Goal: Task Accomplishment & Management: Use online tool/utility

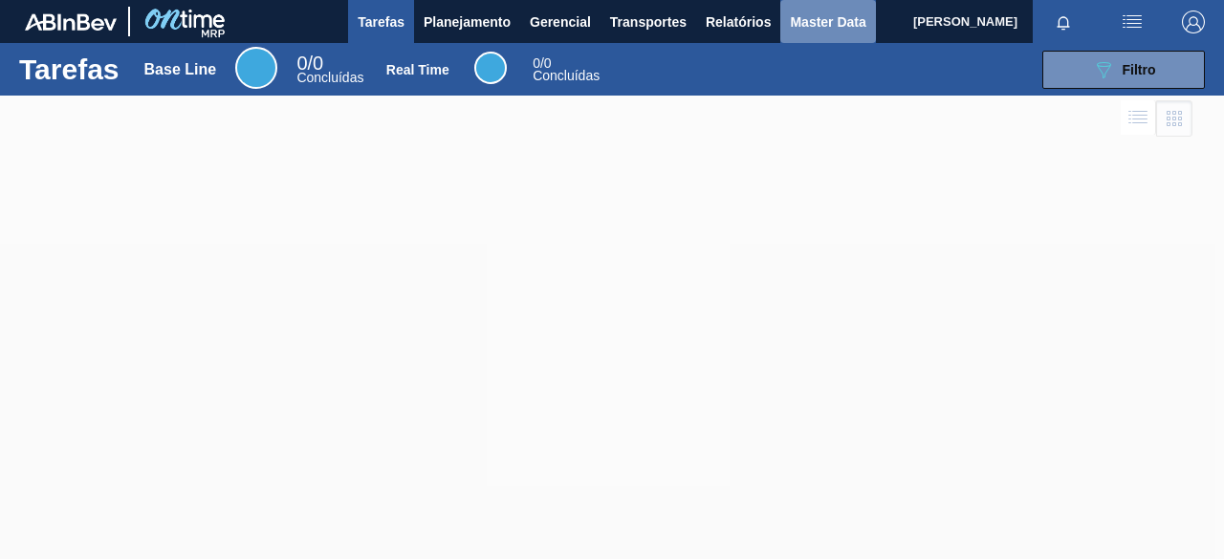
click at [797, 20] on span "Master Data" at bounding box center [828, 22] width 76 height 23
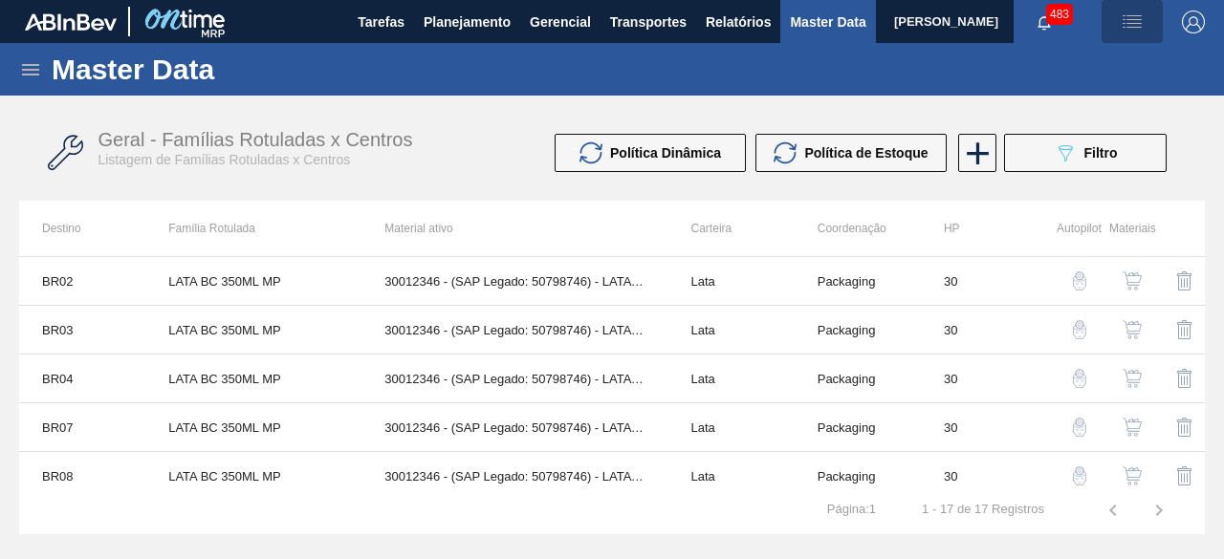
click at [1126, 26] on img "button" at bounding box center [1131, 22] width 23 height 23
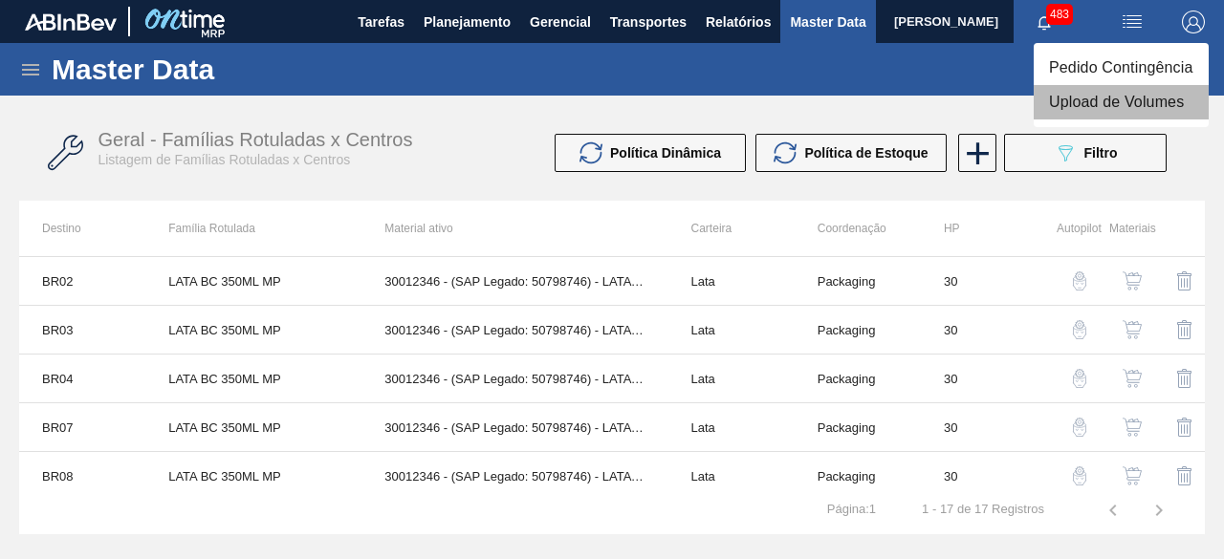
click at [1100, 104] on li "Upload de Volumes" at bounding box center [1120, 102] width 175 height 34
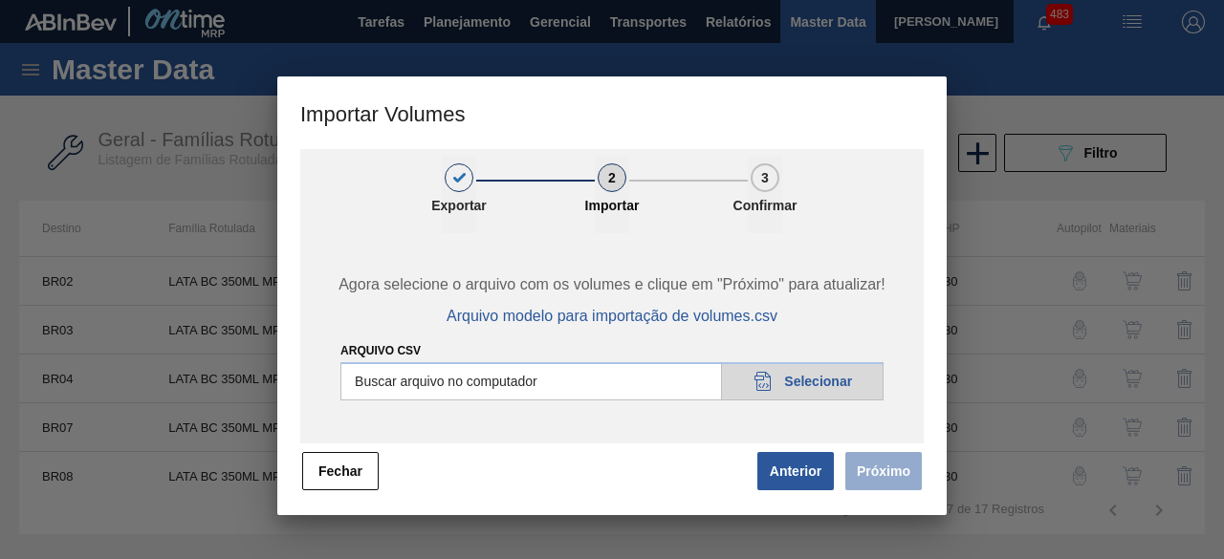
click at [813, 379] on input "Arquivo csv" at bounding box center [611, 381] width 543 height 38
type input "C:\fakepath\Subida fort. + itumb 25.09.csv"
click at [898, 473] on button "Próximo" at bounding box center [883, 471] width 76 height 38
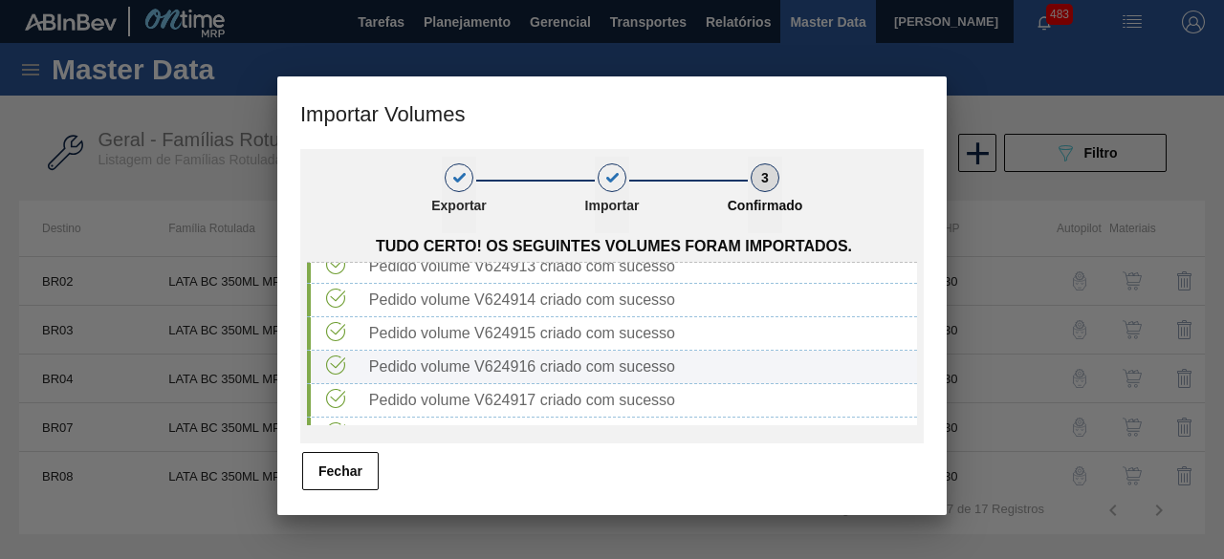
scroll to position [424, 0]
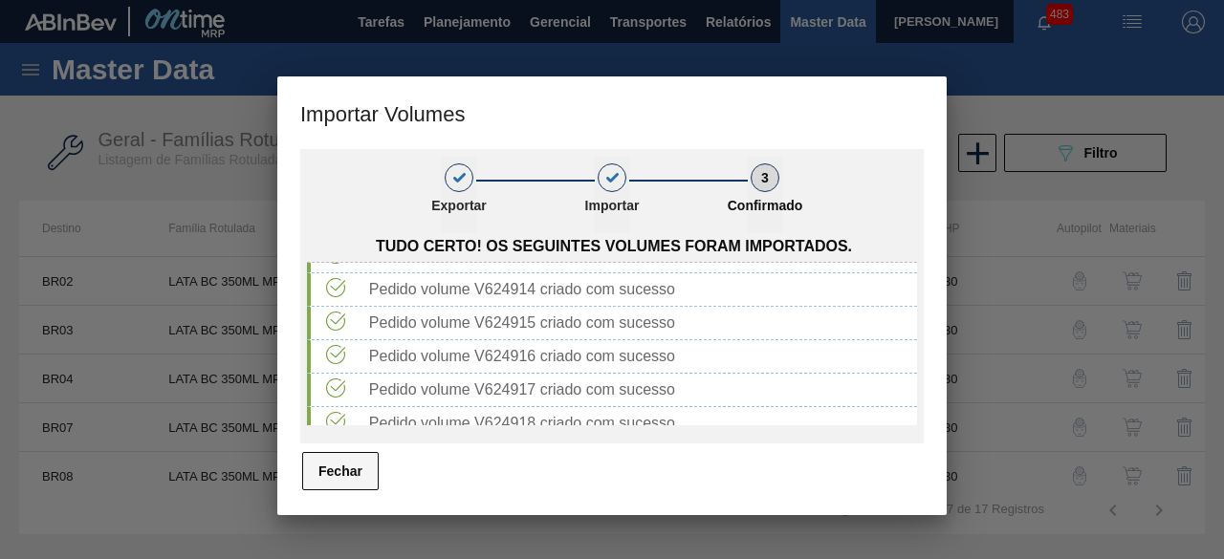
click at [356, 470] on button "Fechar" at bounding box center [340, 471] width 76 height 38
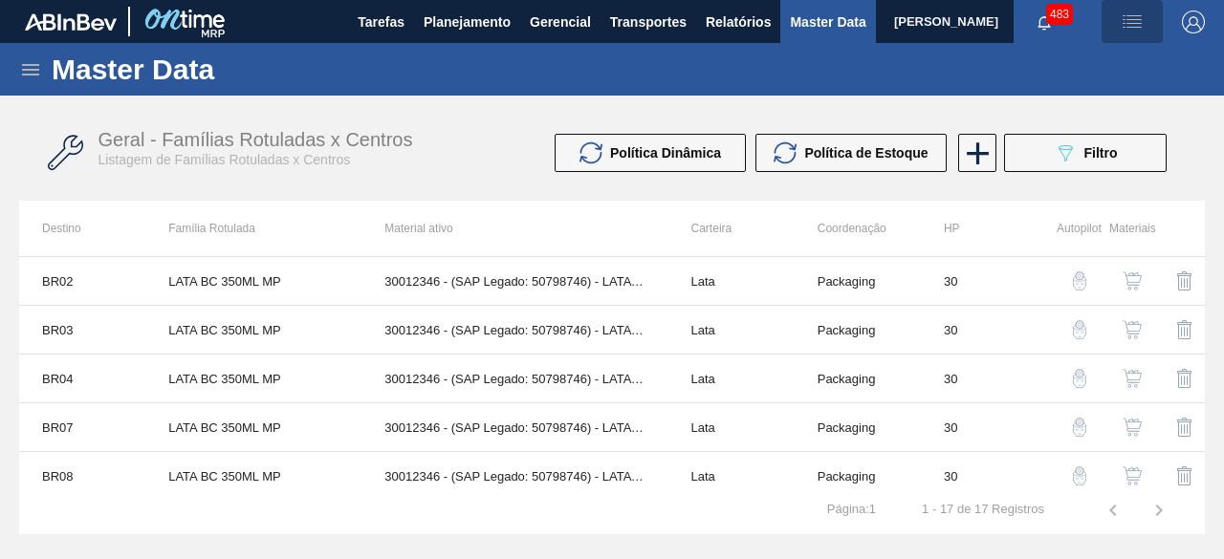
click at [1128, 22] on img "button" at bounding box center [1131, 22] width 23 height 23
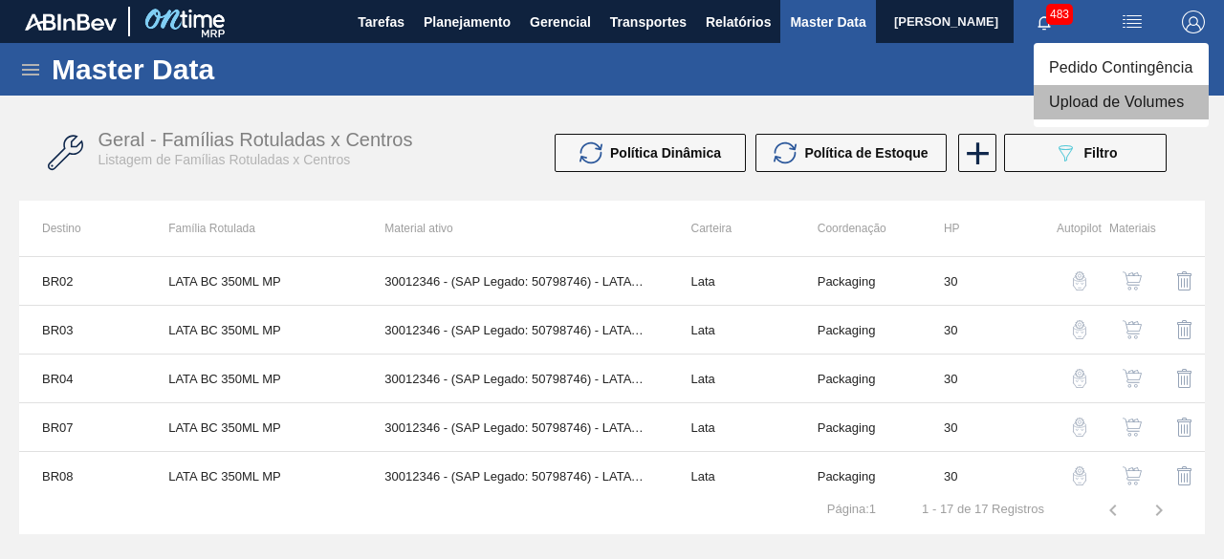
click at [1069, 112] on li "Upload de Volumes" at bounding box center [1120, 102] width 175 height 34
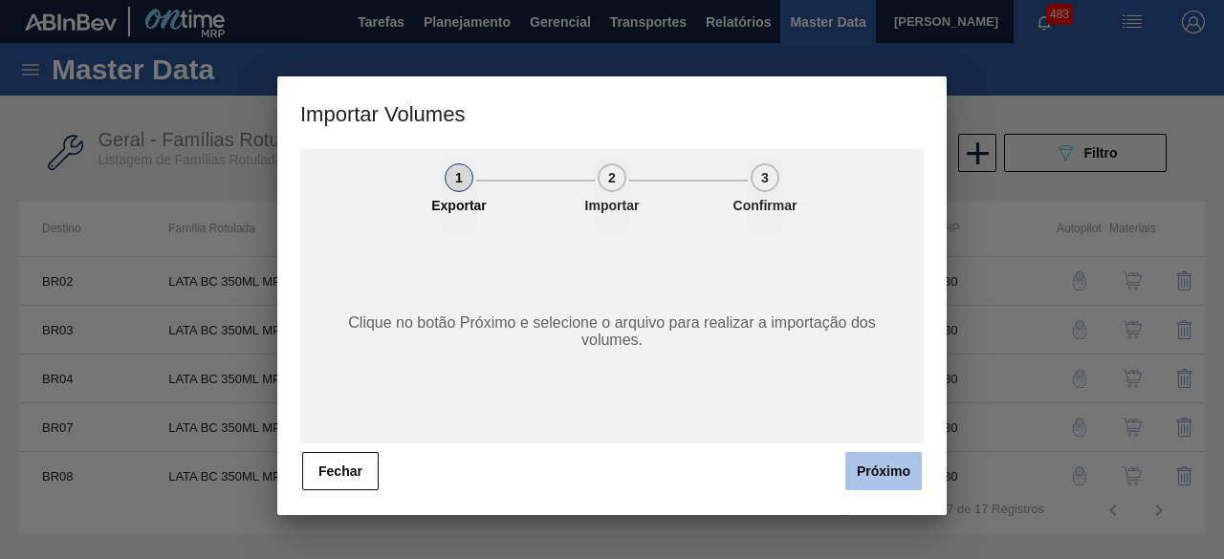
click at [868, 473] on button "Próximo" at bounding box center [883, 471] width 76 height 38
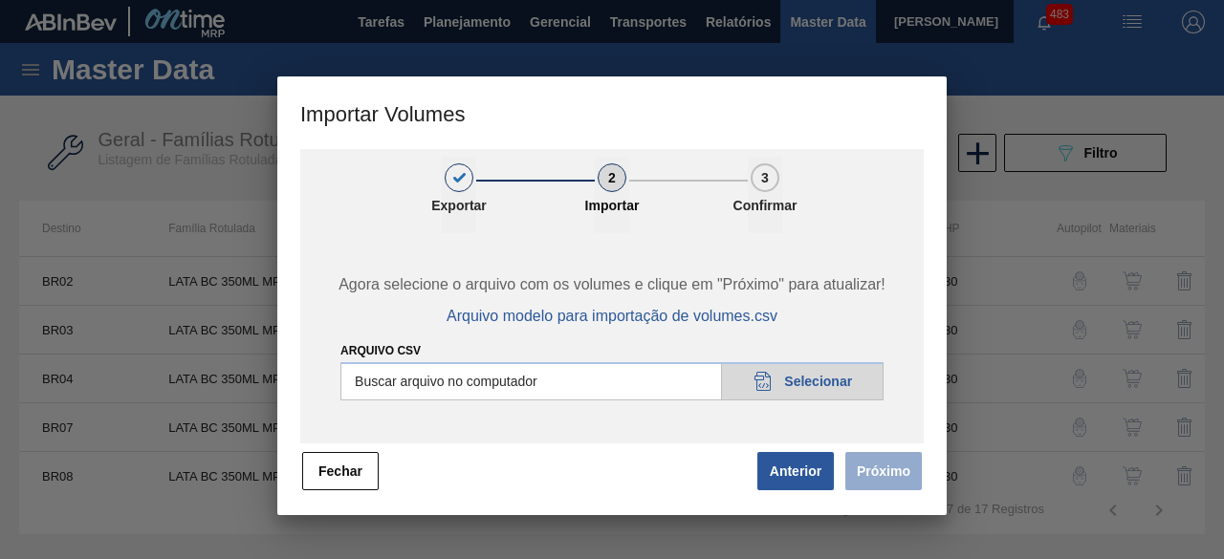
click at [814, 395] on input "Arquivo csv" at bounding box center [611, 381] width 543 height 38
type input "C:\fakepath\Subida Crown 23.09.csv"
click at [862, 475] on button "Próximo" at bounding box center [883, 471] width 76 height 38
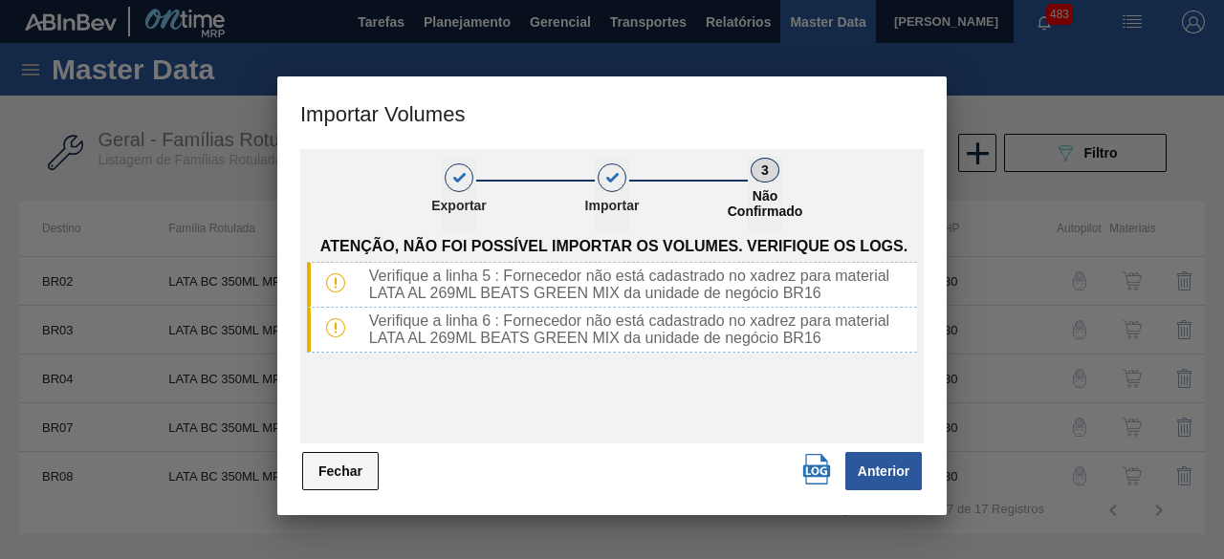
click at [359, 470] on button "Fechar" at bounding box center [340, 471] width 76 height 38
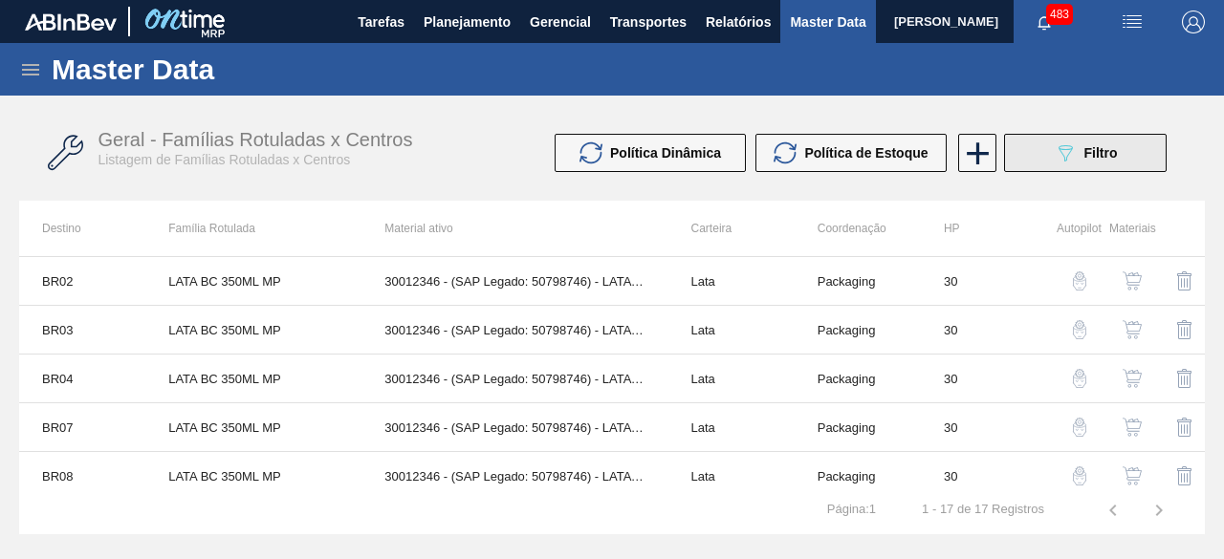
click at [1025, 159] on button "089F7B8B-B2A5-4AFE-B5C0-19BA573D28AC Filtro" at bounding box center [1085, 153] width 163 height 38
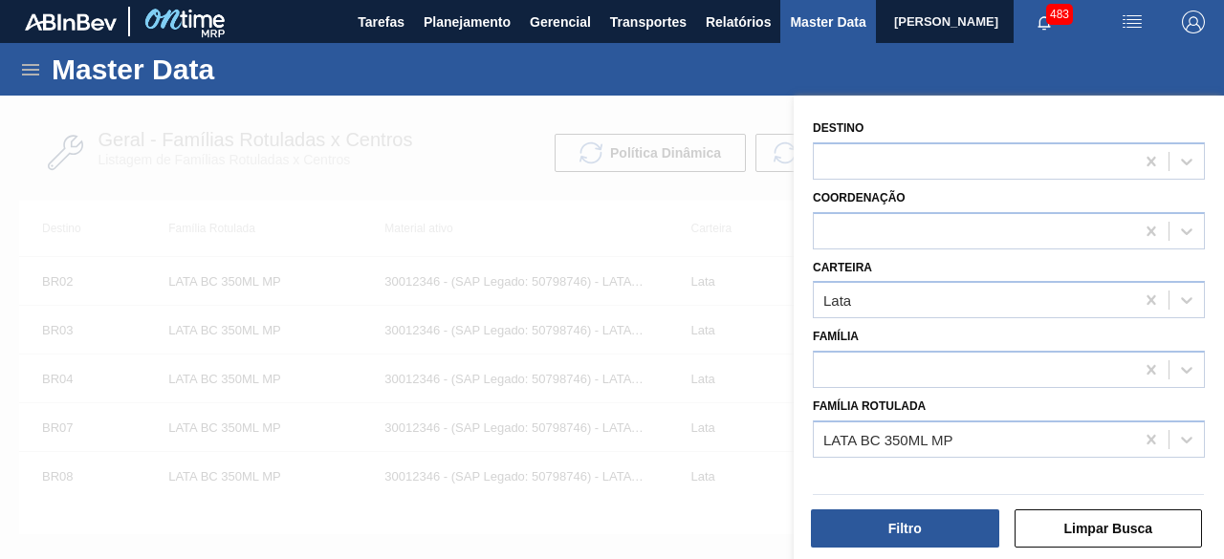
click at [583, 211] on div at bounding box center [612, 375] width 1224 height 559
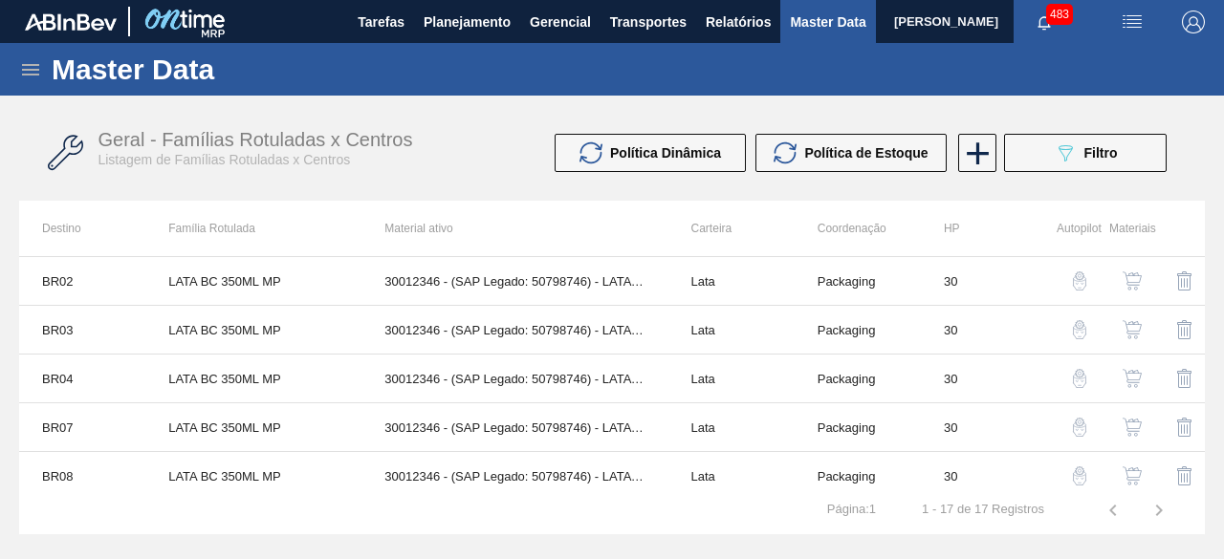
click at [27, 60] on icon at bounding box center [30, 69] width 23 height 23
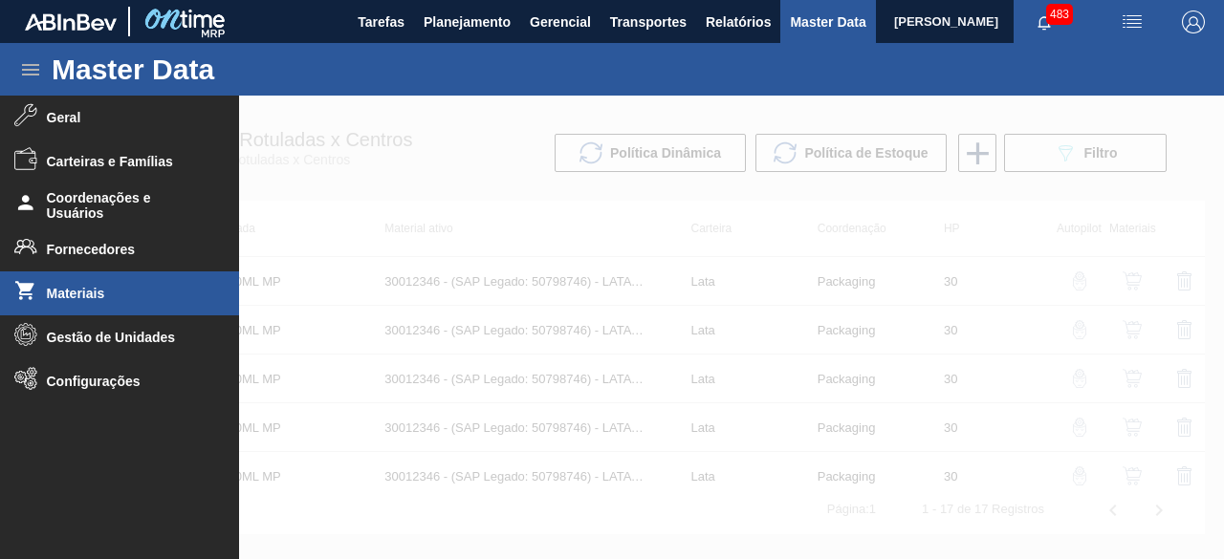
click at [112, 285] on li "Materiais" at bounding box center [119, 293] width 239 height 44
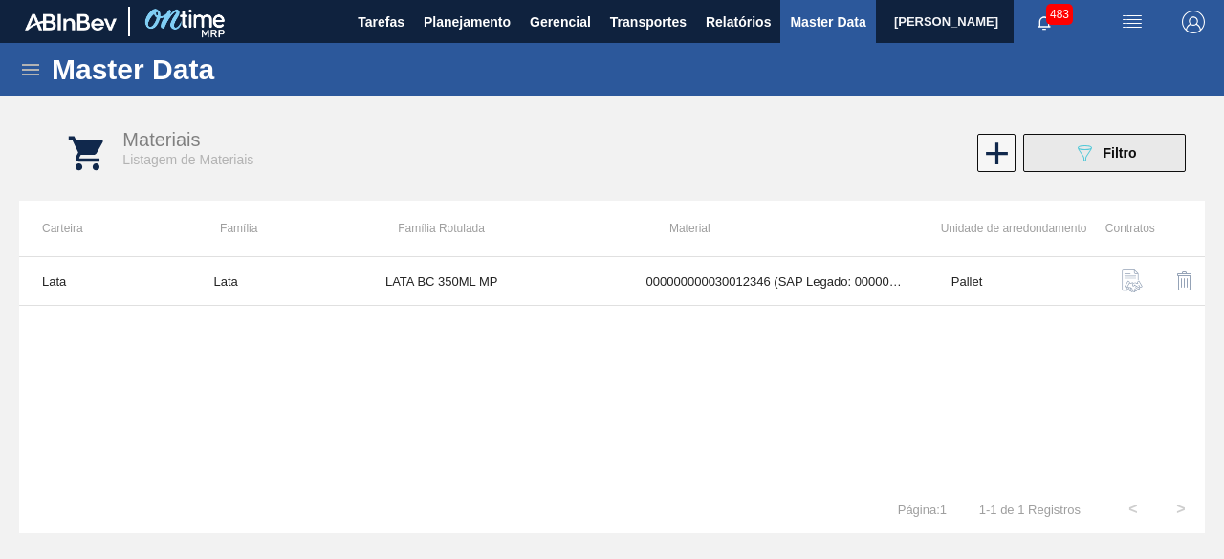
click at [1114, 162] on div "089F7B8B-B2A5-4AFE-B5C0-19BA573D28AC Filtro" at bounding box center [1105, 152] width 64 height 23
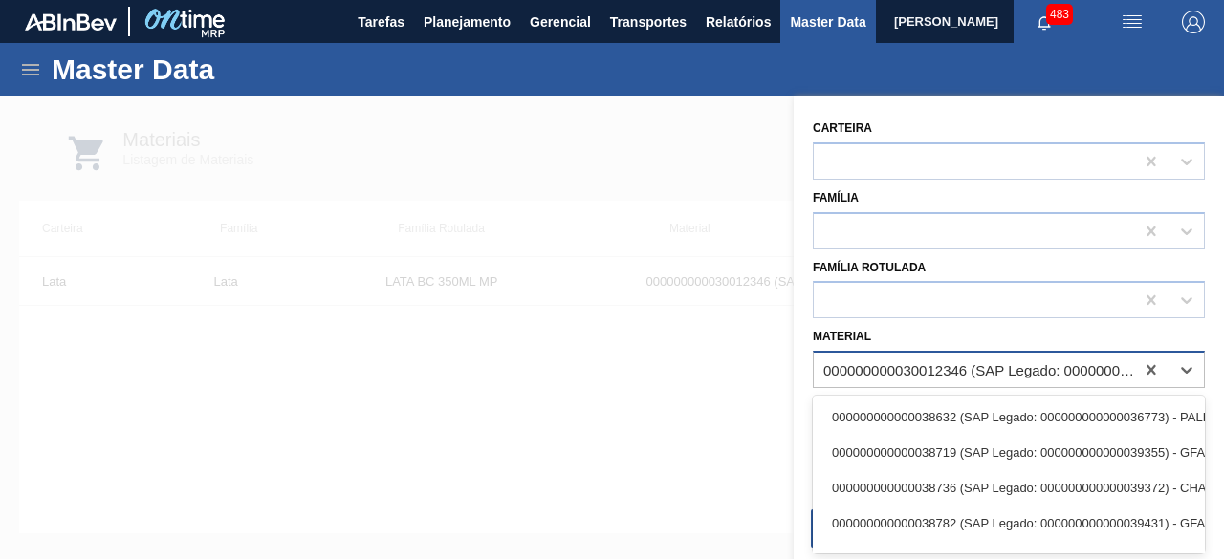
click at [946, 374] on div "000000000030012346 (SAP Legado: 000000000050798746) - LATA AL. 350ML BC MP 429" at bounding box center [979, 370] width 313 height 16
paste input "30034747"
type input "30034747"
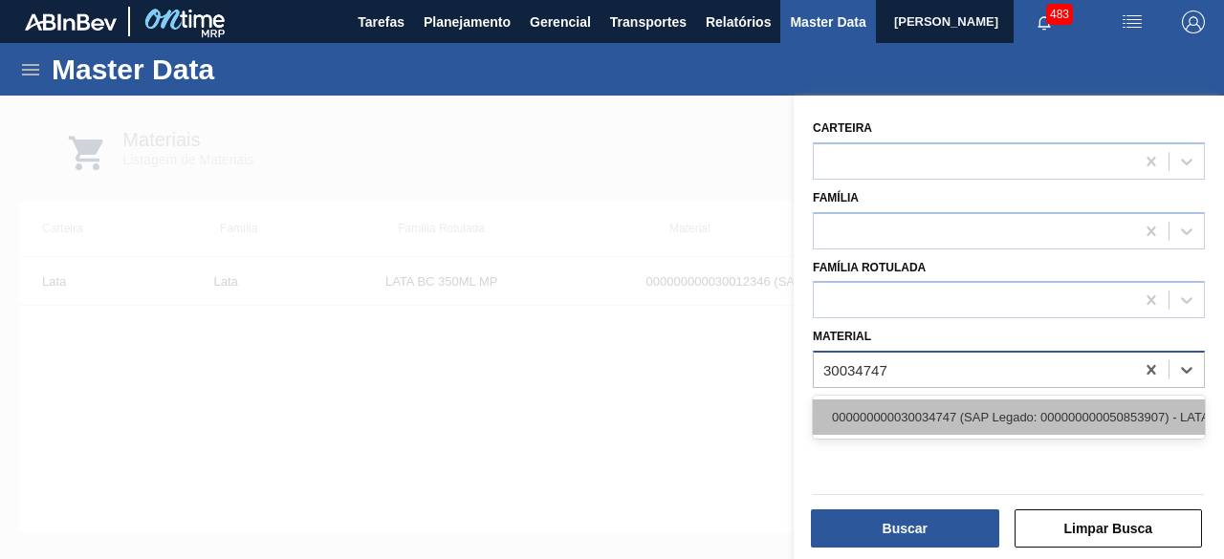
click at [960, 405] on div "000000000030034747 (SAP Legado: 000000000050853907) - LATA AL 269ML BEATS GREEN…" at bounding box center [1009, 417] width 392 height 35
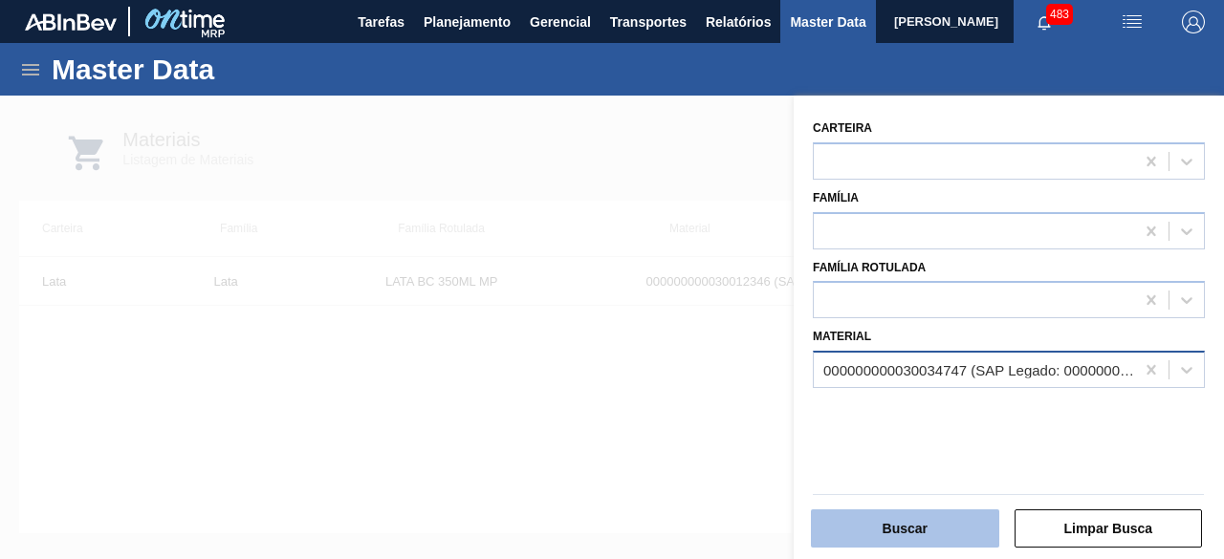
click at [925, 534] on button "Buscar" at bounding box center [905, 529] width 188 height 38
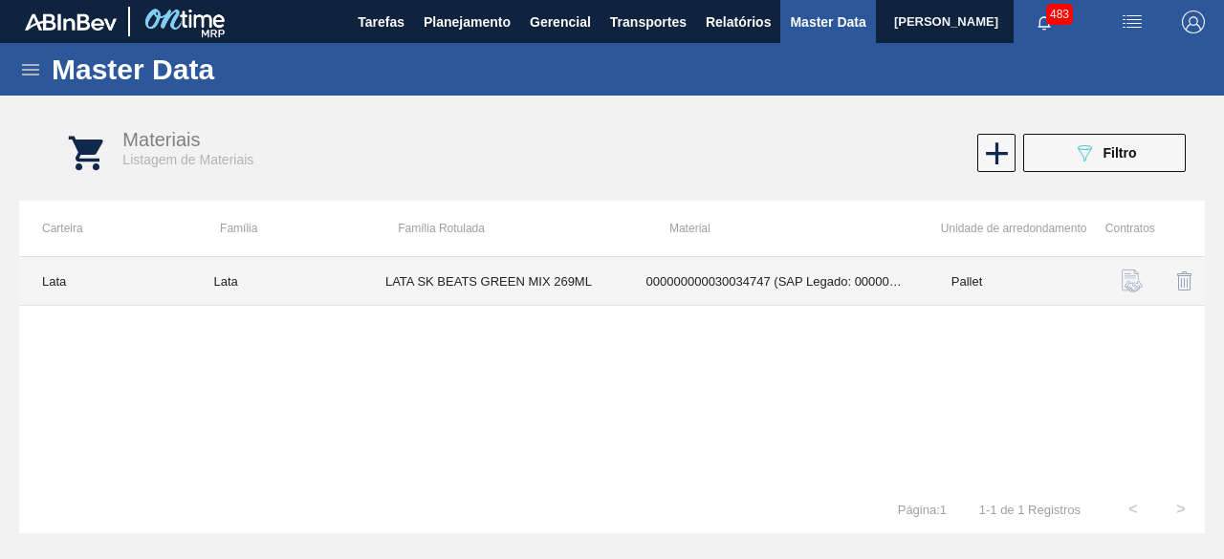
click at [484, 288] on td "LATA SK BEATS GREEN MIX 269ML" at bounding box center [492, 281] width 261 height 49
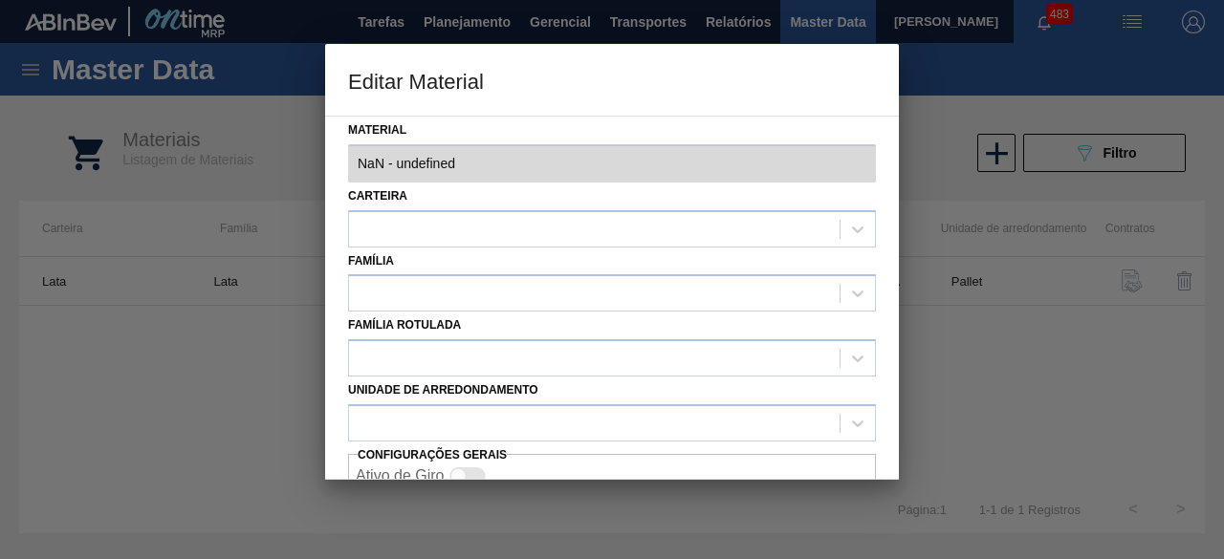
type input "30034747 - 000000000030034747 (SAP Legado: 000000000050853907) - LATA AL 269ML …"
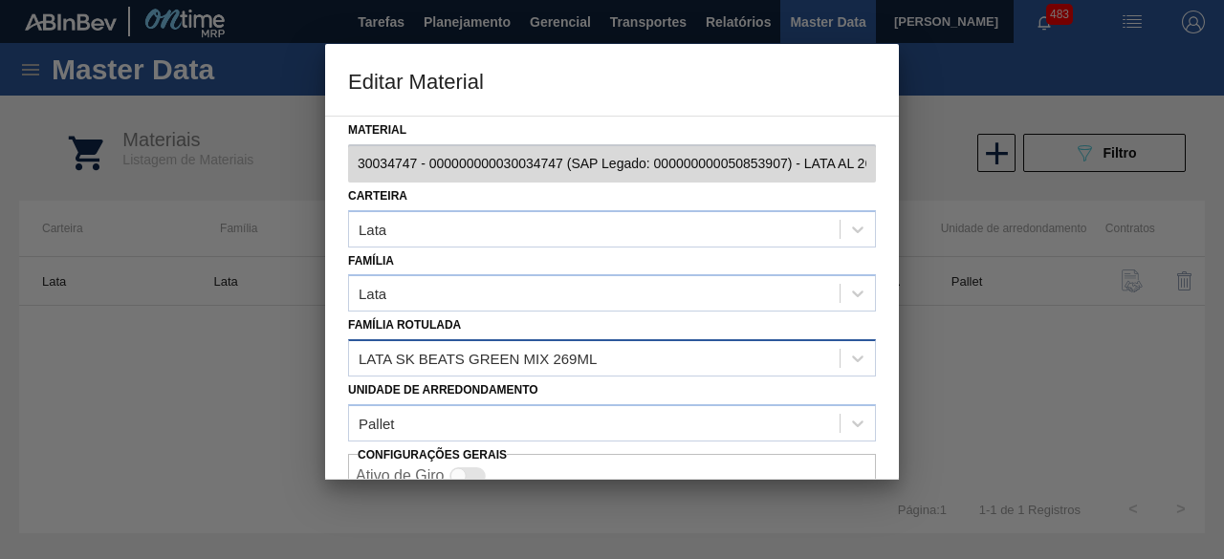
scroll to position [80, 0]
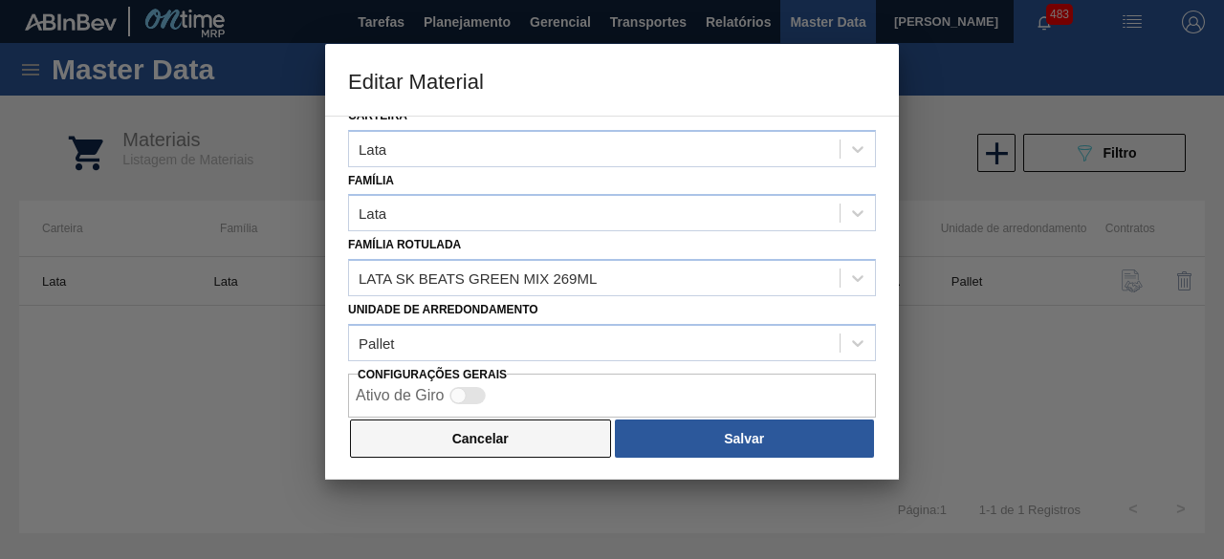
click at [478, 446] on button "Cancelar" at bounding box center [480, 439] width 261 height 38
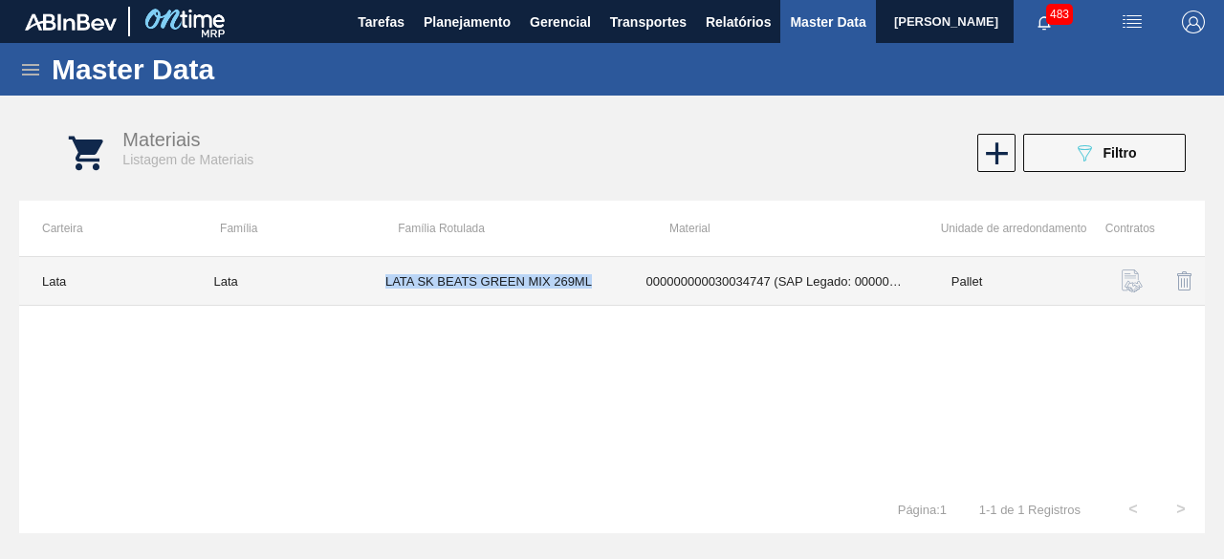
drag, startPoint x: 384, startPoint y: 281, endPoint x: 591, endPoint y: 293, distance: 206.8
click at [591, 293] on td "LATA SK BEATS GREEN MIX 269ML" at bounding box center [492, 281] width 261 height 49
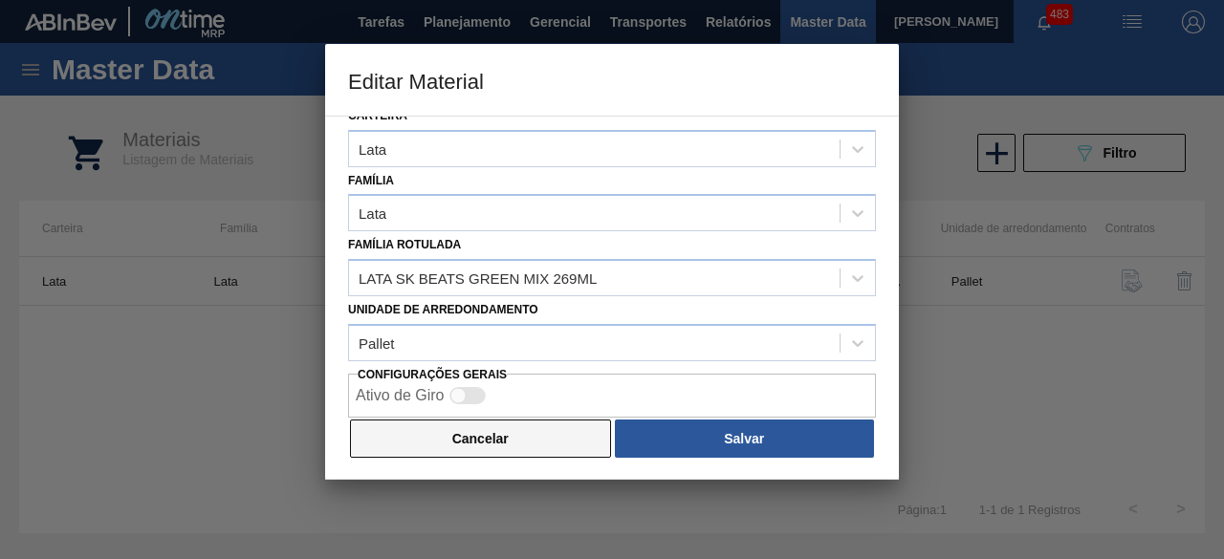
click at [551, 429] on button "Cancelar" at bounding box center [480, 439] width 261 height 38
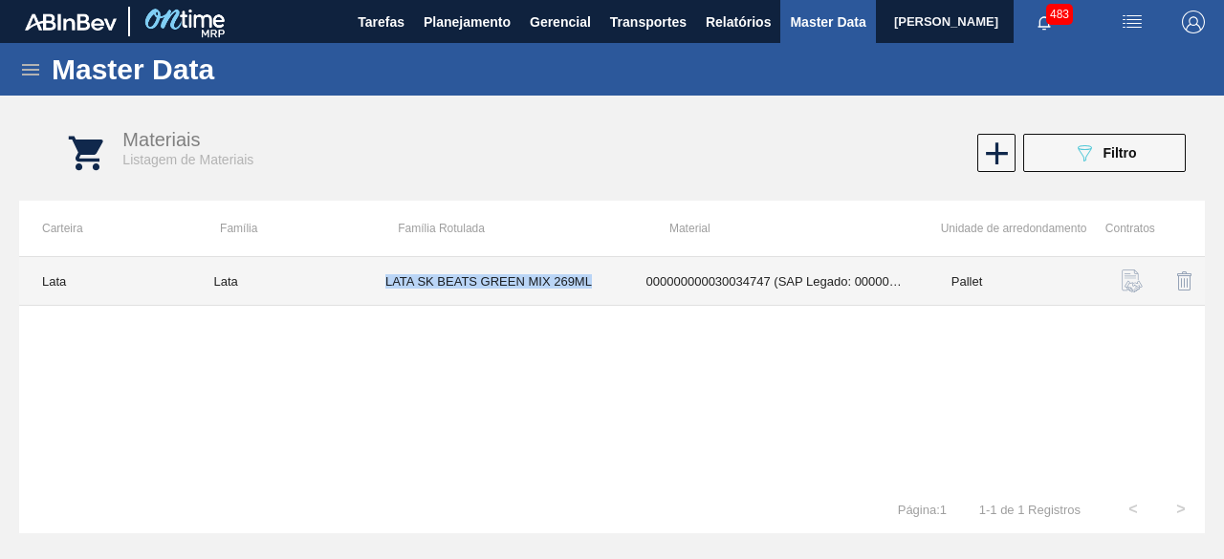
copy td "LATA SK BEATS GREEN MIX 269ML"
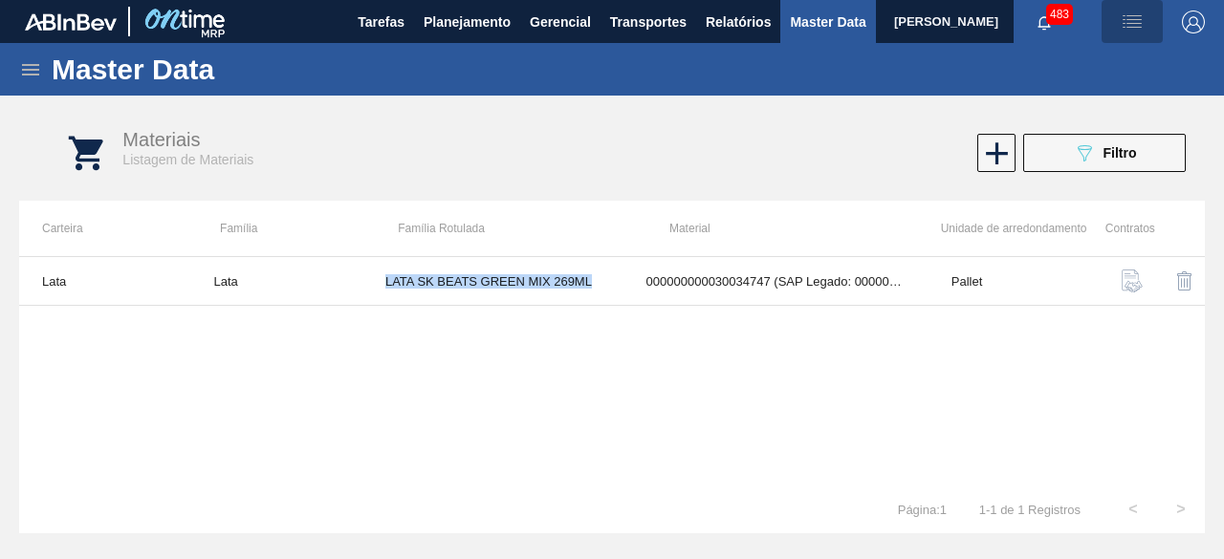
click at [1128, 11] on img "button" at bounding box center [1131, 22] width 23 height 23
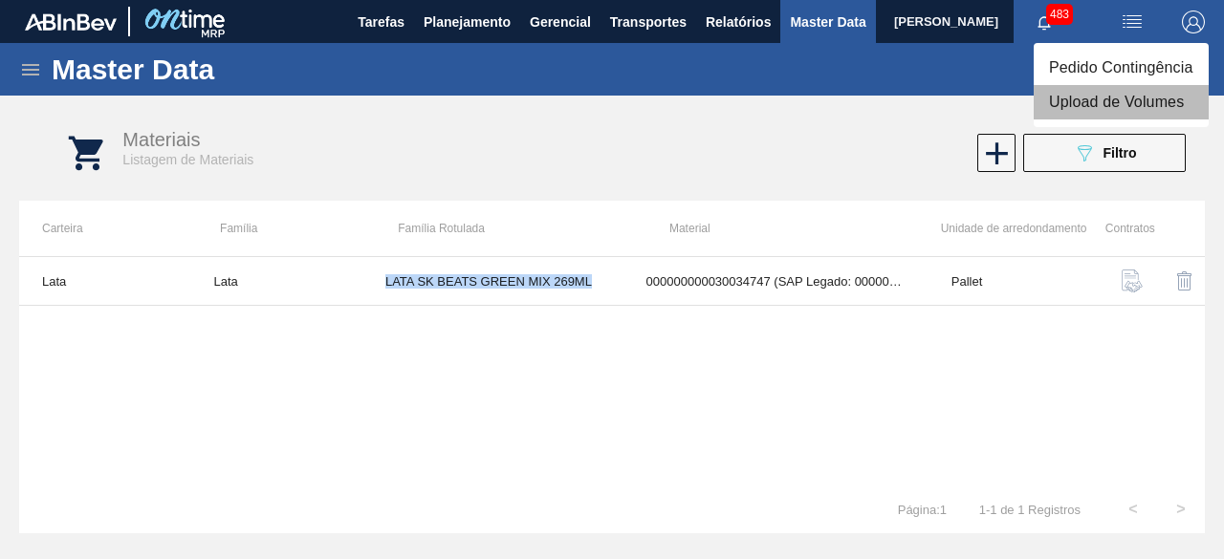
click at [1074, 97] on li "Upload de Volumes" at bounding box center [1120, 102] width 175 height 34
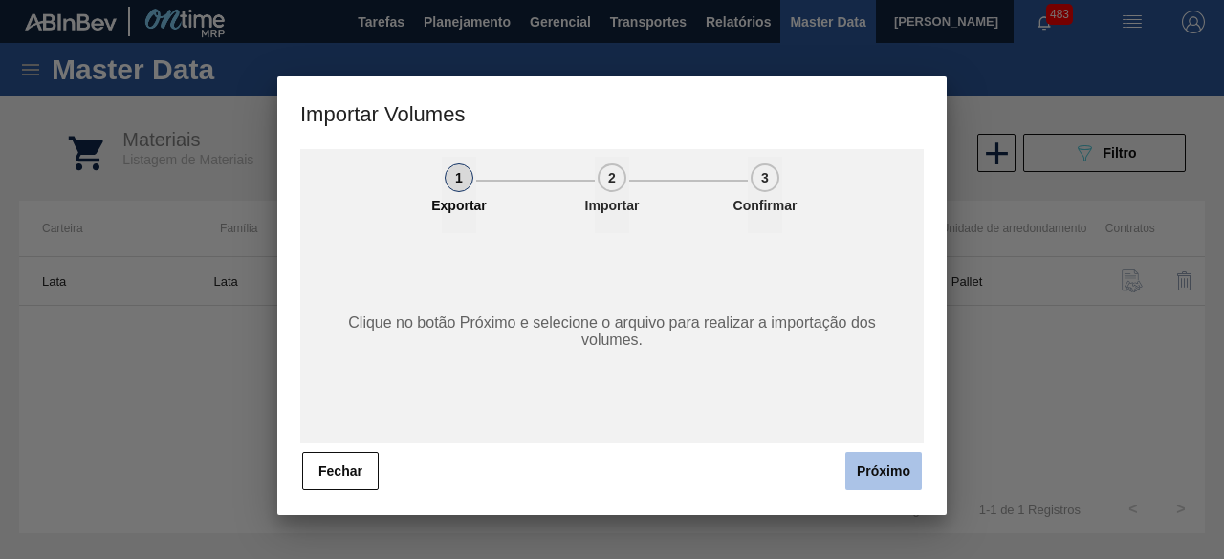
click at [886, 462] on button "Próximo" at bounding box center [883, 471] width 76 height 38
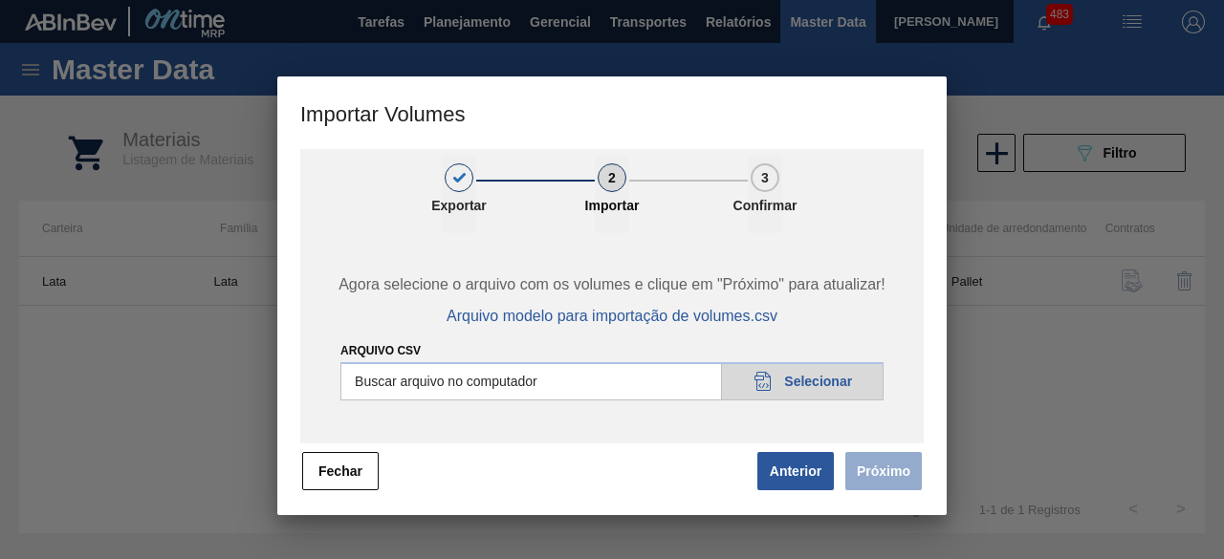
click at [826, 369] on input "Arquivo csv" at bounding box center [611, 381] width 543 height 38
type input "C:\fakepath\Subida Crown 23.09.csv"
click at [857, 479] on button "Próximo" at bounding box center [883, 471] width 76 height 38
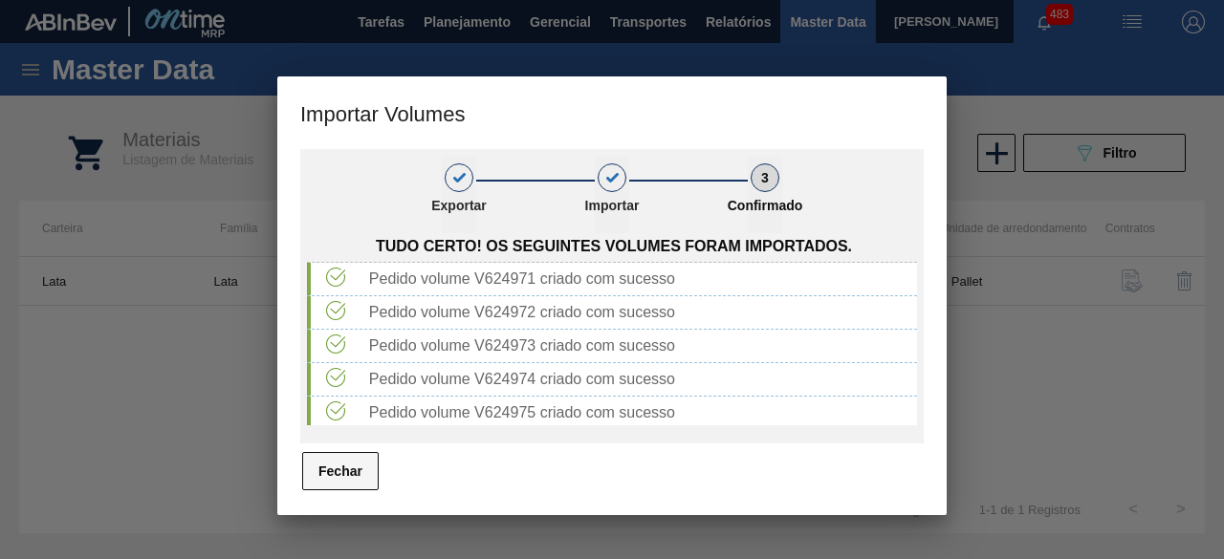
click at [367, 460] on button "Fechar" at bounding box center [340, 471] width 76 height 38
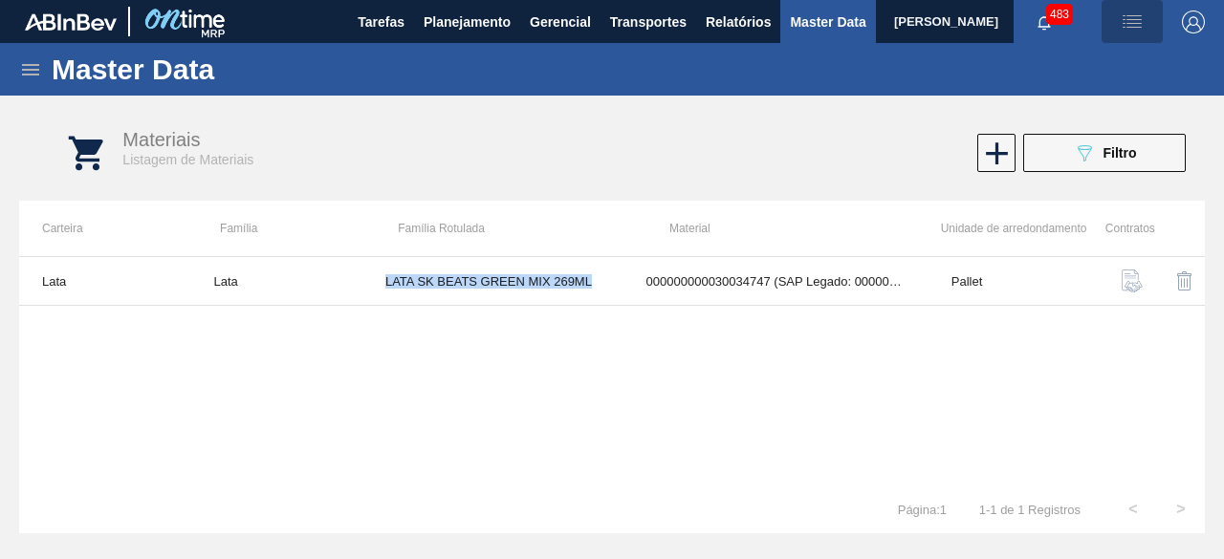
click at [1125, 30] on img "button" at bounding box center [1131, 22] width 23 height 23
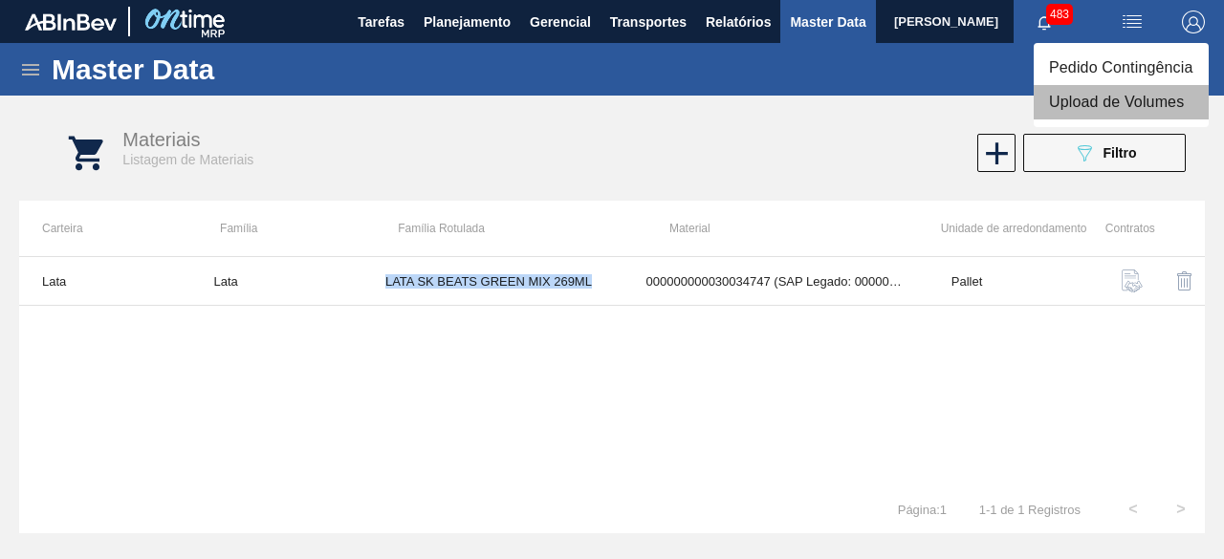
click at [1067, 102] on li "Upload de Volumes" at bounding box center [1120, 102] width 175 height 34
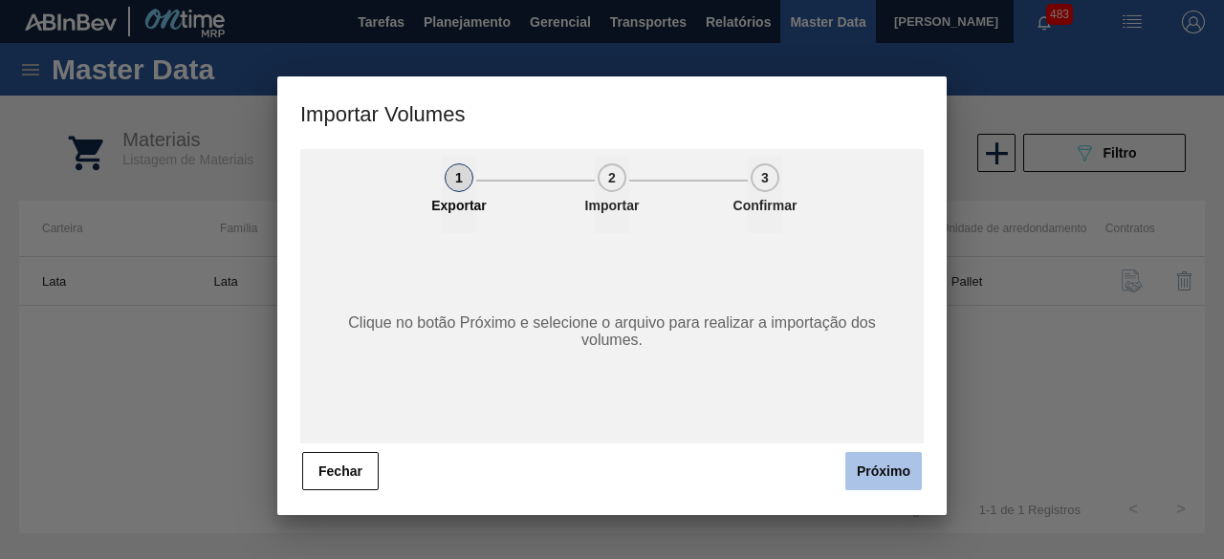
click at [894, 464] on button "Próximo" at bounding box center [883, 471] width 76 height 38
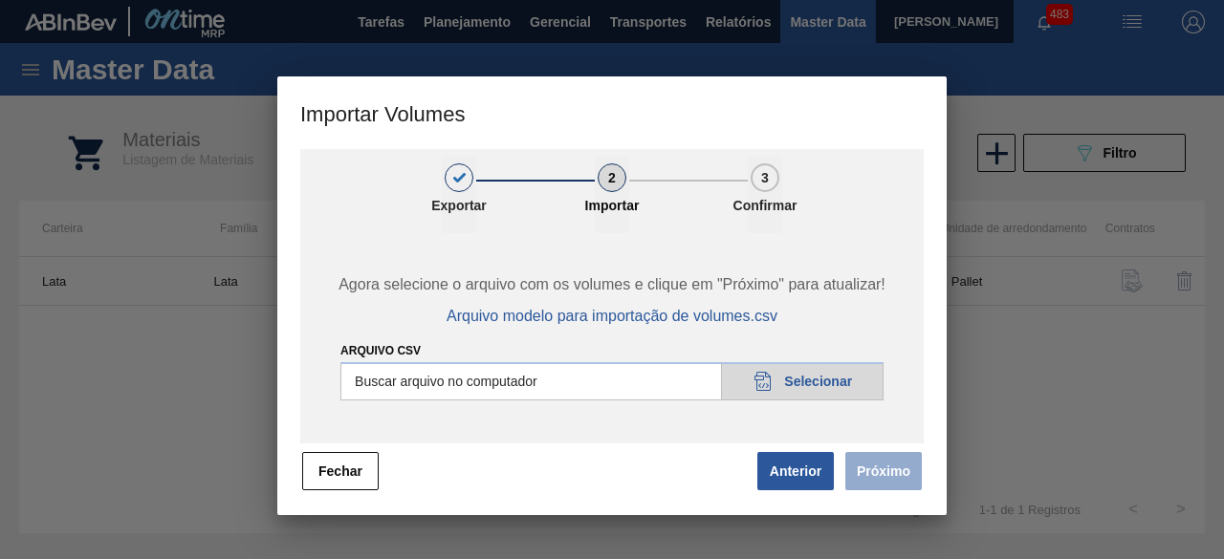
click at [844, 385] on input "Arquivo csv" at bounding box center [611, 381] width 543 height 38
type input "C:\fakepath\Subida Ball D0 + D3 25.09.csv"
click at [893, 483] on button "Próximo" at bounding box center [883, 471] width 76 height 38
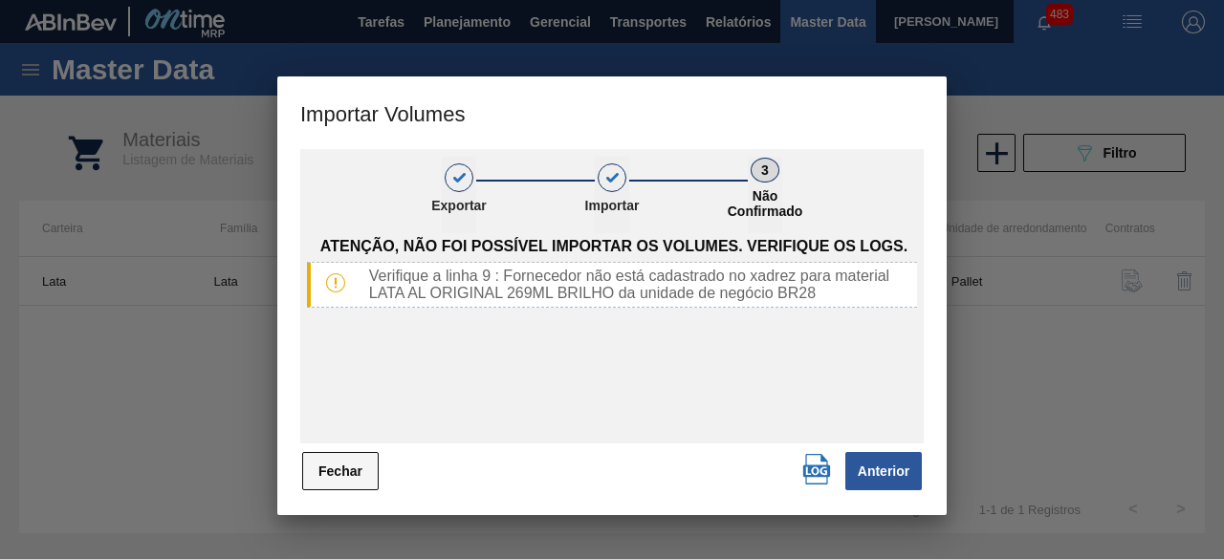
click at [361, 460] on button "Fechar" at bounding box center [340, 471] width 76 height 38
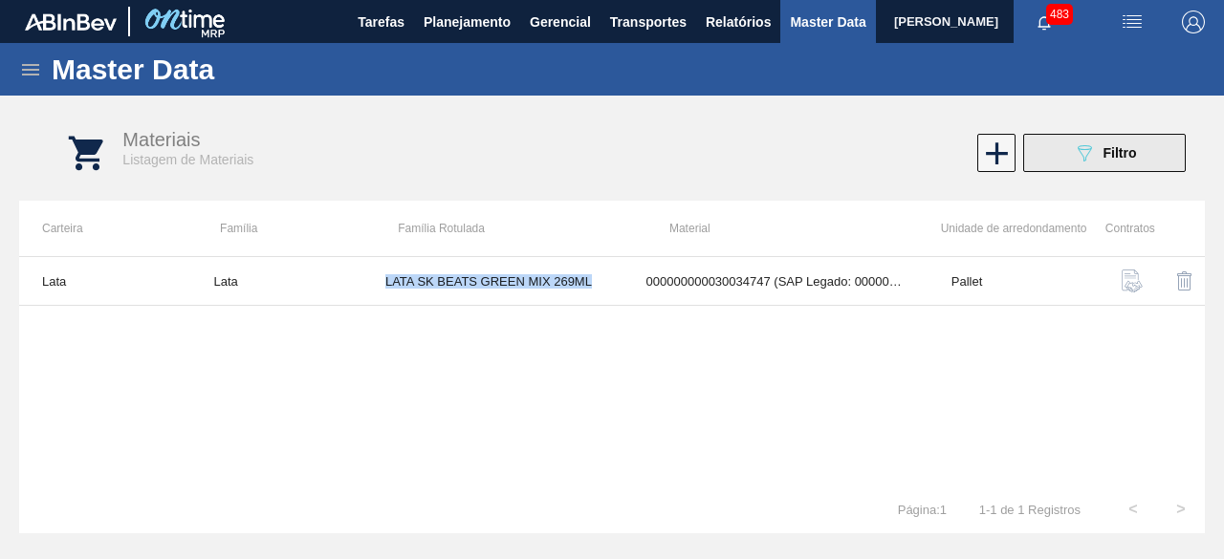
click at [1091, 163] on icon "089F7B8B-B2A5-4AFE-B5C0-19BA573D28AC" at bounding box center [1084, 152] width 23 height 23
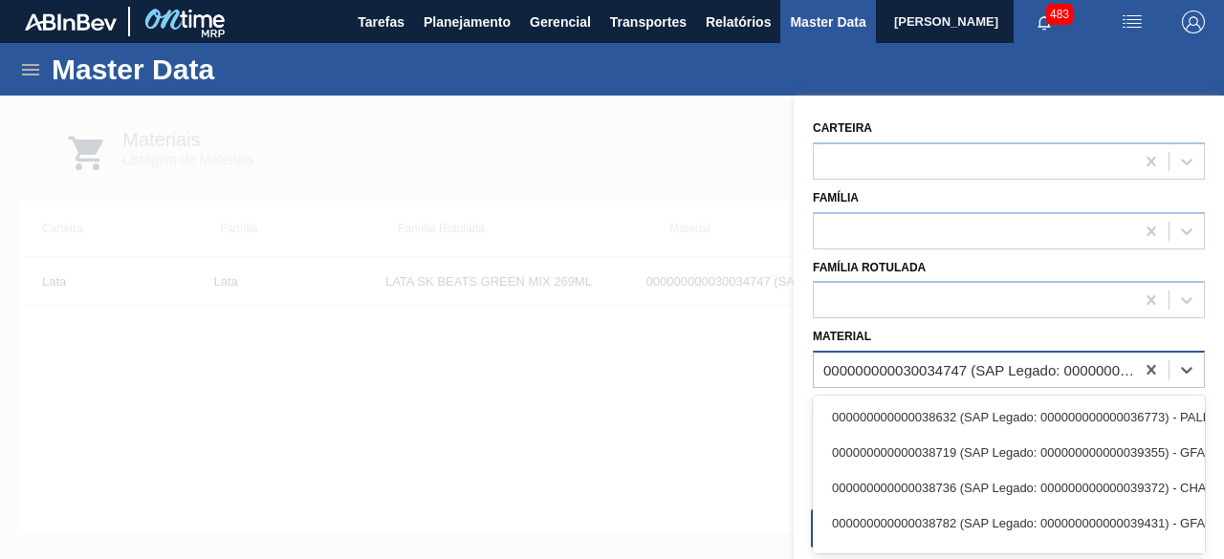
click at [878, 366] on div "000000000030034747 (SAP Legado: 000000000050853907) - LATA AL 269ML BEATS GREEN…" at bounding box center [979, 370] width 313 height 16
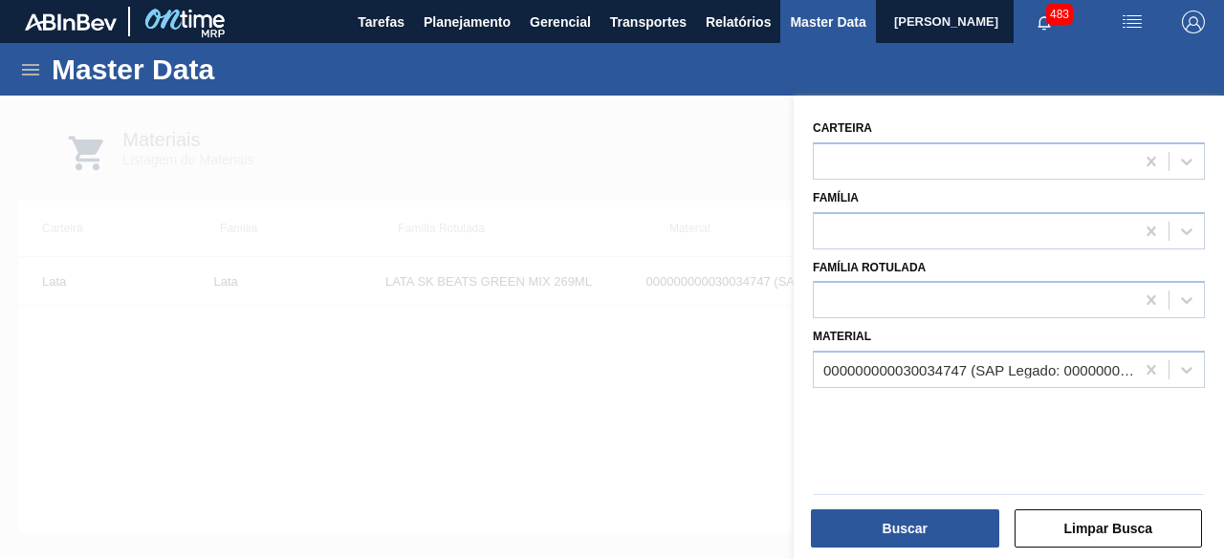
click at [698, 399] on div at bounding box center [612, 375] width 1224 height 559
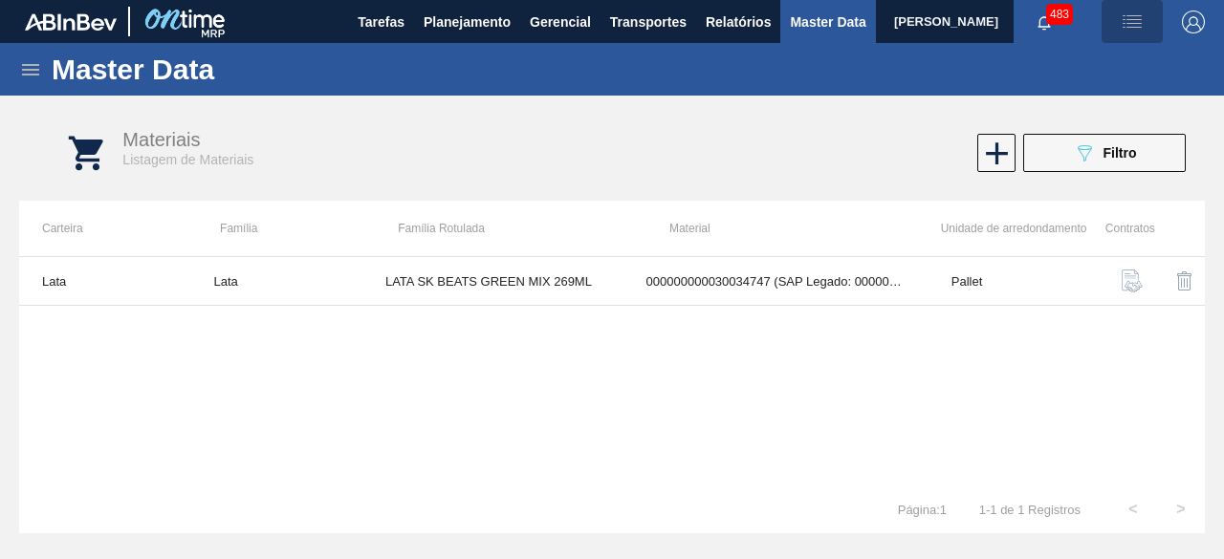
click at [1135, 24] on img "button" at bounding box center [1131, 22] width 23 height 23
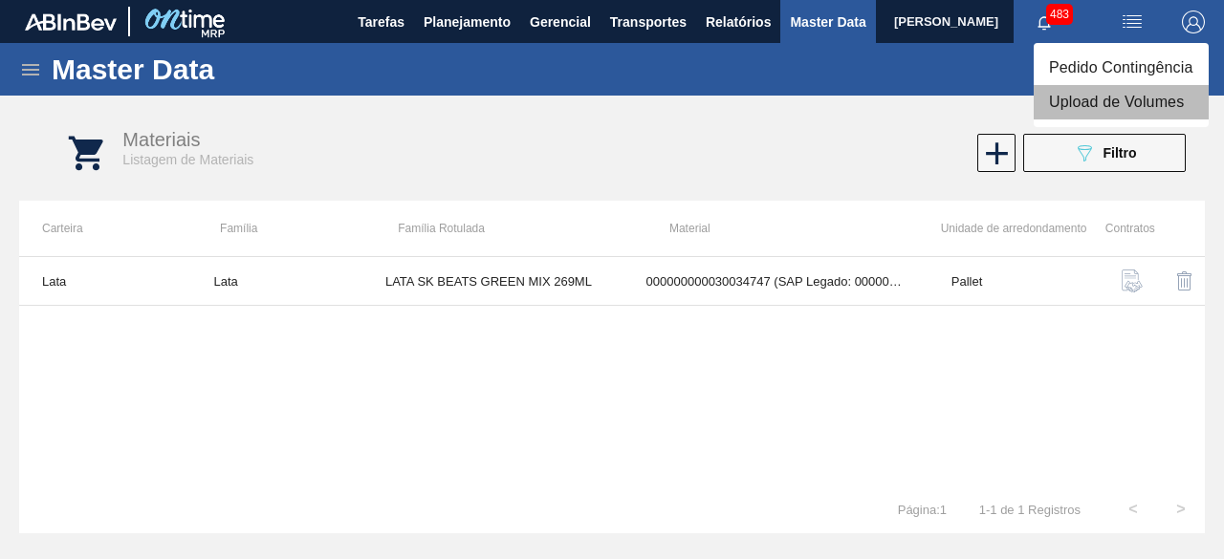
click at [1133, 99] on li "Upload de Volumes" at bounding box center [1120, 102] width 175 height 34
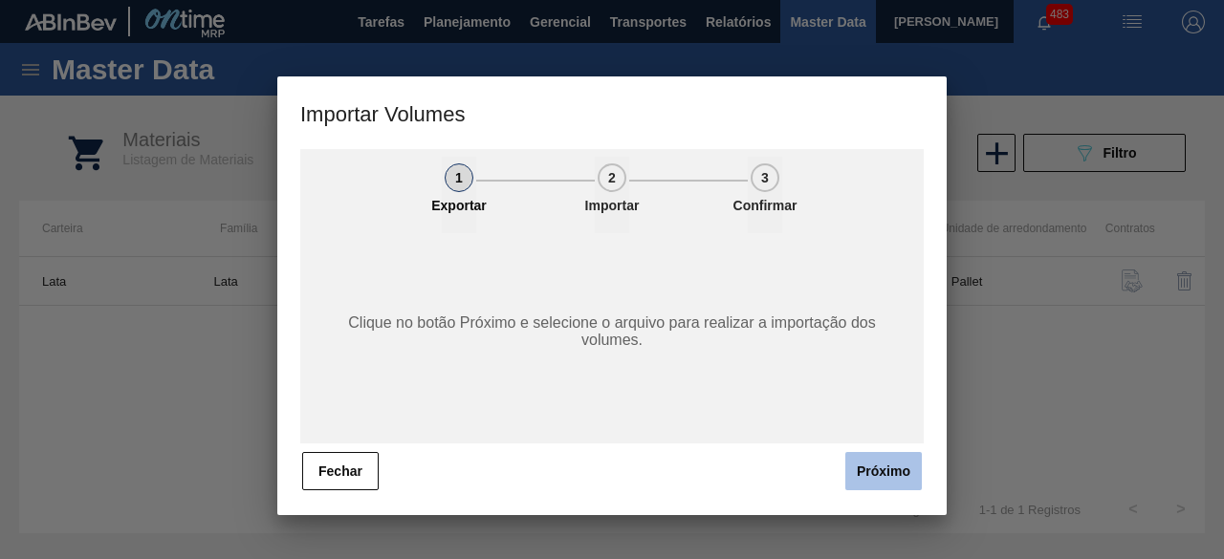
click at [866, 464] on button "Próximo" at bounding box center [883, 471] width 76 height 38
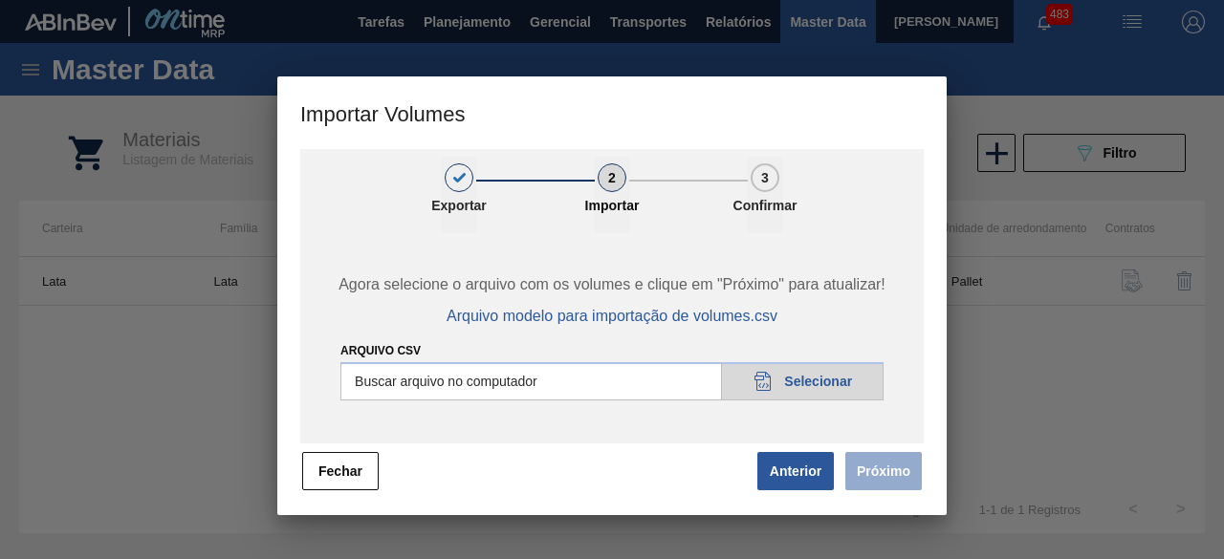
click at [809, 385] on input "Arquivo csv" at bounding box center [611, 381] width 543 height 38
type input "C:\fakepath\Subida Ball D0 + D3 25.09.csv"
click at [882, 479] on button "Próximo" at bounding box center [883, 471] width 76 height 38
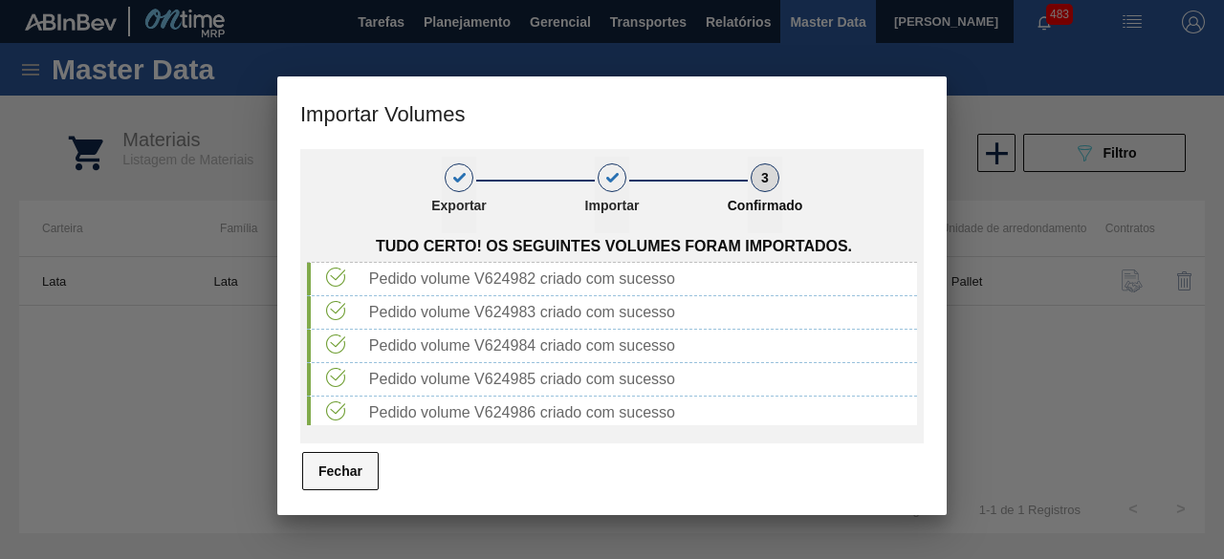
click at [344, 482] on button "Fechar" at bounding box center [340, 471] width 76 height 38
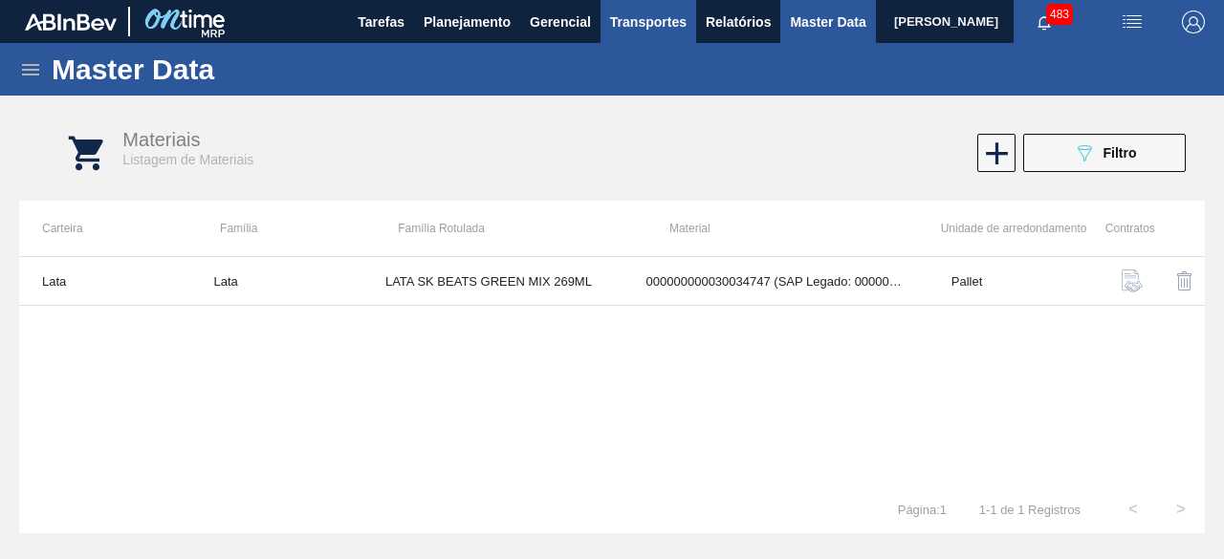
click at [629, 20] on span "Transportes" at bounding box center [648, 22] width 76 height 23
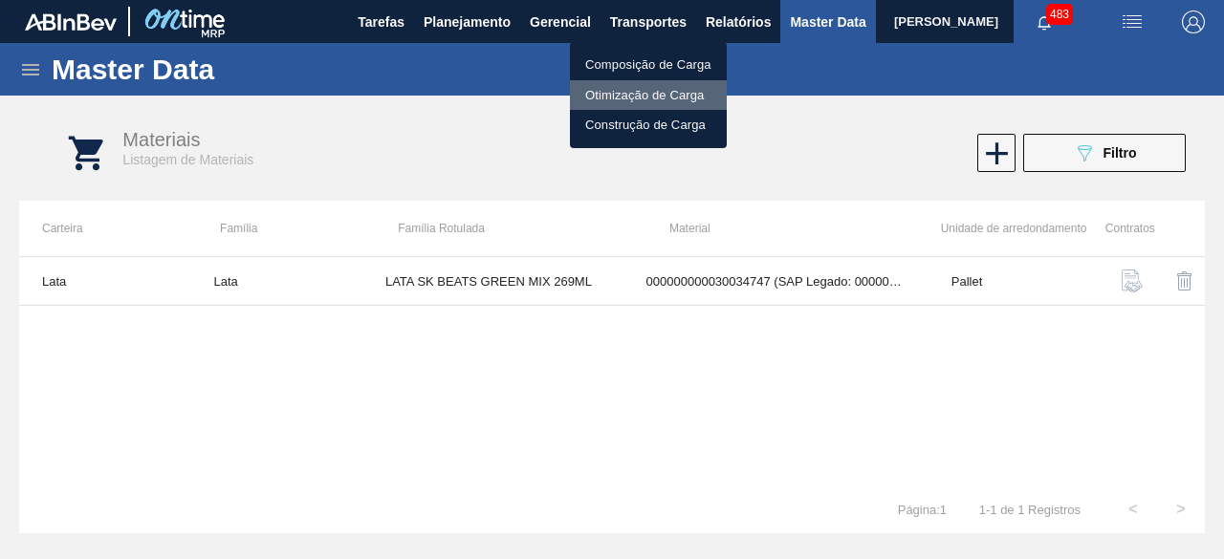
click at [643, 91] on li "Otimização de Carga" at bounding box center [648, 95] width 157 height 31
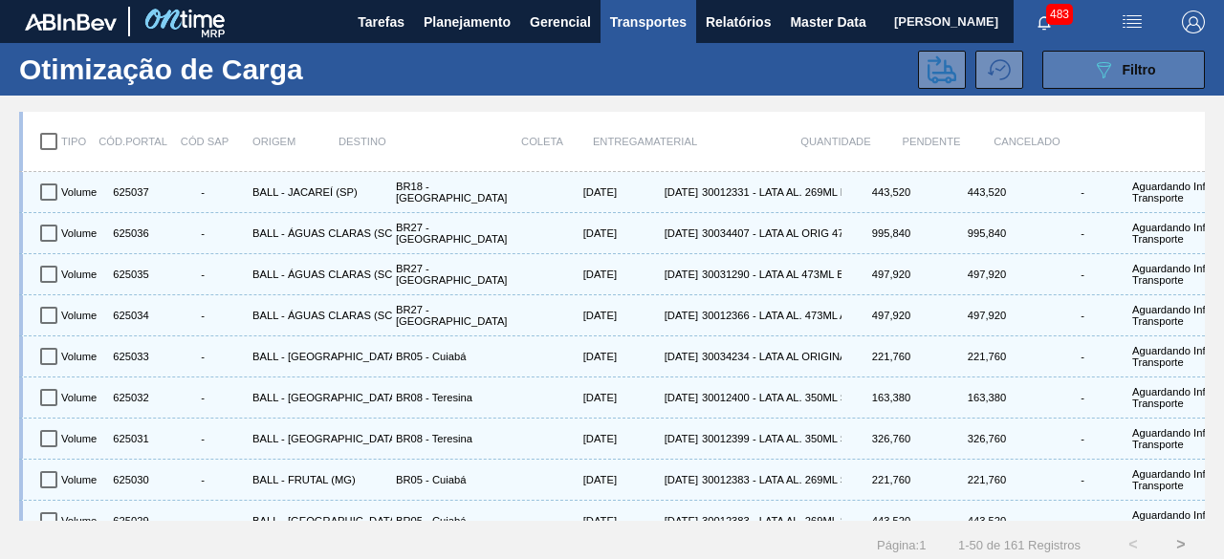
click at [1092, 69] on icon "089F7B8B-B2A5-4AFE-B5C0-19BA573D28AC" at bounding box center [1103, 69] width 23 height 23
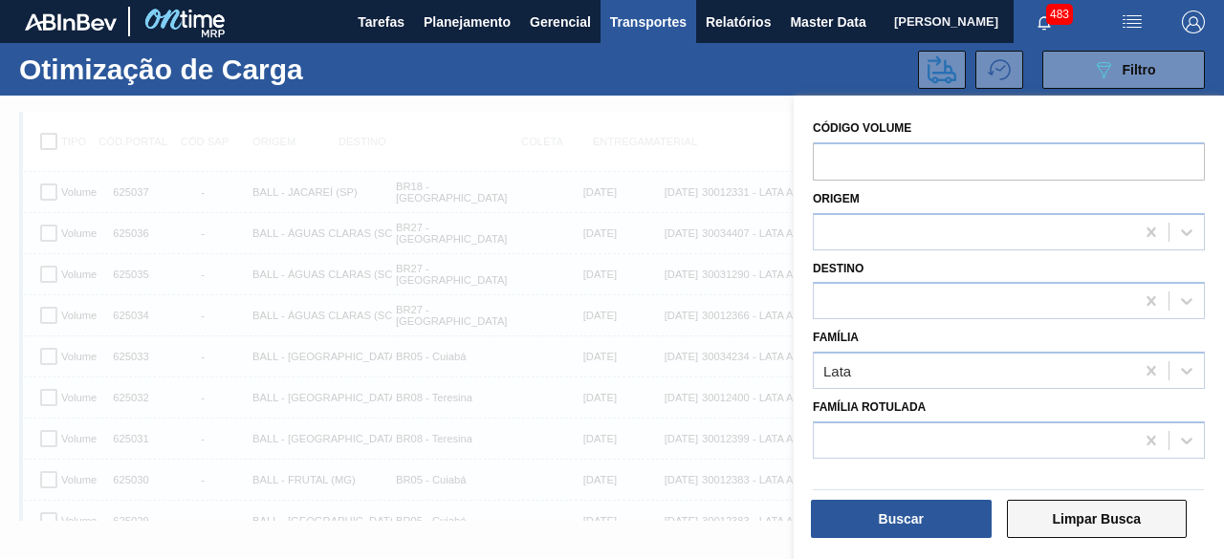
click at [1057, 525] on button "Limpar Busca" at bounding box center [1097, 519] width 181 height 38
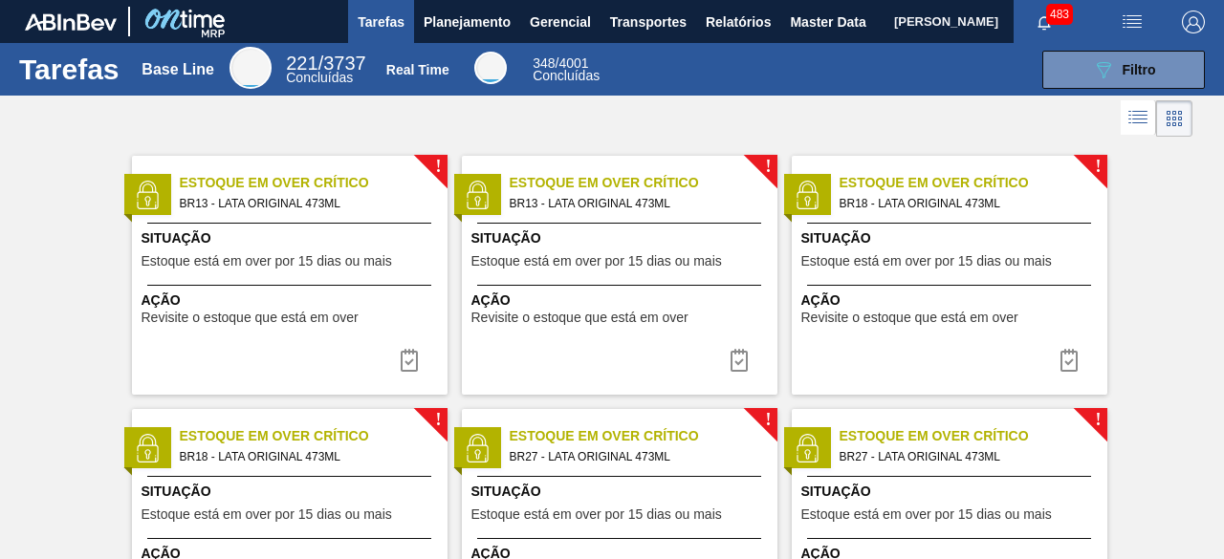
click at [894, 24] on span "[PERSON_NAME]" at bounding box center [946, 21] width 104 height 43
click at [799, 24] on span "Master Data" at bounding box center [828, 22] width 76 height 23
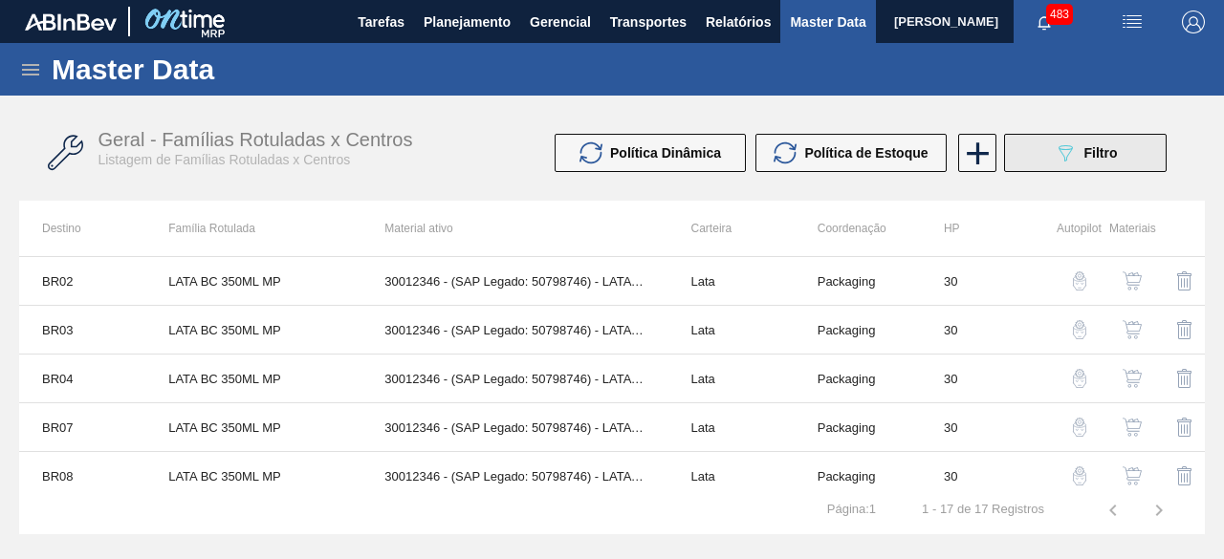
click at [1030, 144] on button "089F7B8B-B2A5-4AFE-B5C0-19BA573D28AC Filtro" at bounding box center [1085, 153] width 163 height 38
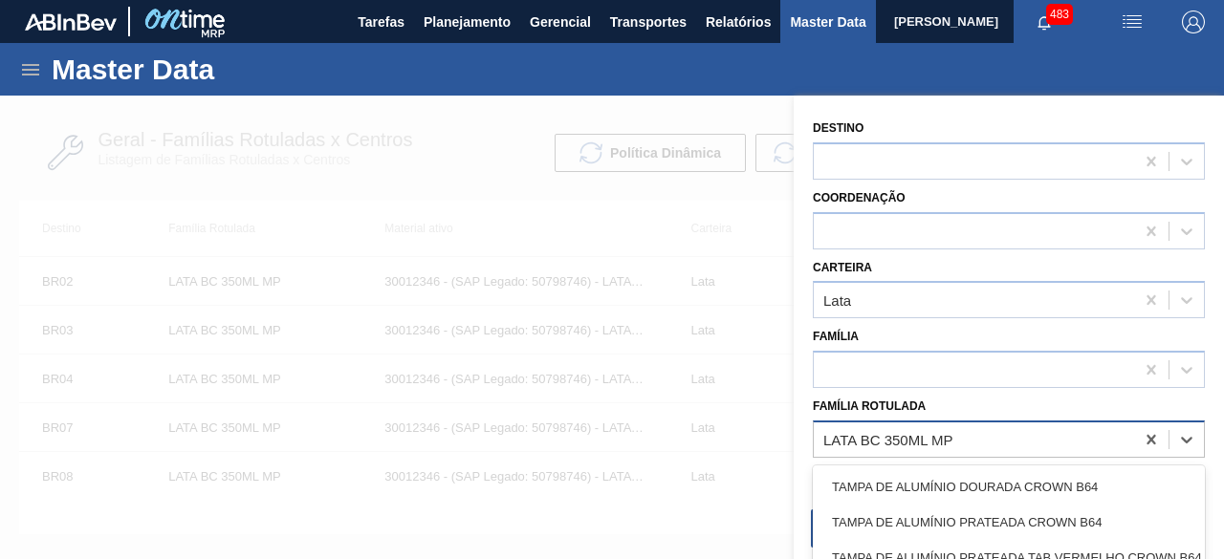
click at [982, 427] on div "LATA BC 350ML MP" at bounding box center [973, 439] width 320 height 28
paste Rotulada "LATA SK BEATS GREEN MIX 269ML"
type Rotulada "LATA SK BEATS GREEN MIX 269ML"
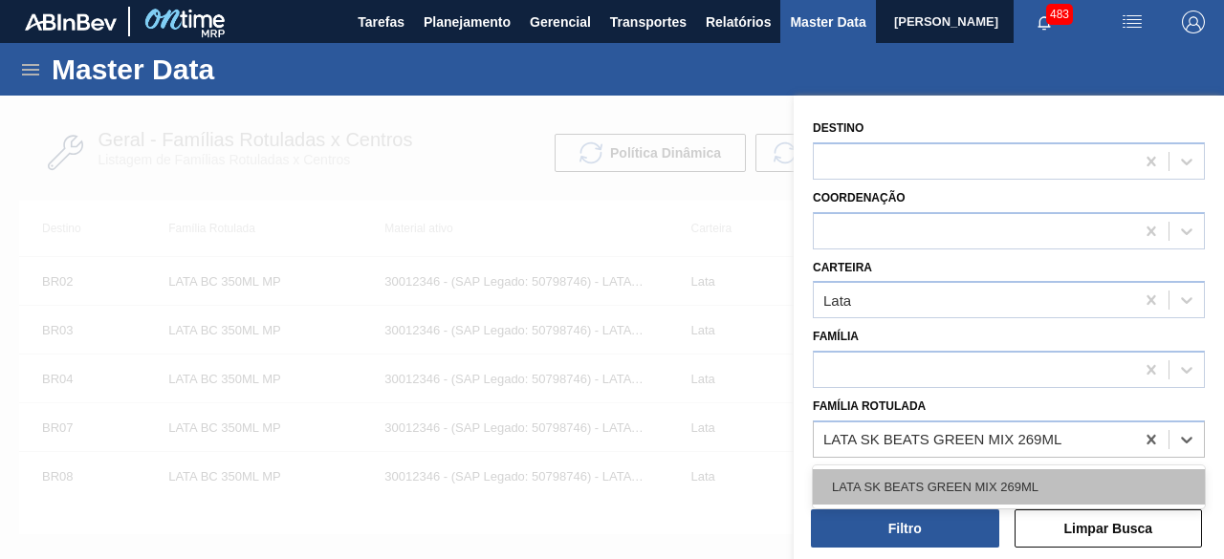
click at [1006, 481] on div "LATA SK BEATS GREEN MIX 269ML" at bounding box center [1009, 486] width 392 height 35
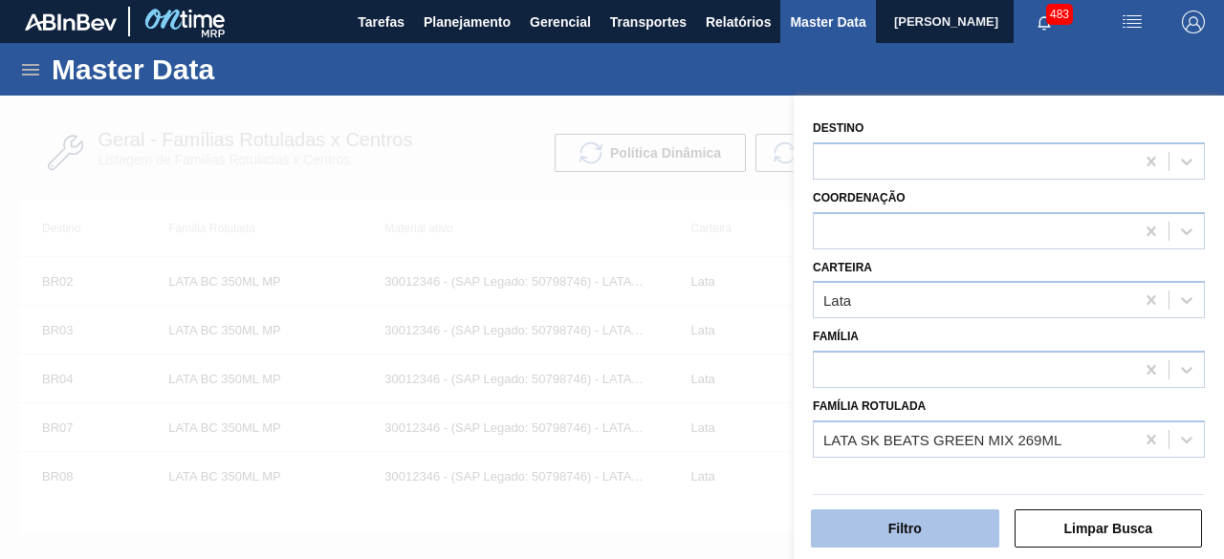
click at [954, 531] on button "Filtro" at bounding box center [905, 529] width 188 height 38
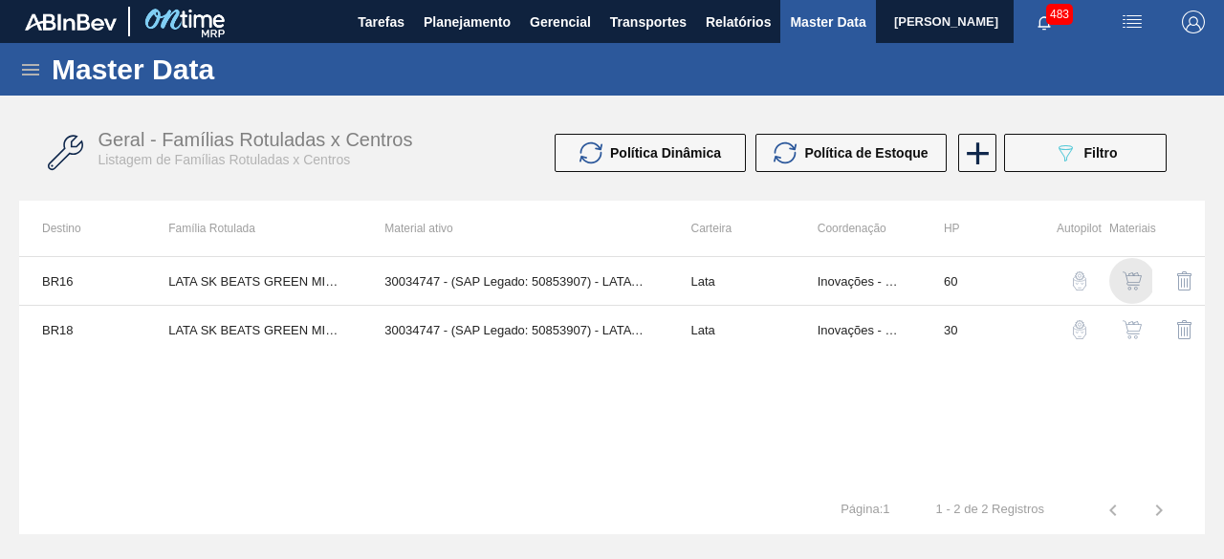
click at [1133, 284] on img "button" at bounding box center [1131, 280] width 19 height 19
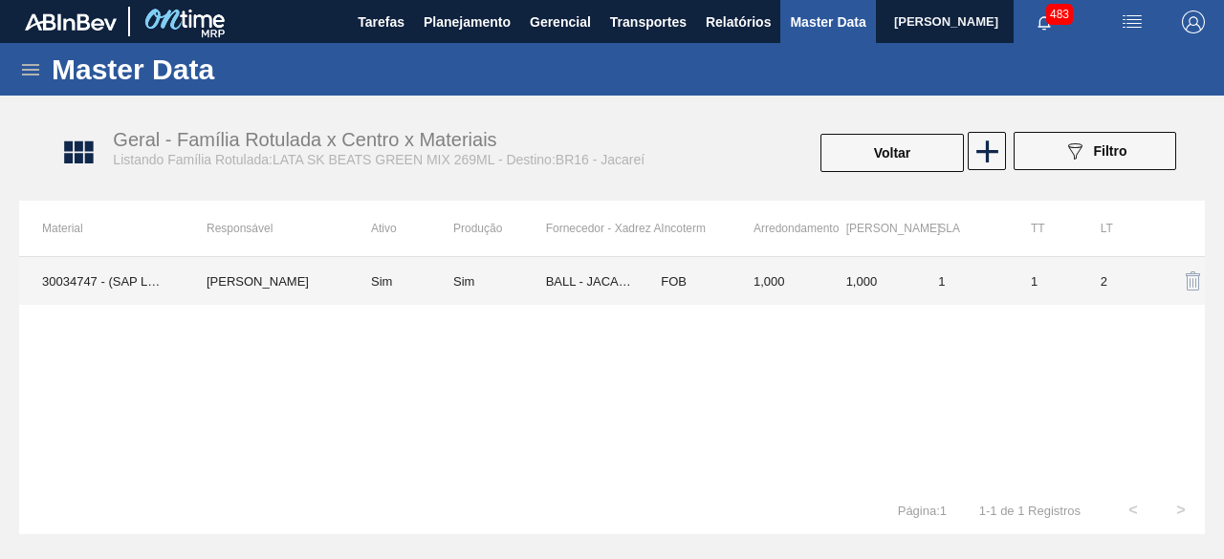
click at [260, 278] on td "Leticia Marquesini Bandeira" at bounding box center [266, 281] width 164 height 48
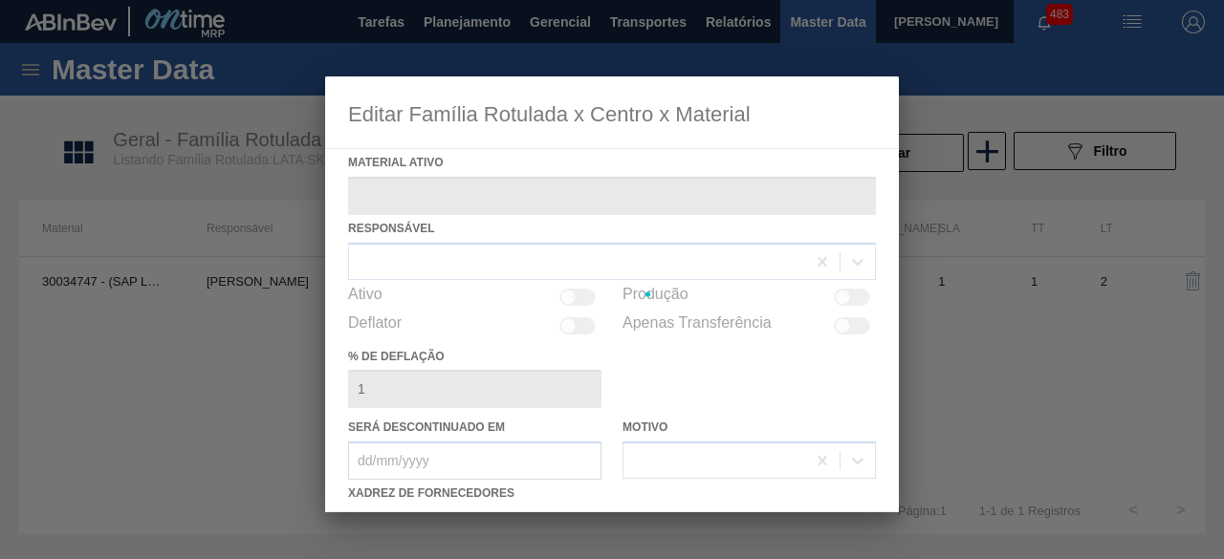
type ativo "30034747 - (SAP Legado: 50853907) - LATA AL 269ML BEATS GREEN MIX"
checkbox input "true"
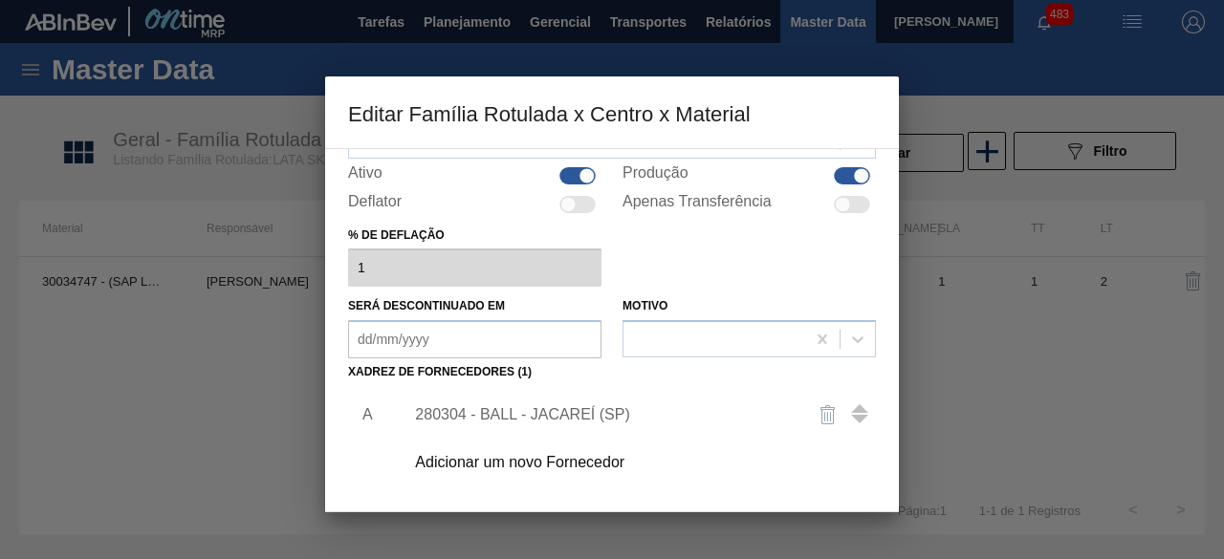
scroll to position [124, 0]
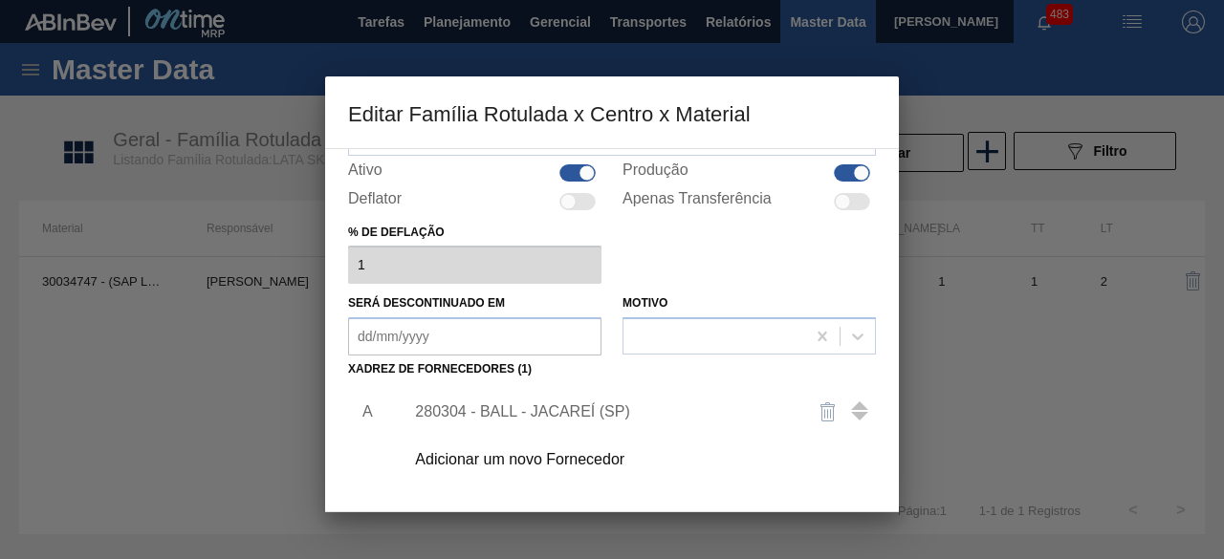
click at [445, 456] on div "Adicionar um novo Fornecedor" at bounding box center [602, 459] width 375 height 17
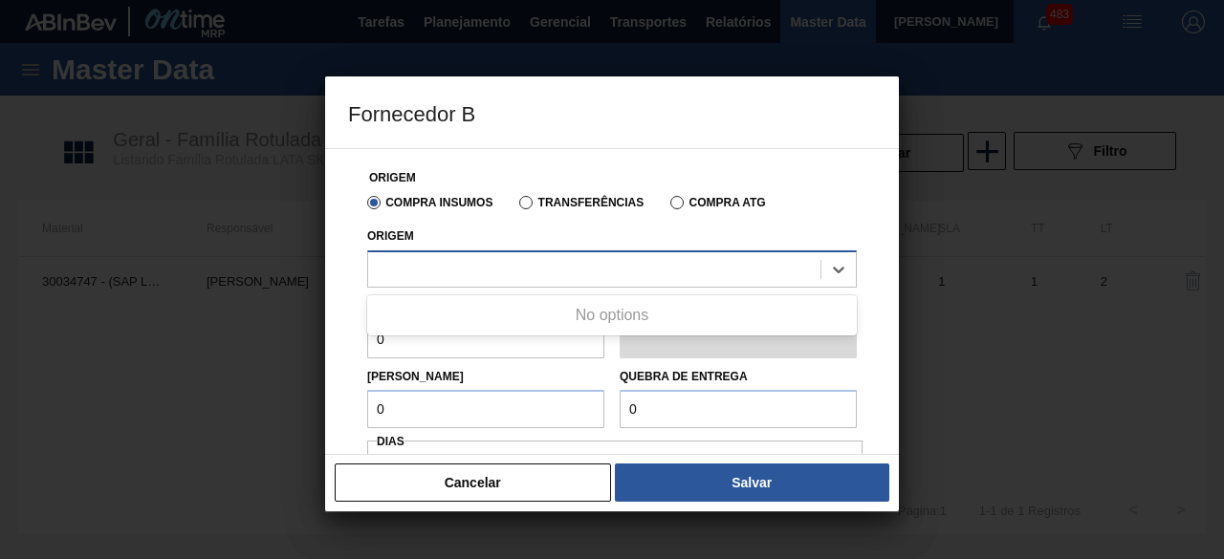
click at [468, 261] on div at bounding box center [594, 269] width 452 height 28
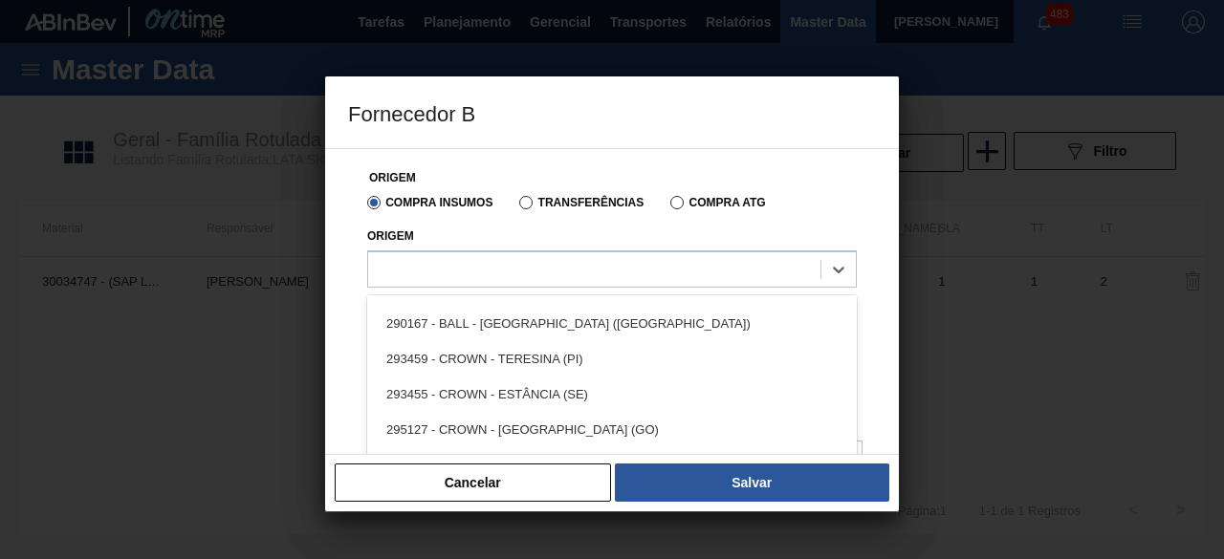
scroll to position [251, 0]
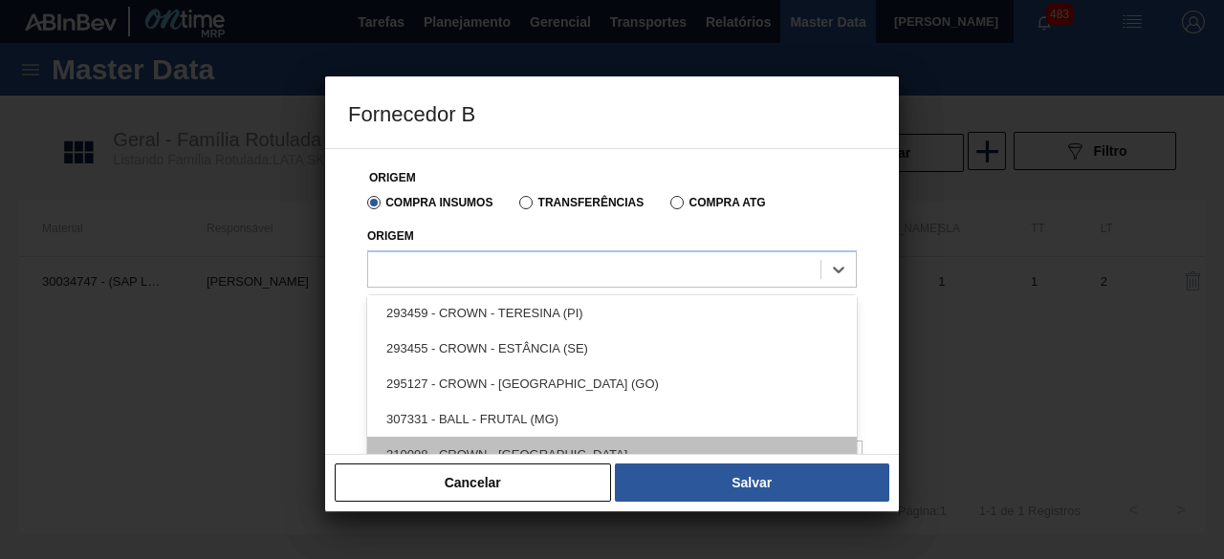
click at [570, 445] on div "310098 - CROWN - UBERABA" at bounding box center [611, 454] width 489 height 35
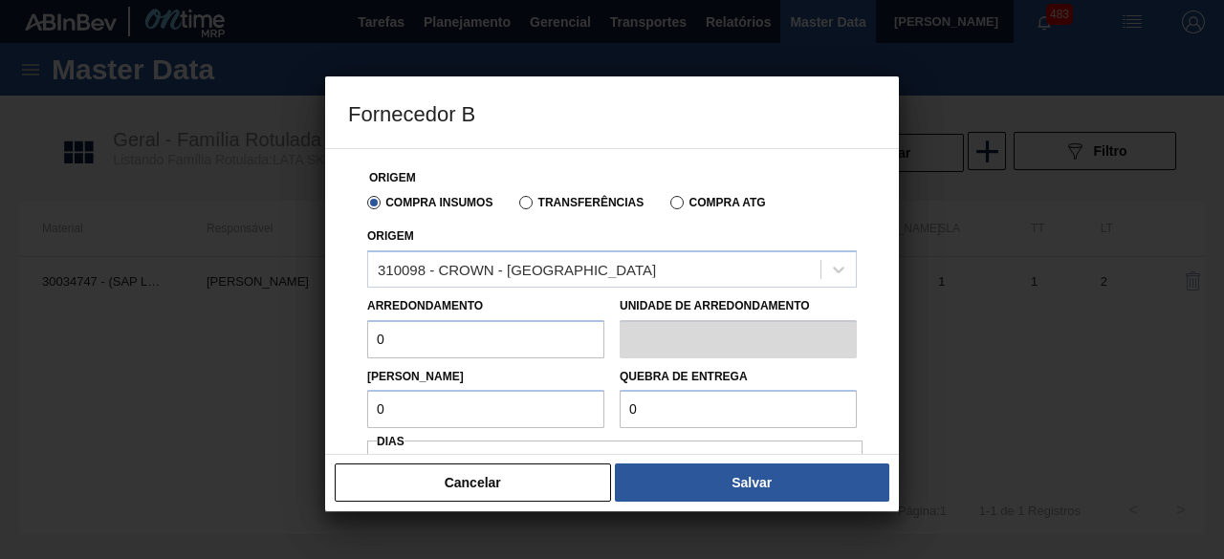
click at [663, 406] on input "0" at bounding box center [737, 409] width 237 height 38
type input "221,76"
click at [538, 330] on input "0" at bounding box center [485, 339] width 237 height 38
type input "11,088"
click at [540, 414] on input "0" at bounding box center [485, 409] width 237 height 38
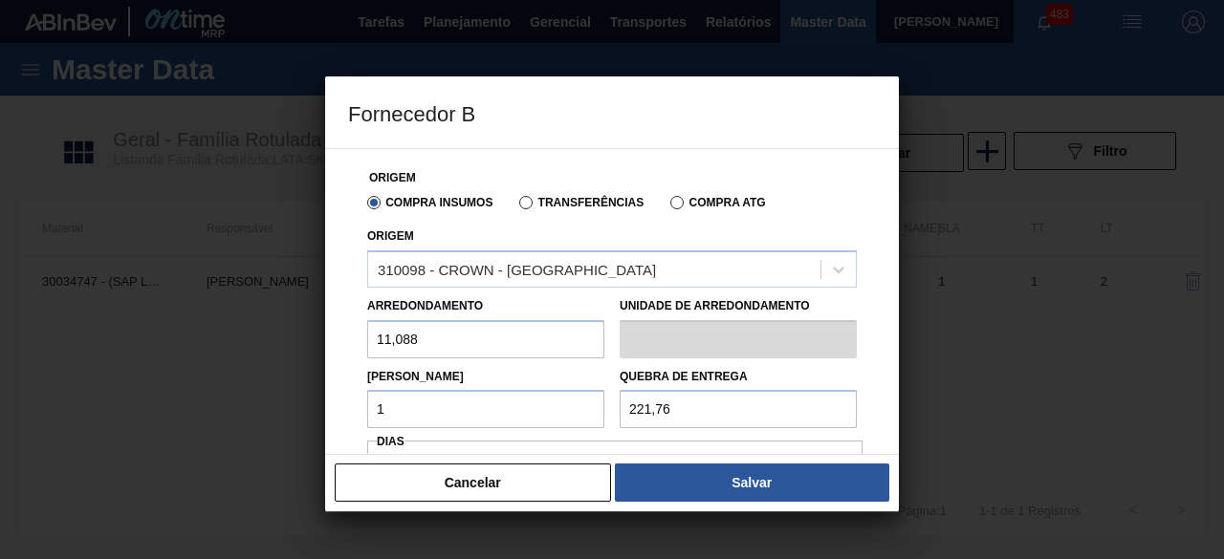
type input "11,088"
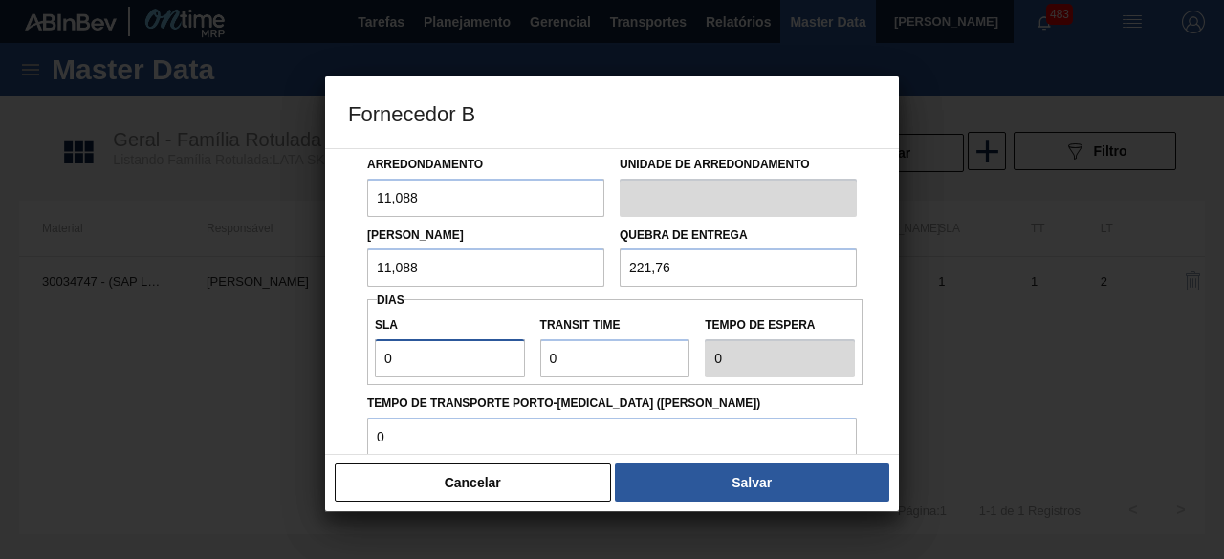
click at [449, 369] on input "0" at bounding box center [450, 358] width 150 height 38
type input "01"
type input "1"
click at [566, 370] on input "Transit Time" at bounding box center [615, 358] width 150 height 38
type input "01"
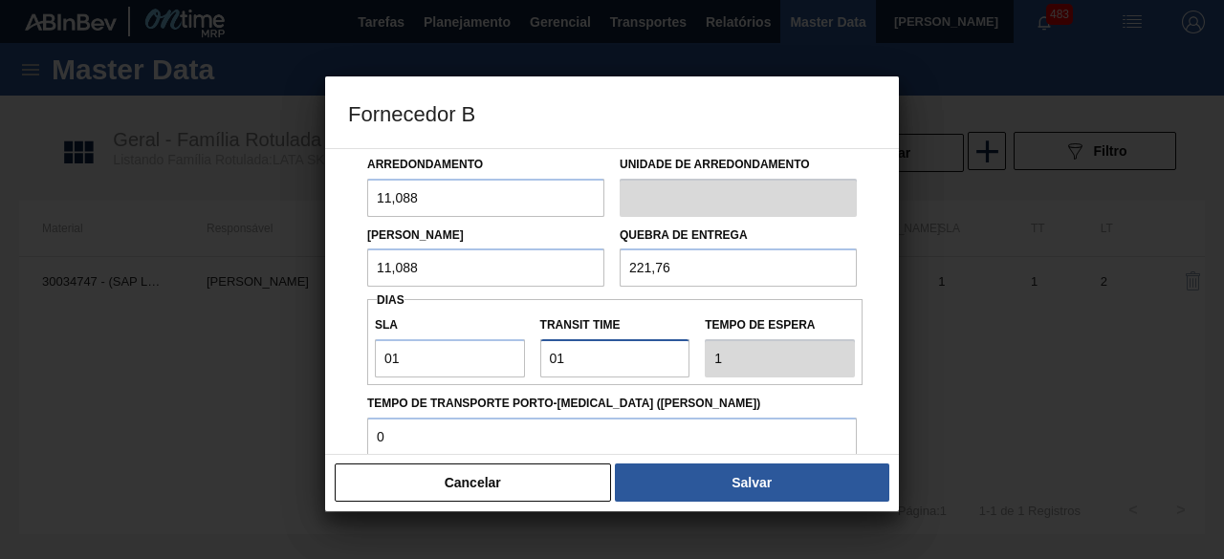
type input "2"
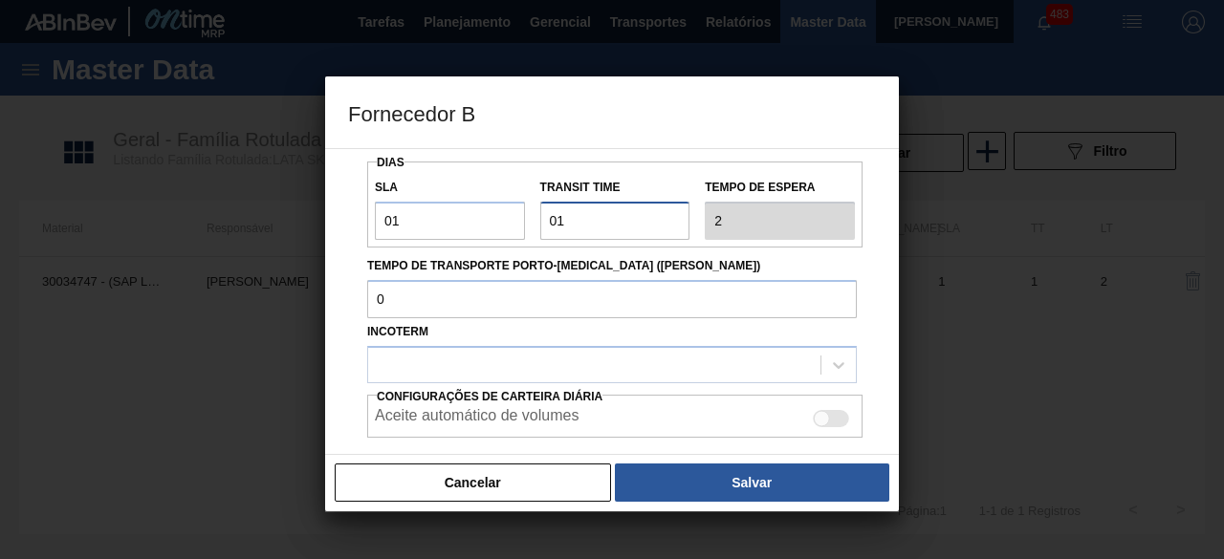
scroll to position [343, 0]
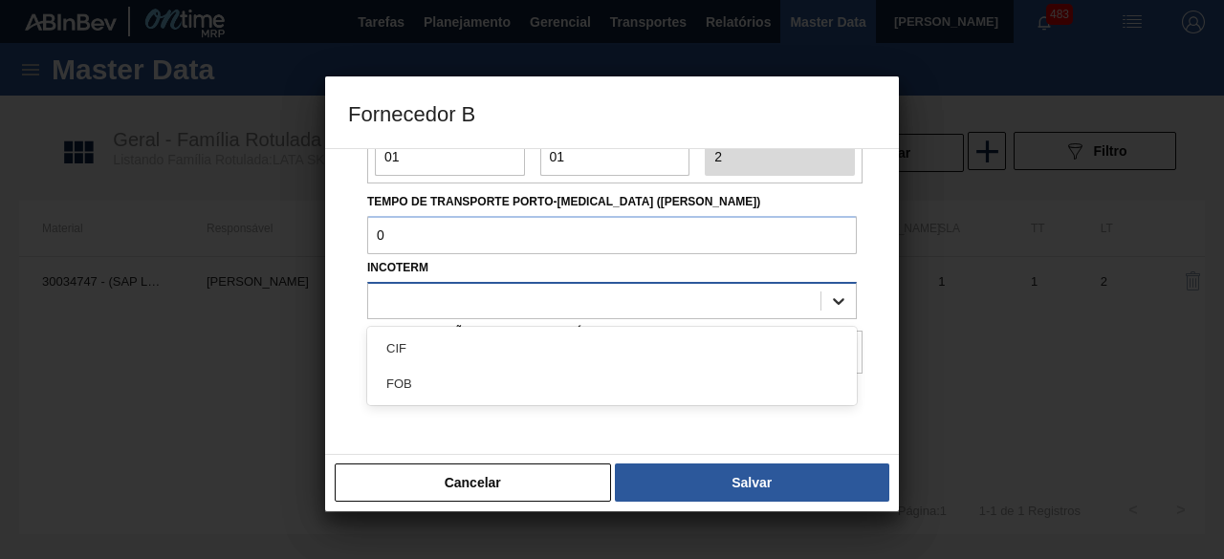
click at [833, 292] on icon at bounding box center [838, 301] width 19 height 19
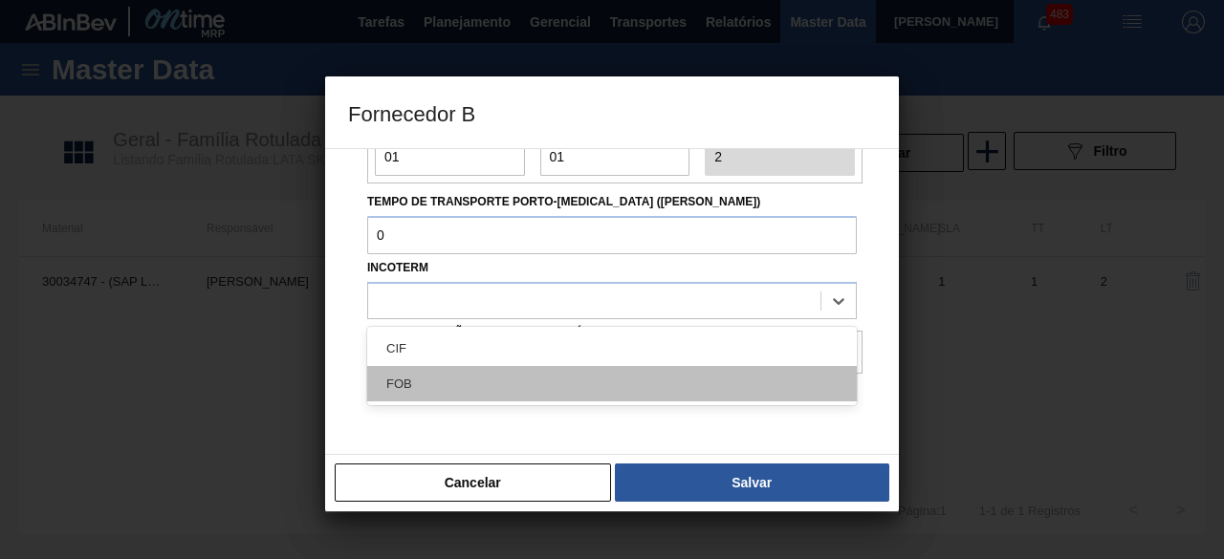
click at [717, 379] on div "FOB" at bounding box center [611, 383] width 489 height 35
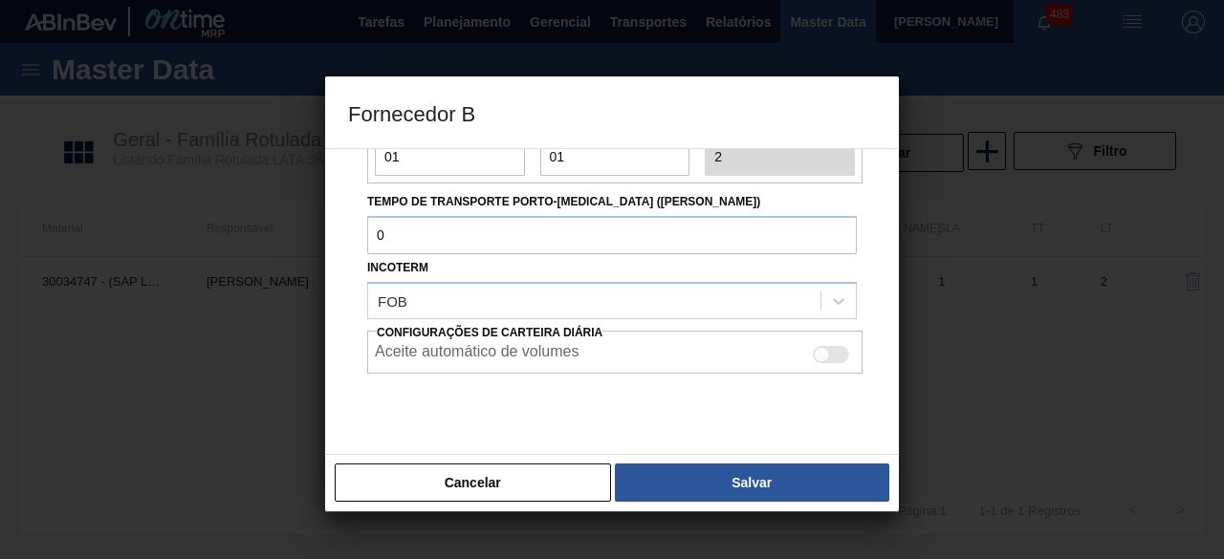
click at [830, 352] on div at bounding box center [831, 354] width 36 height 17
checkbox input "true"
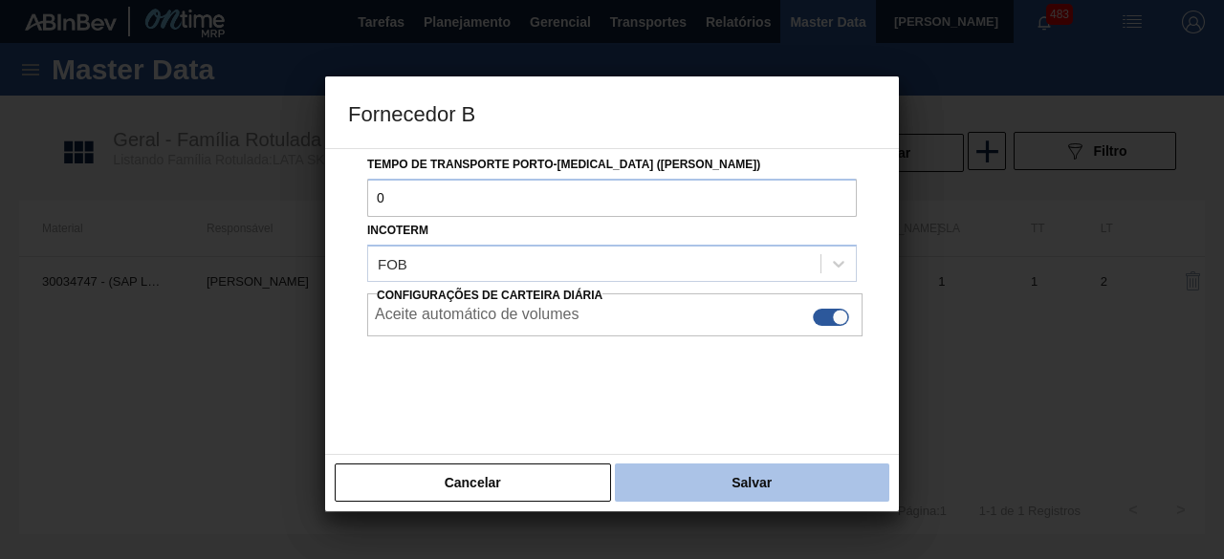
click at [821, 475] on button "Salvar" at bounding box center [752, 483] width 274 height 38
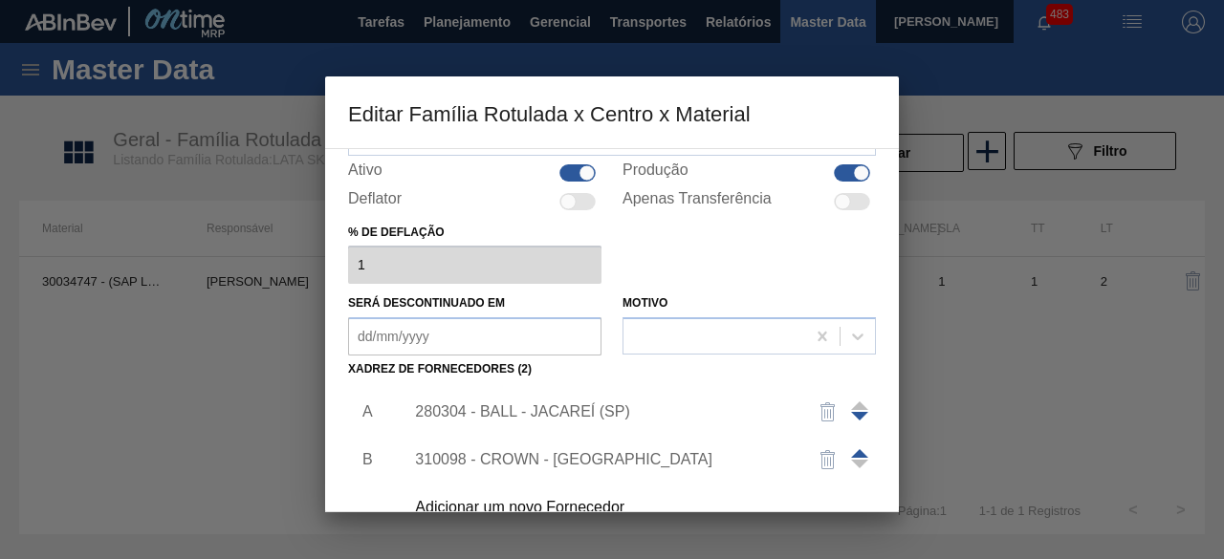
click at [589, 414] on div "280304 - BALL - JACAREÍ (SP)" at bounding box center [602, 411] width 375 height 17
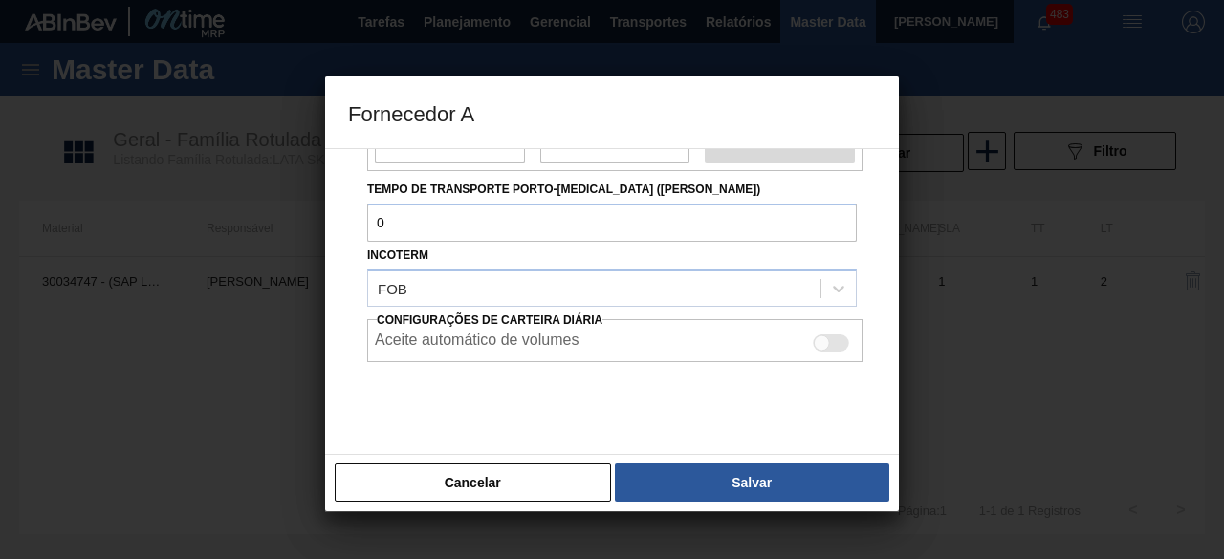
scroll to position [314, 0]
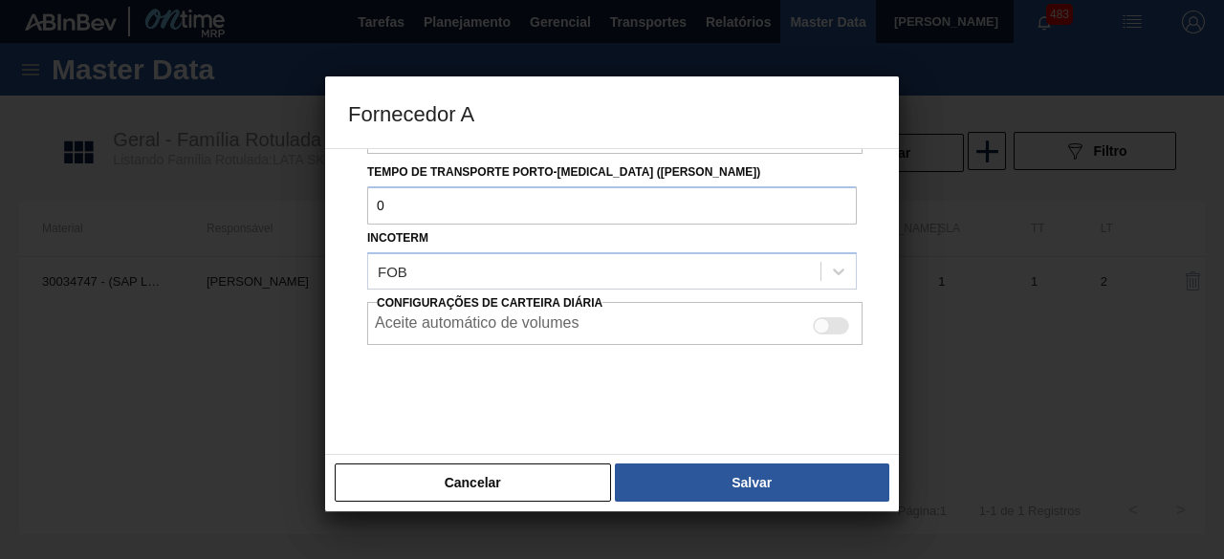
click at [835, 321] on div at bounding box center [831, 325] width 36 height 17
checkbox input "true"
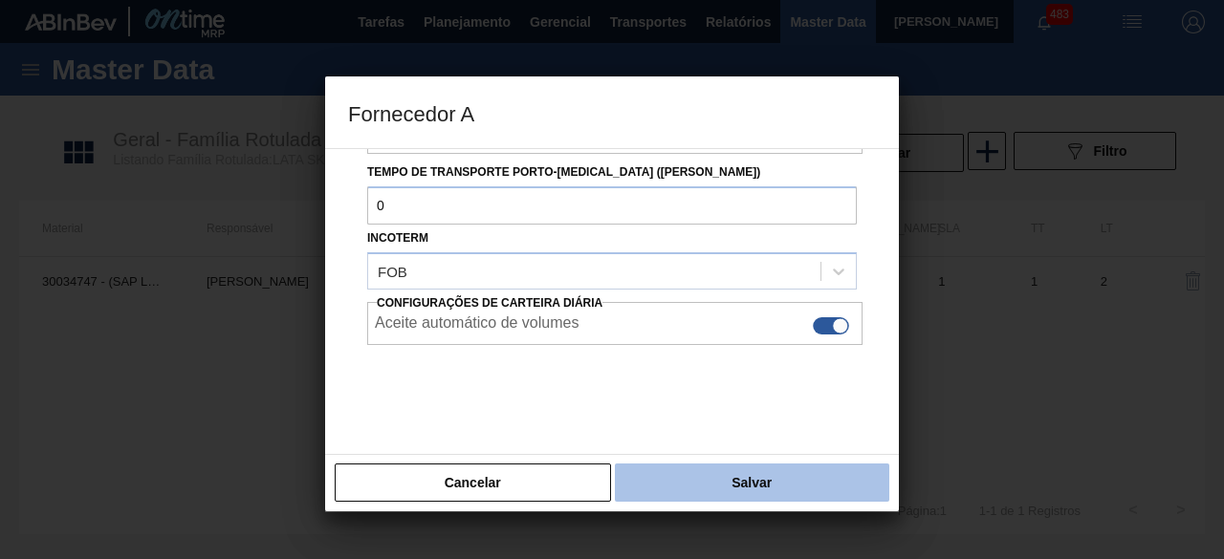
click at [813, 477] on button "Salvar" at bounding box center [752, 483] width 274 height 38
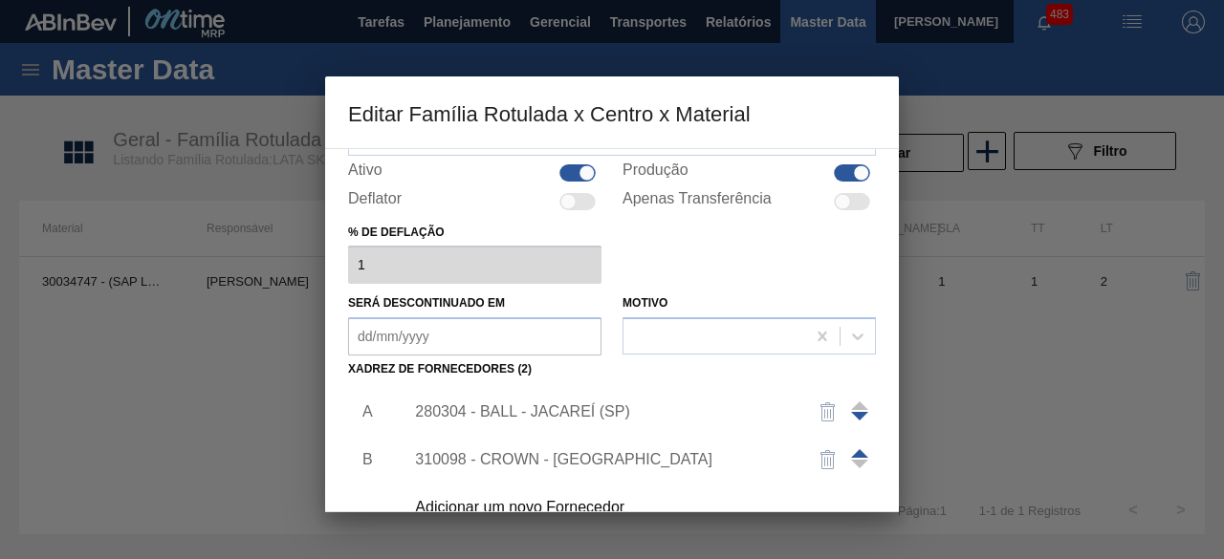
click at [629, 454] on div "310098 - CROWN - UBERABA" at bounding box center [602, 459] width 375 height 17
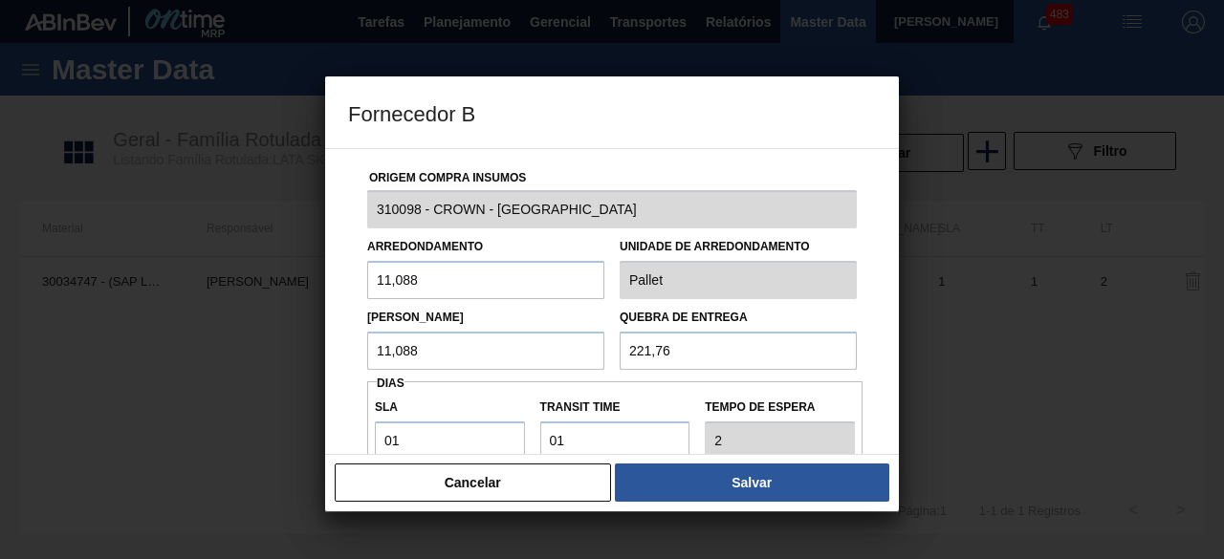
scroll to position [294, 0]
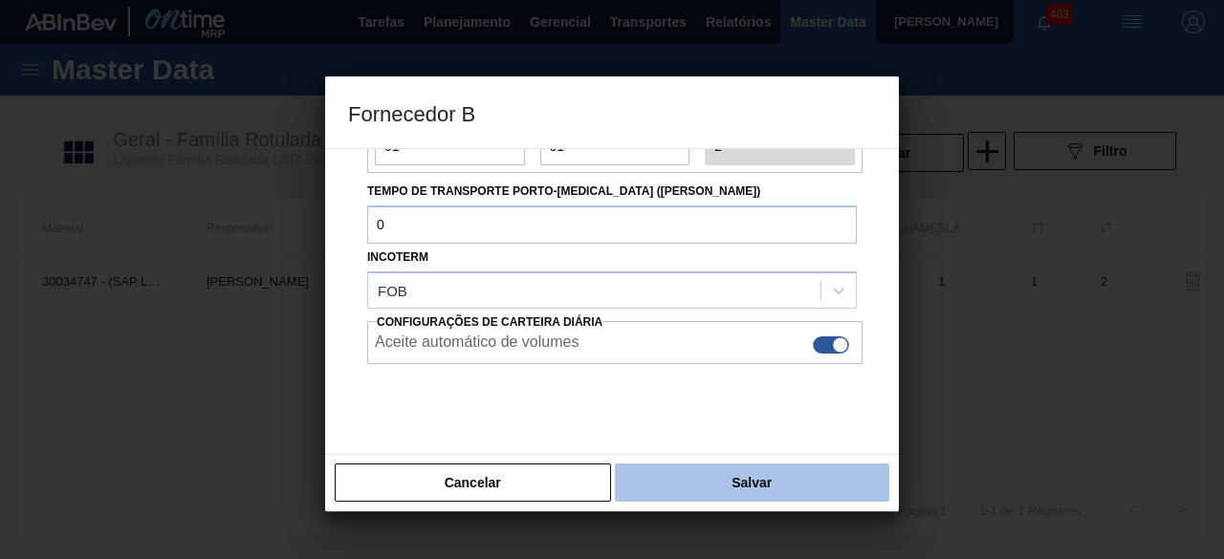
click at [665, 486] on button "Salvar" at bounding box center [752, 483] width 274 height 38
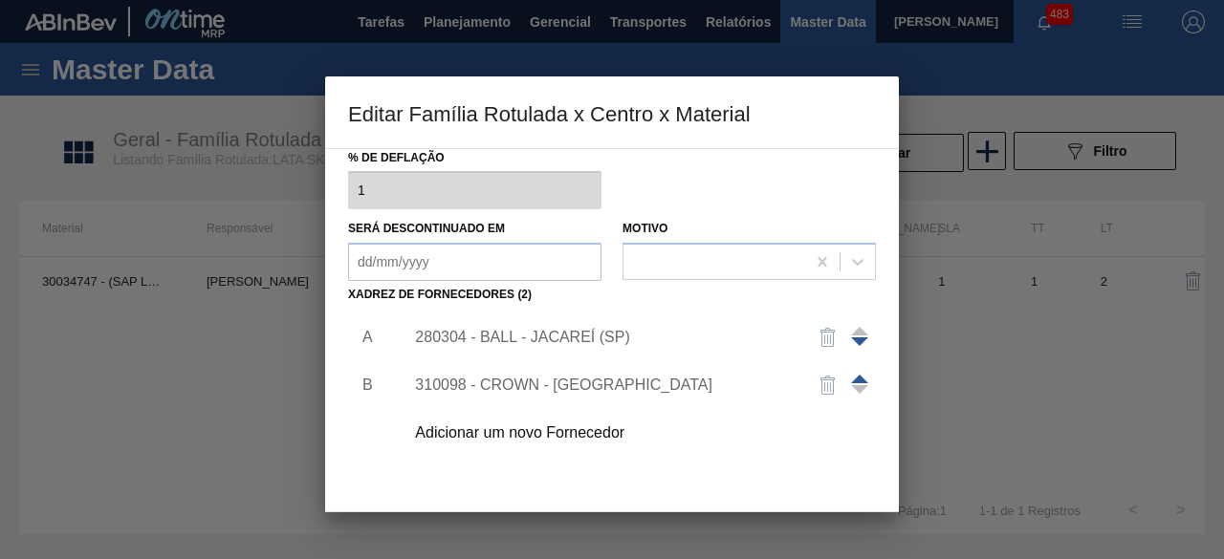
scroll to position [300, 0]
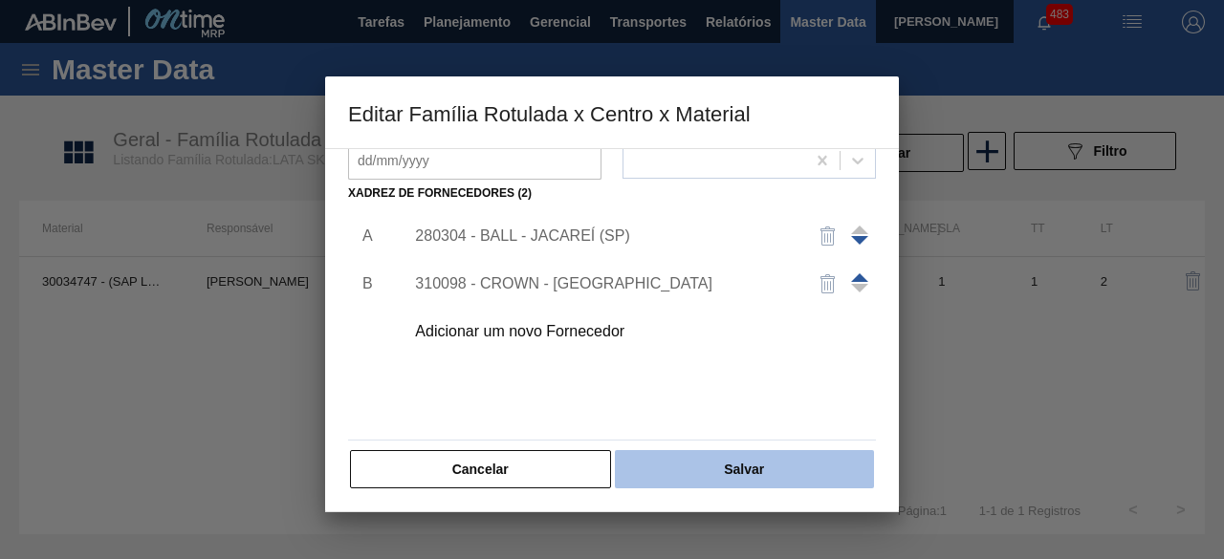
click at [767, 466] on button "Salvar" at bounding box center [744, 469] width 259 height 38
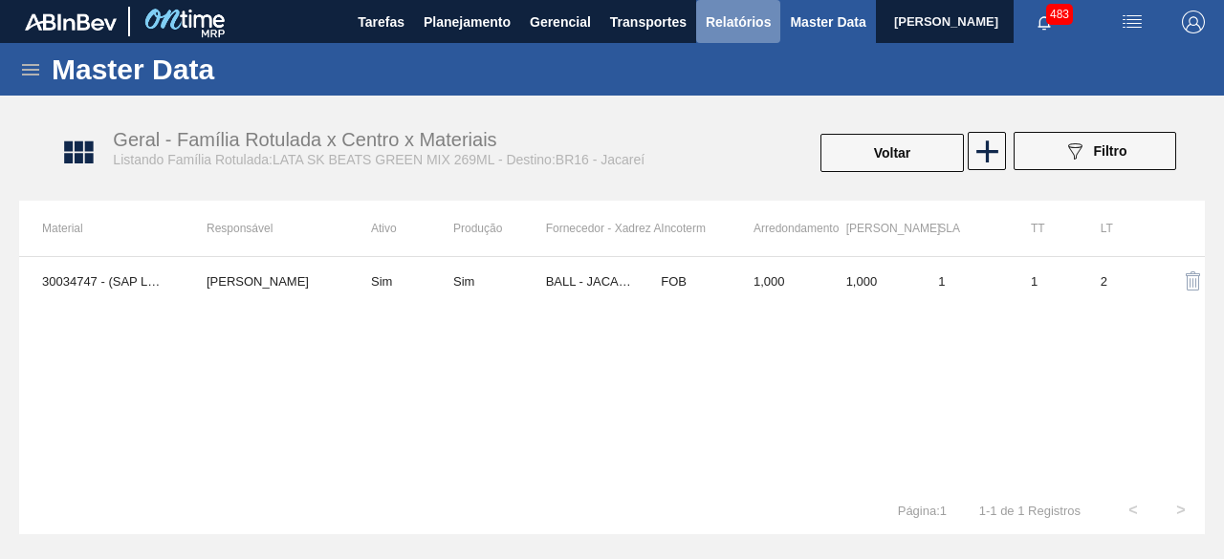
click at [730, 20] on span "Relatórios" at bounding box center [737, 22] width 65 height 23
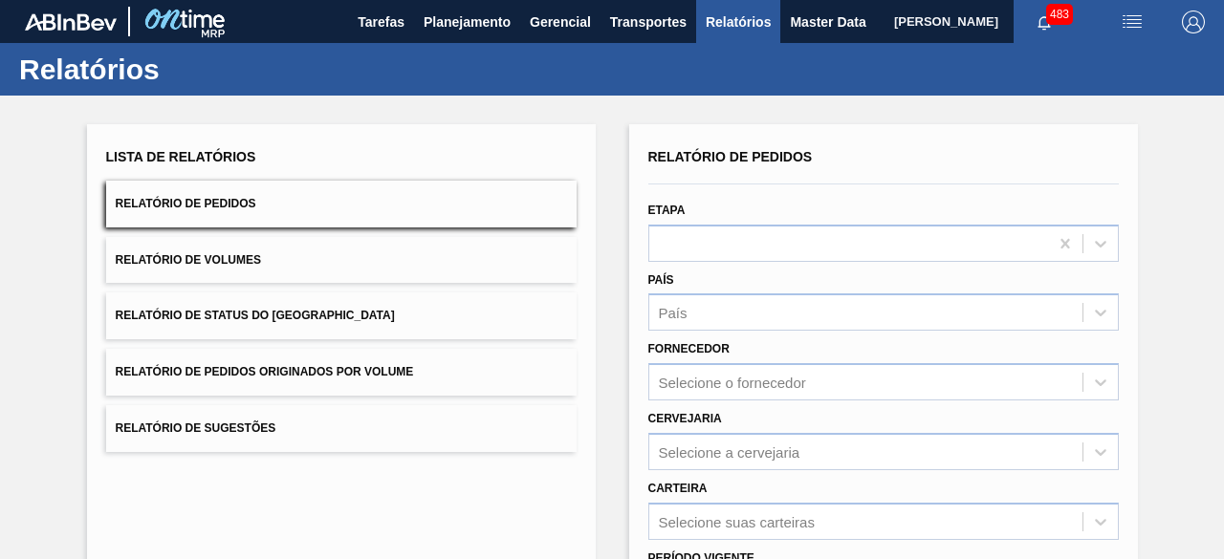
click at [405, 261] on button "Relatório de Volumes" at bounding box center [341, 260] width 470 height 47
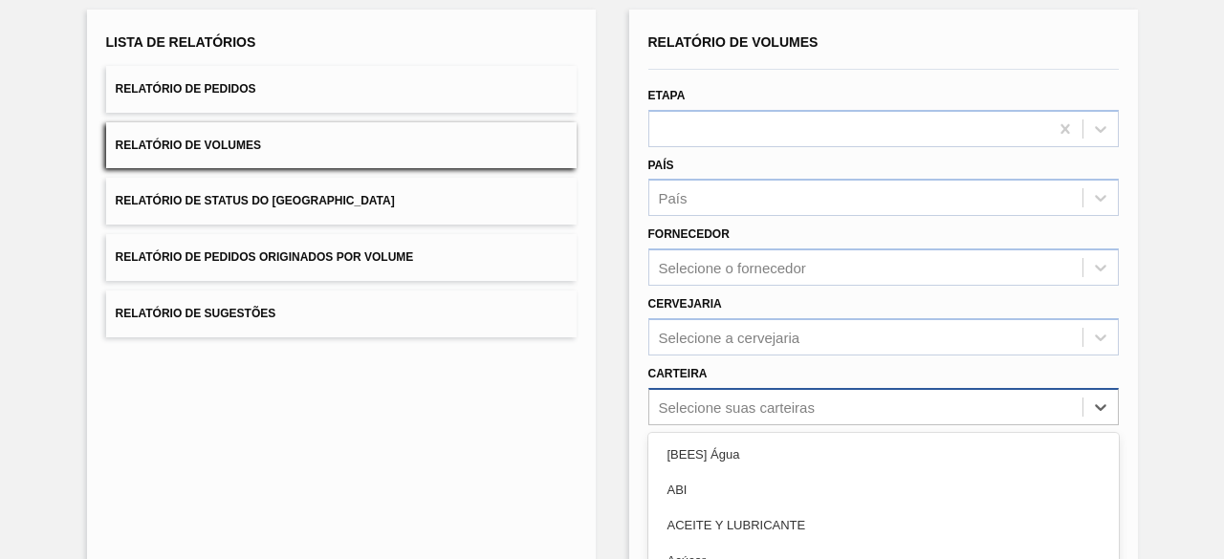
scroll to position [281, 0]
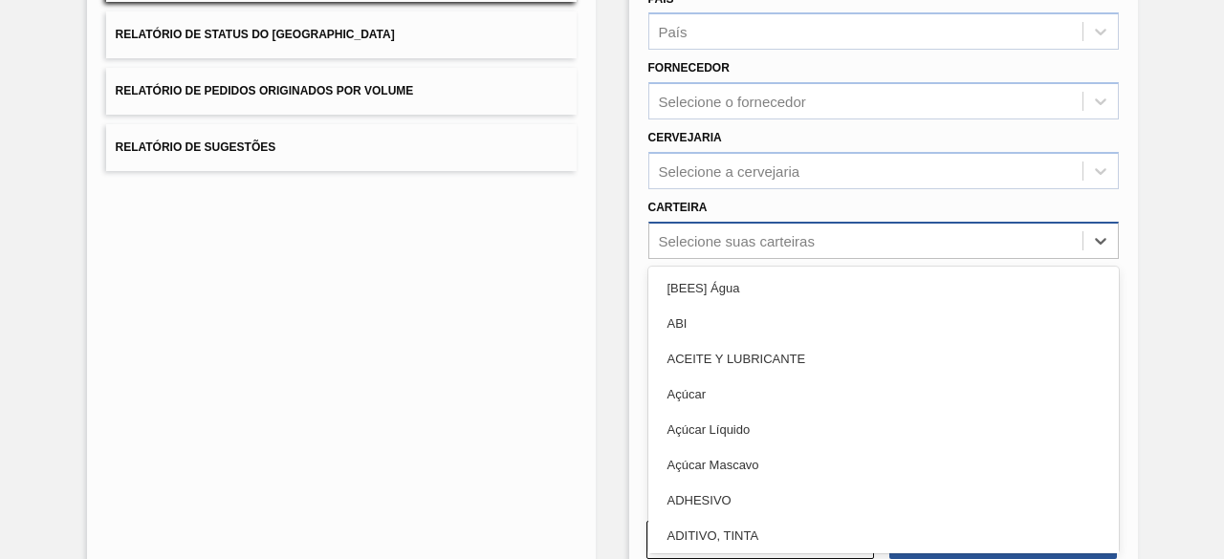
click at [734, 259] on div "option Açúcar focused, 4 of 101. 101 results available. Use Up and Down to choo…" at bounding box center [883, 240] width 470 height 37
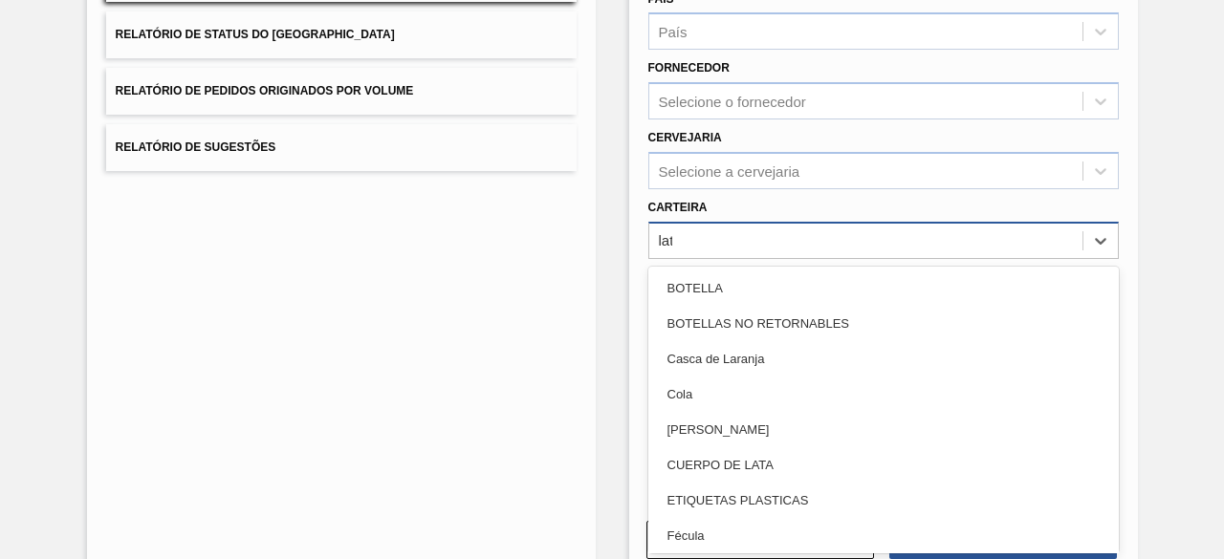
type input "lata"
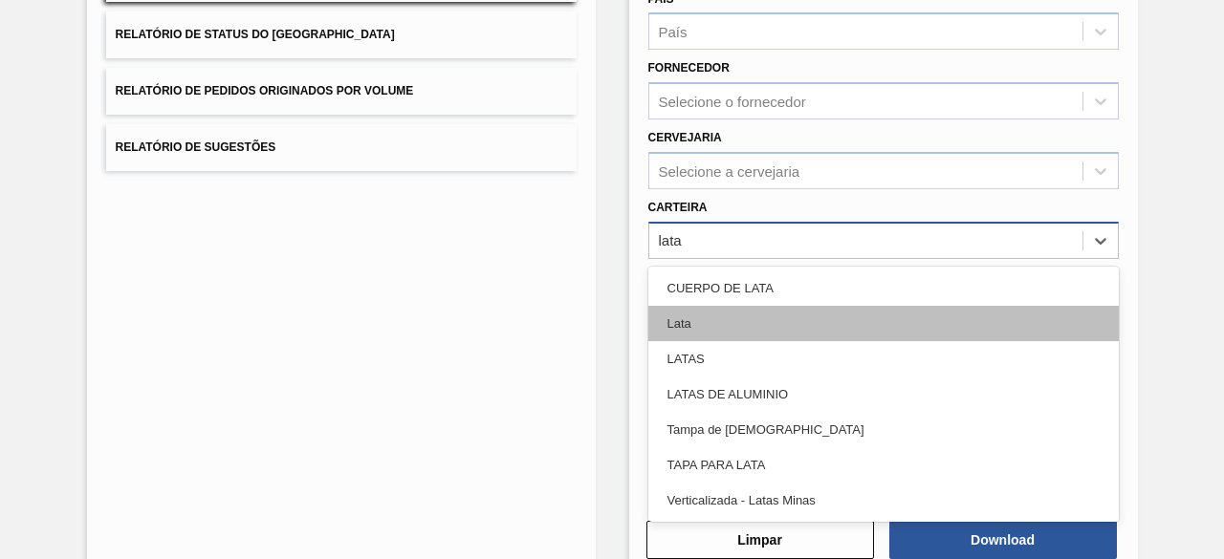
click at [721, 329] on div "Lata" at bounding box center [883, 323] width 470 height 35
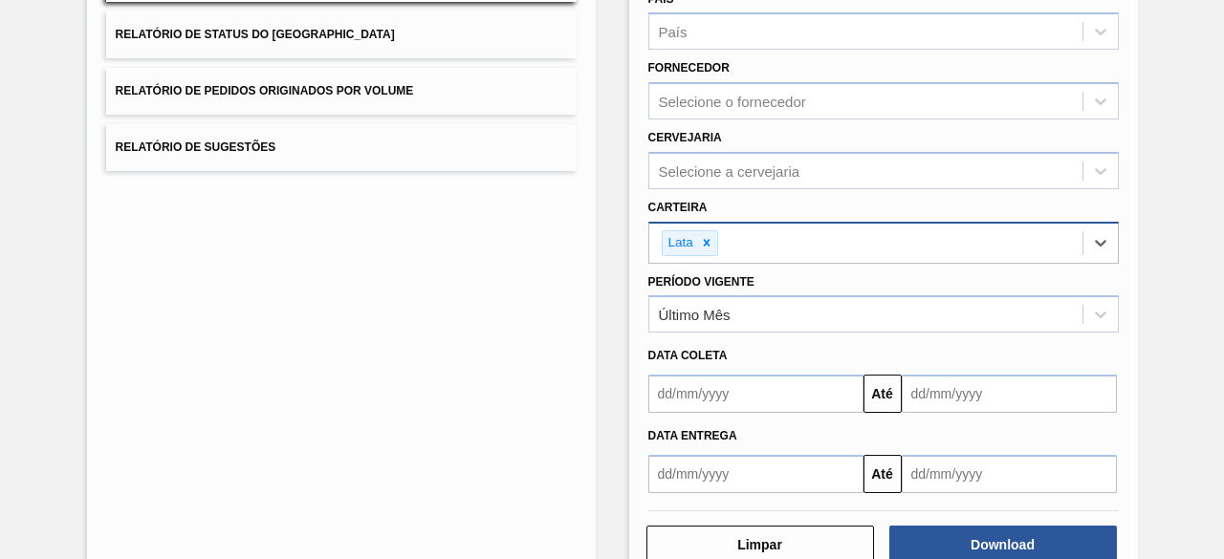
scroll to position [328, 0]
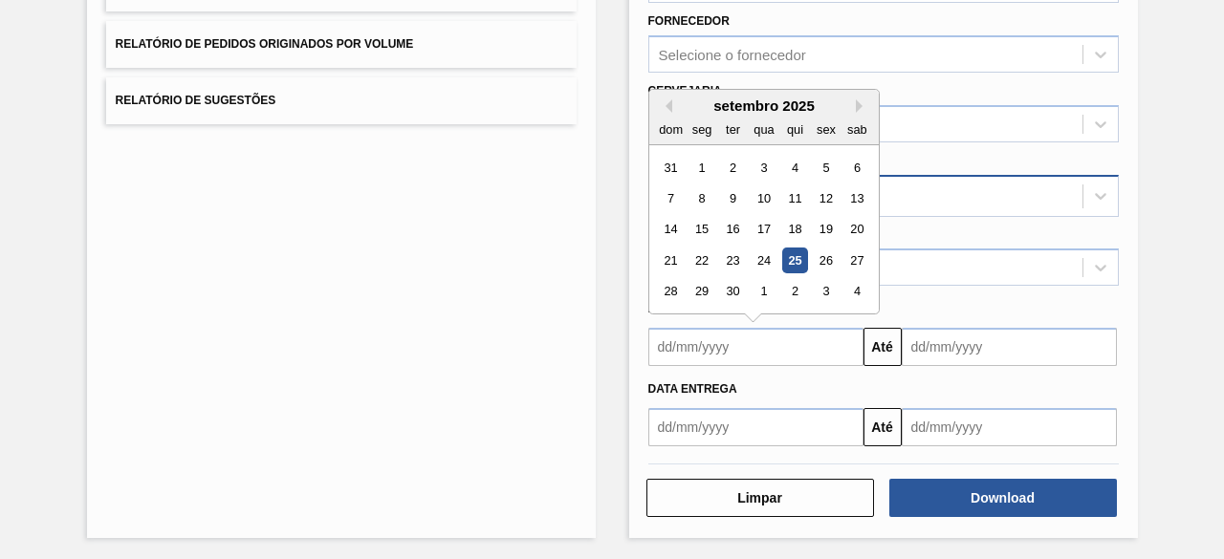
click at [725, 347] on input "text" at bounding box center [755, 347] width 215 height 38
click at [788, 258] on div "25" at bounding box center [794, 261] width 26 height 26
type input "[DATE]"
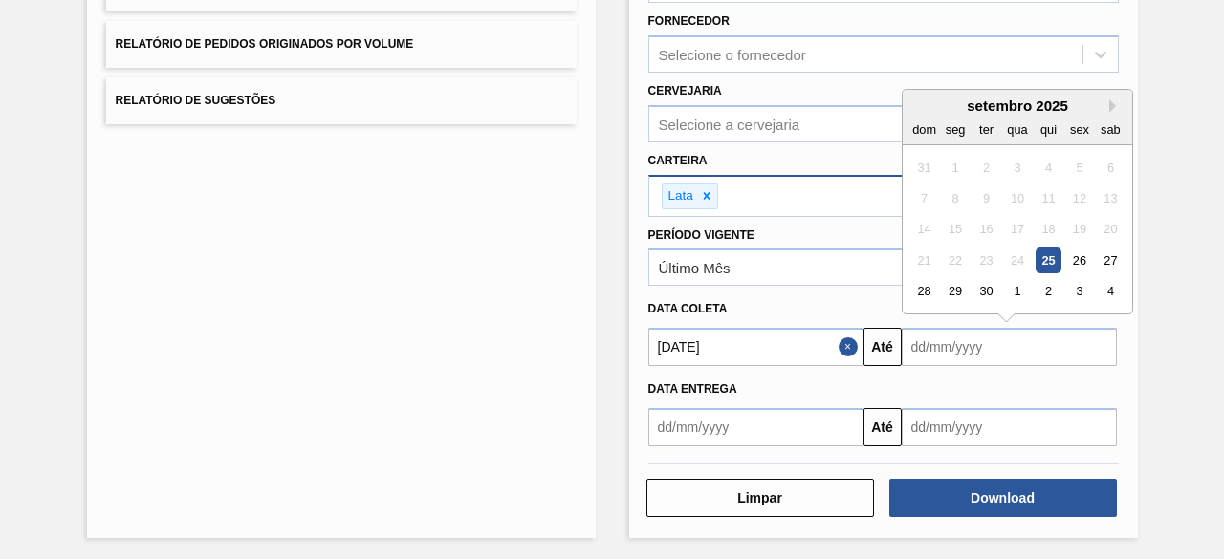
click at [925, 338] on input "text" at bounding box center [1008, 347] width 215 height 38
click at [985, 288] on div "30" at bounding box center [985, 292] width 26 height 26
type input "[DATE]"
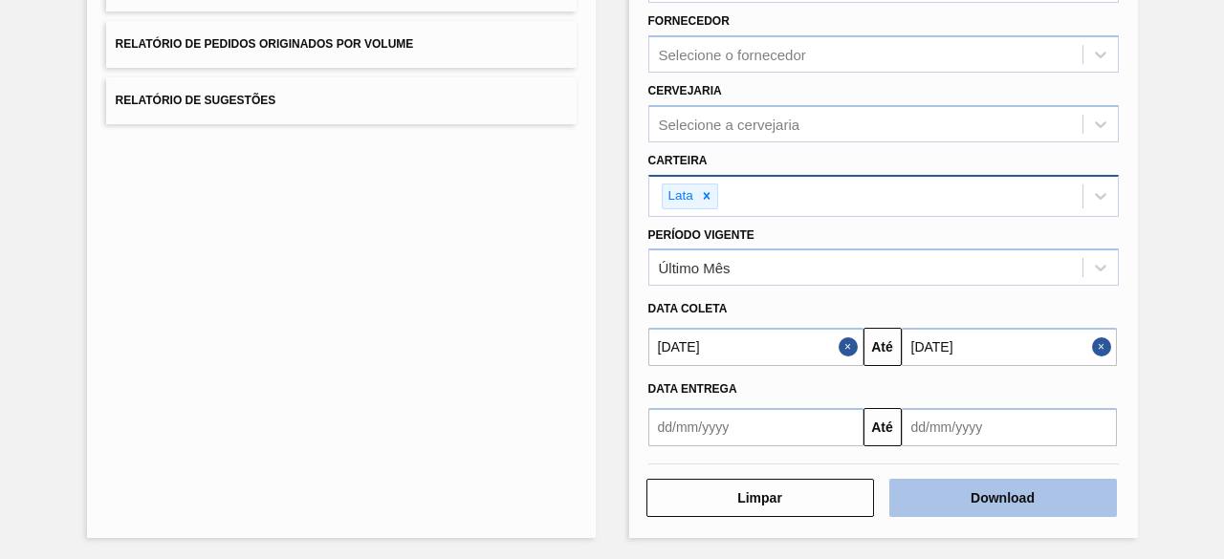
click at [920, 492] on button "Download" at bounding box center [1003, 498] width 228 height 38
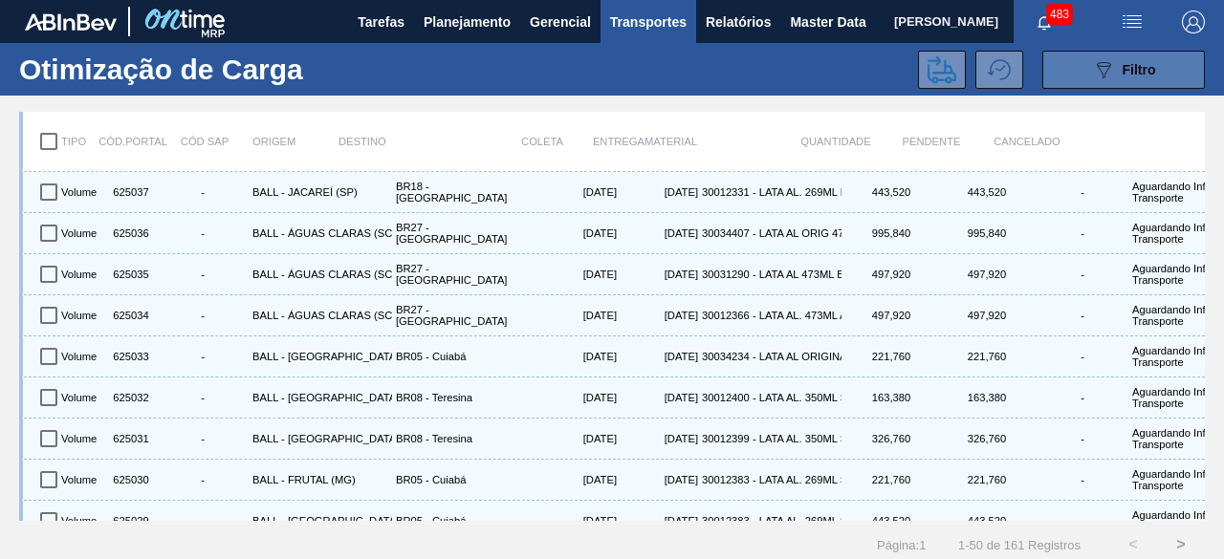
click at [1082, 76] on button "089F7B8B-B2A5-4AFE-B5C0-19BA573D28AC Filtro" at bounding box center [1123, 70] width 163 height 38
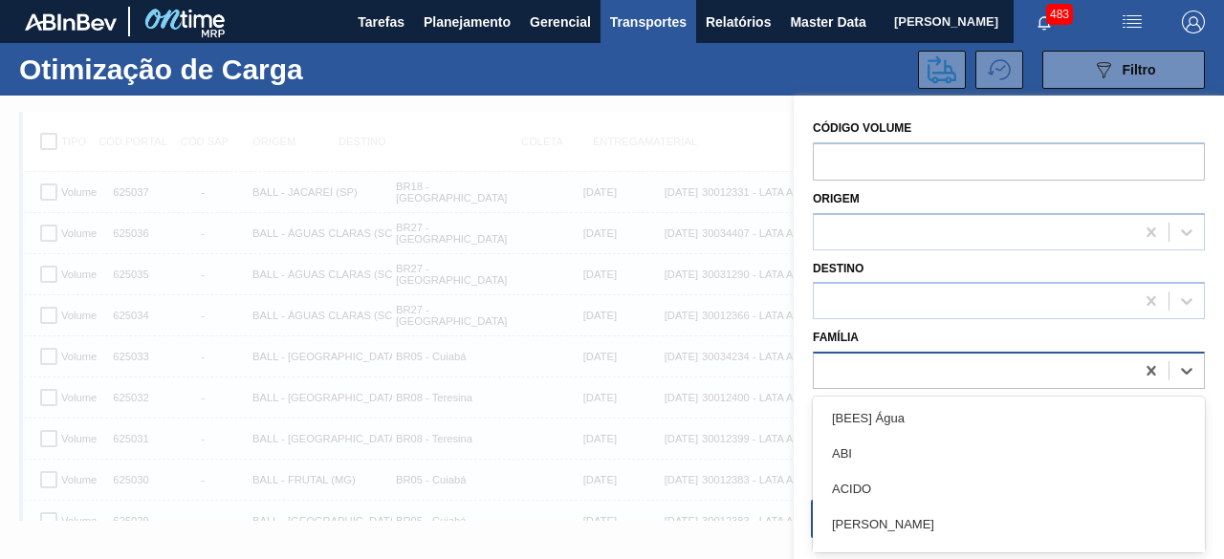
scroll to position [24, 0]
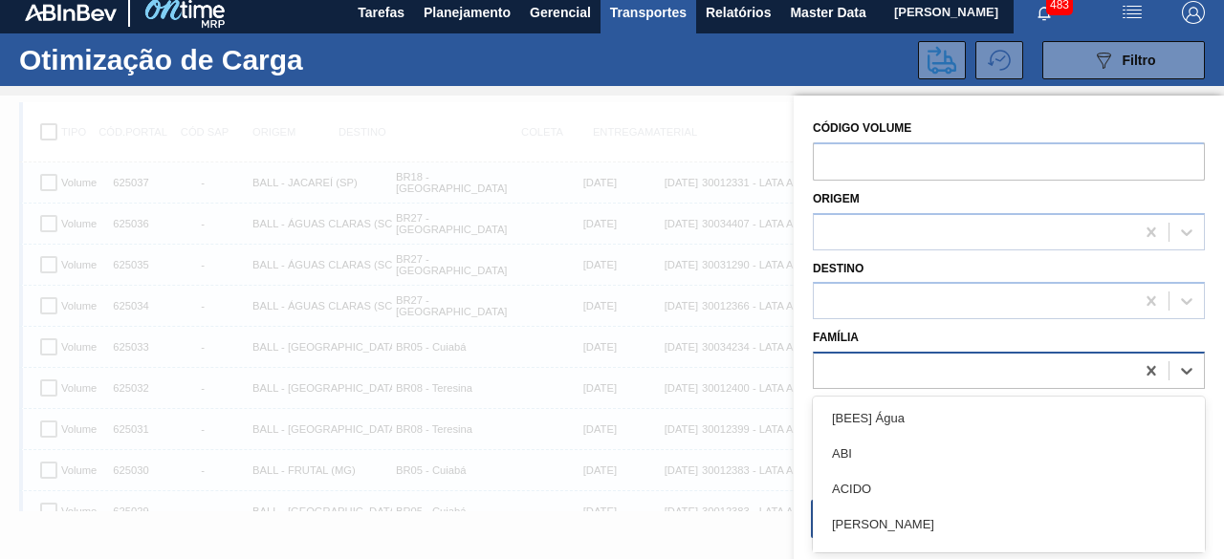
click at [922, 360] on div at bounding box center [973, 372] width 320 height 28
type input "lata"
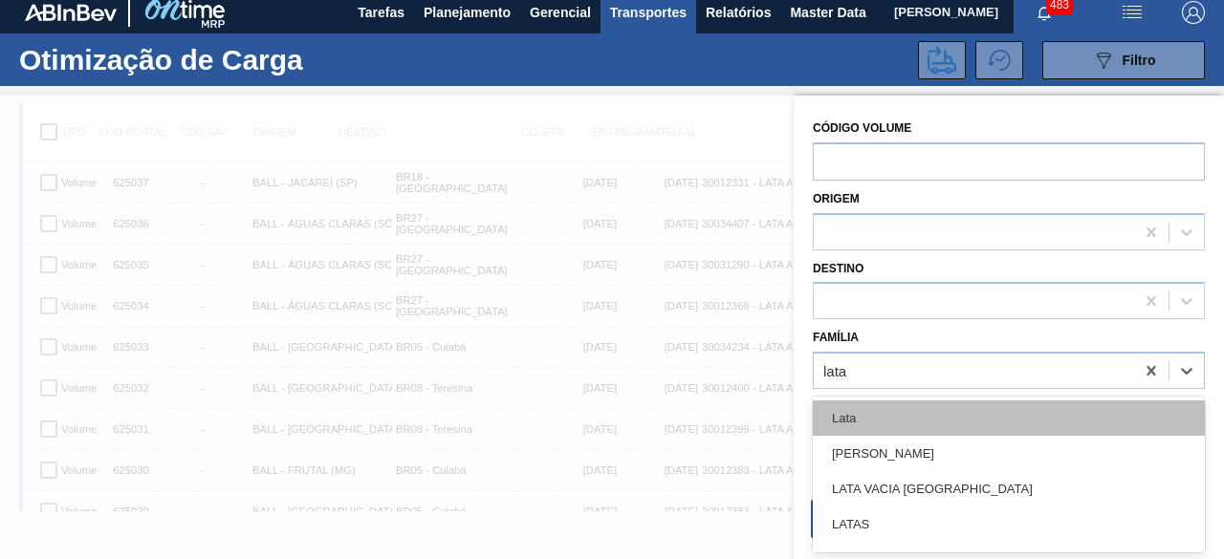
click at [920, 408] on div "Lata" at bounding box center [1009, 418] width 392 height 35
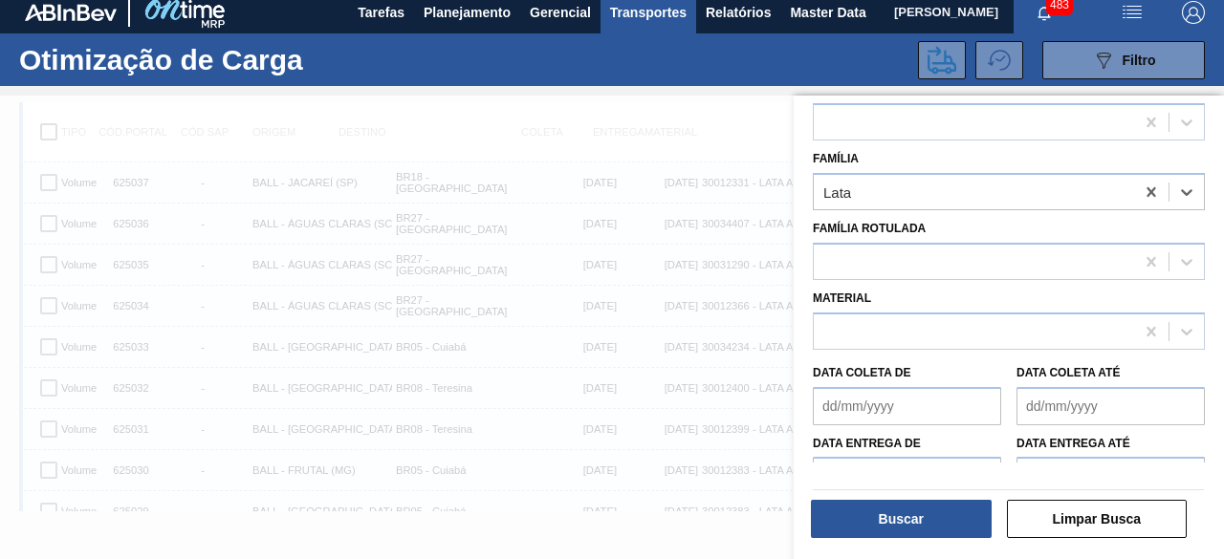
scroll to position [183, 0]
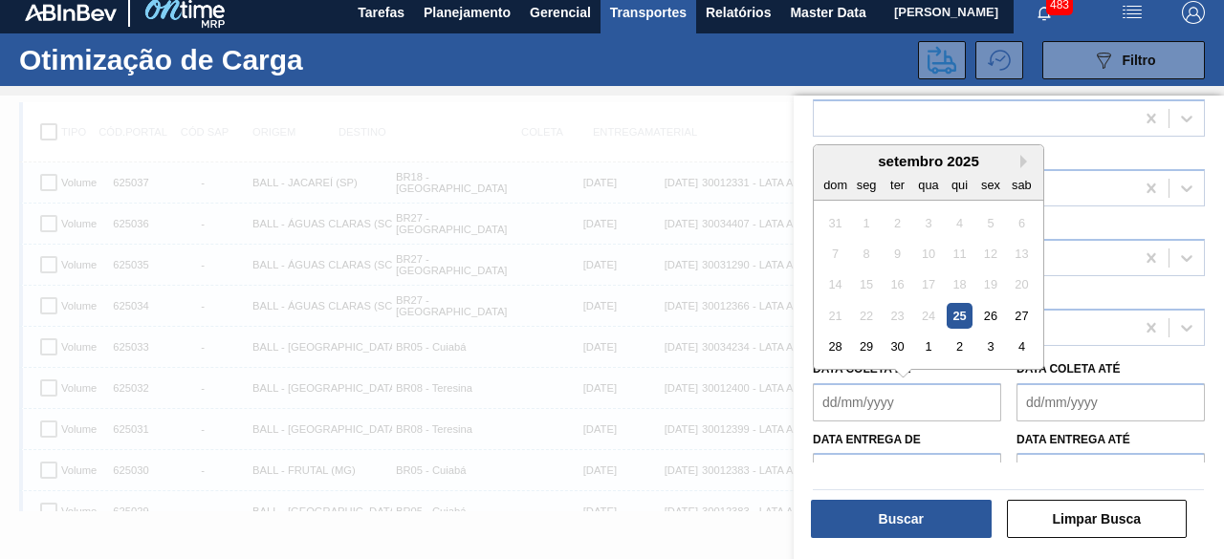
click at [913, 406] on de "Data coleta de" at bounding box center [907, 402] width 188 height 38
click at [951, 313] on div "25" at bounding box center [959, 316] width 26 height 26
type de "[DATE]"
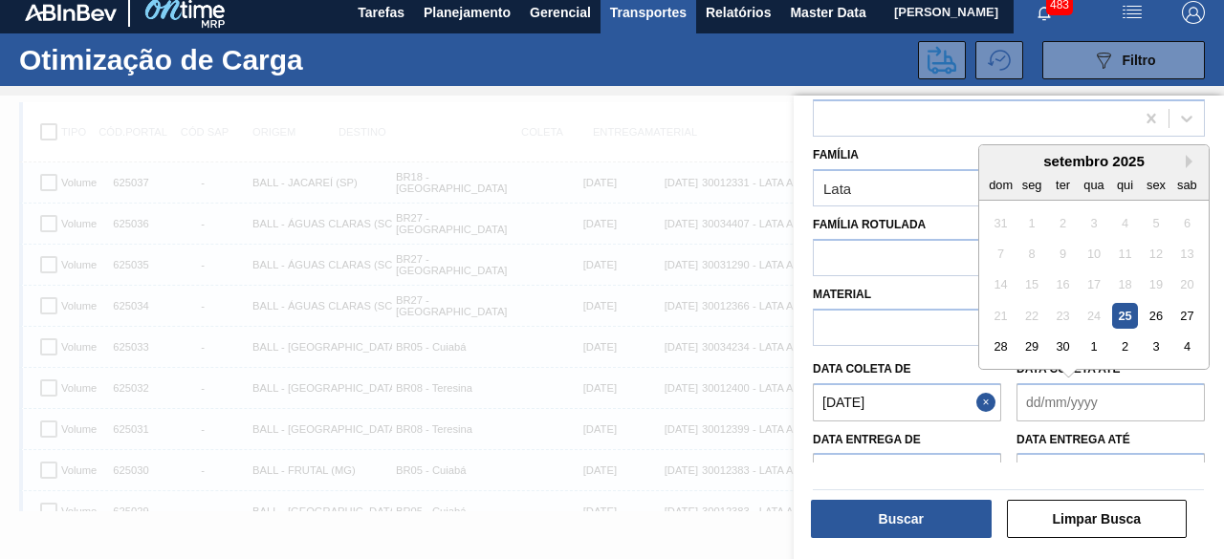
click at [1046, 407] on até "Data coleta até" at bounding box center [1110, 402] width 188 height 38
click at [1055, 348] on div "30" at bounding box center [1063, 347] width 26 height 26
type até "[DATE]"
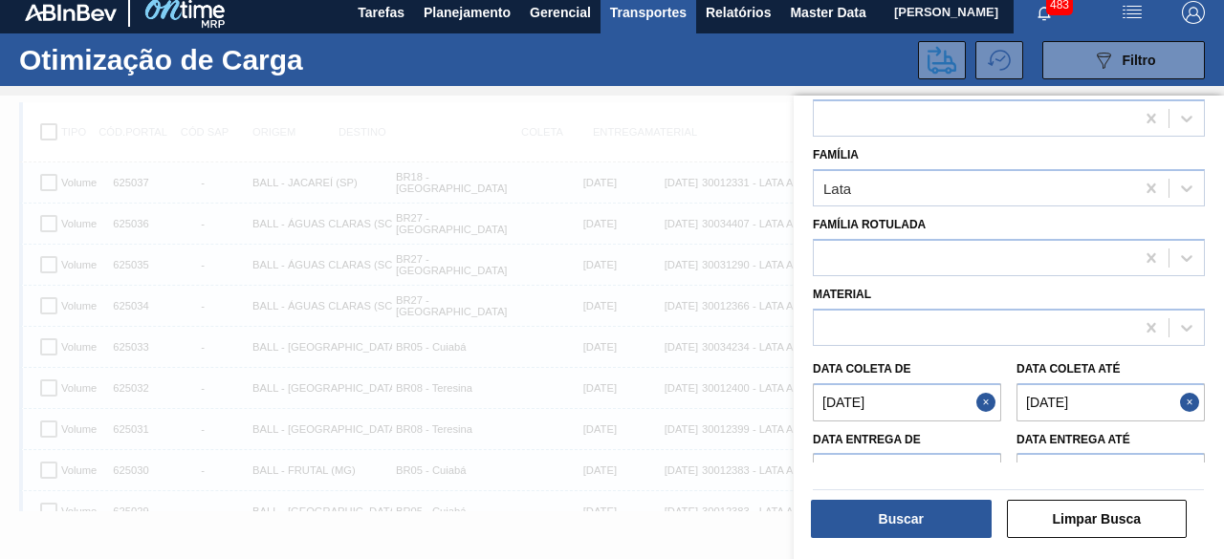
scroll to position [211, 0]
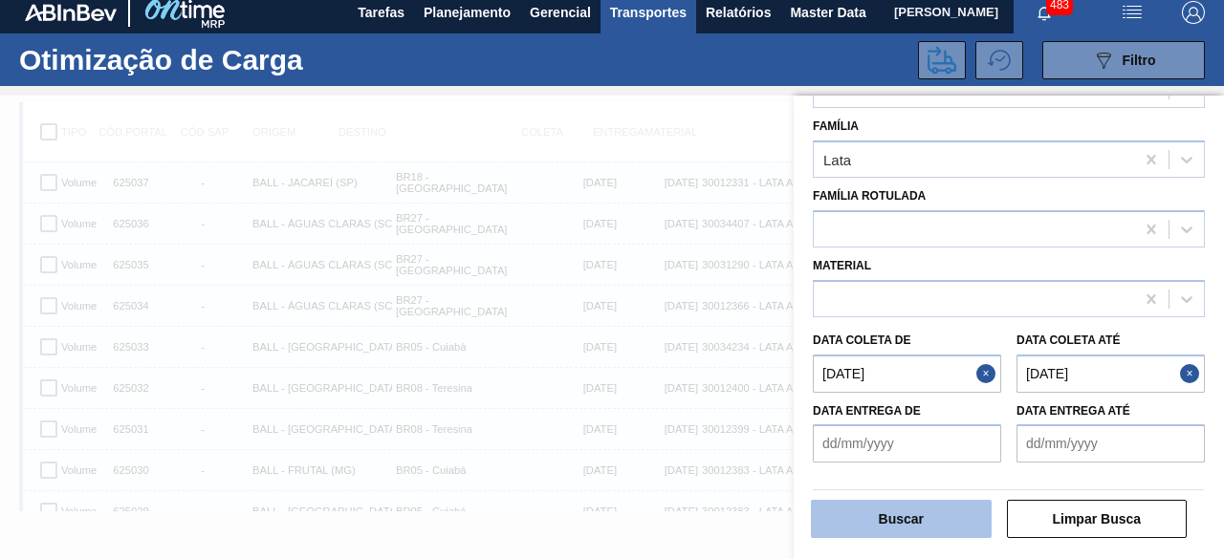
click at [962, 504] on button "Buscar" at bounding box center [901, 519] width 181 height 38
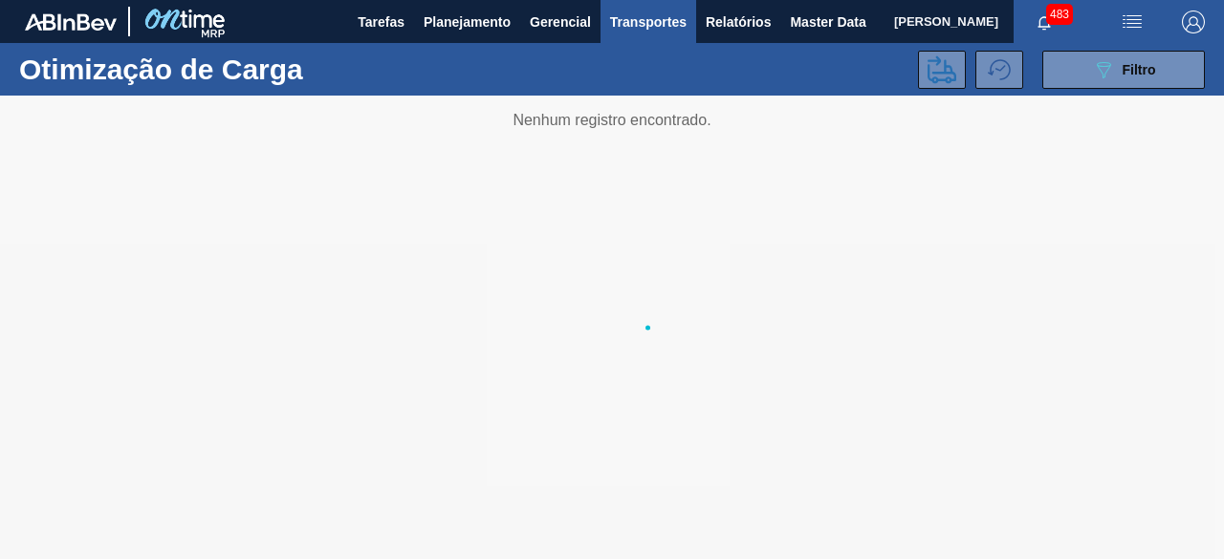
scroll to position [0, 0]
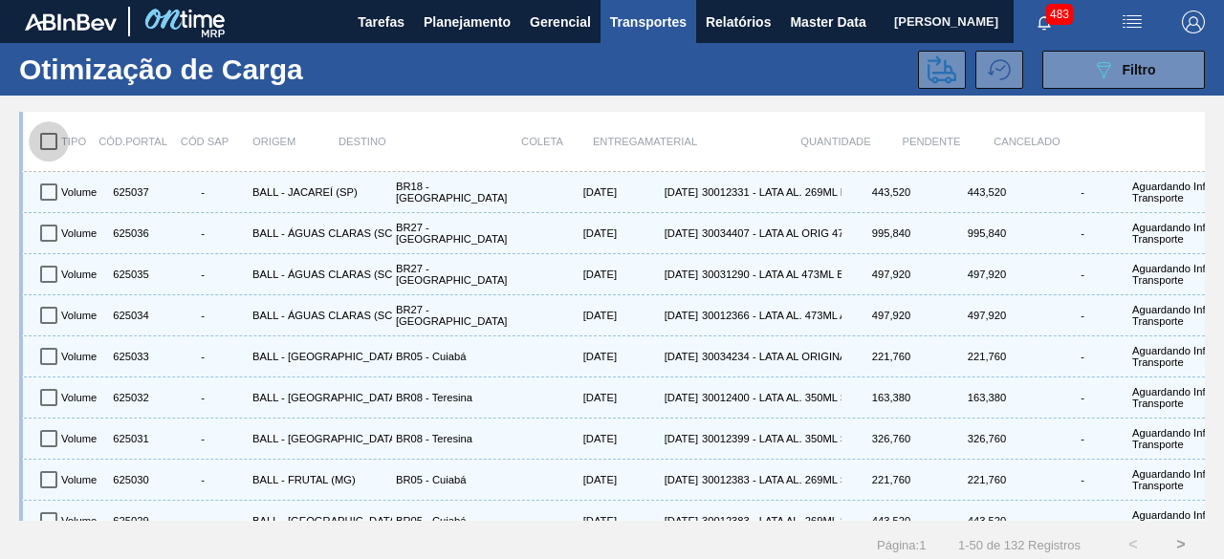
click at [53, 139] on input "checkbox" at bounding box center [49, 141] width 40 height 40
checkbox input "true"
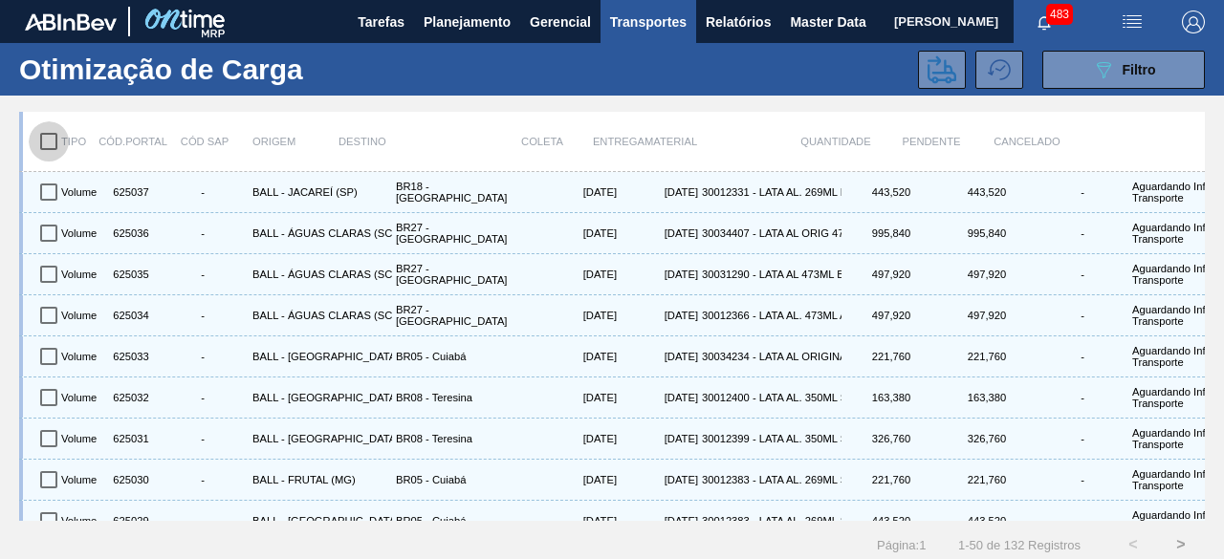
checkbox input "true"
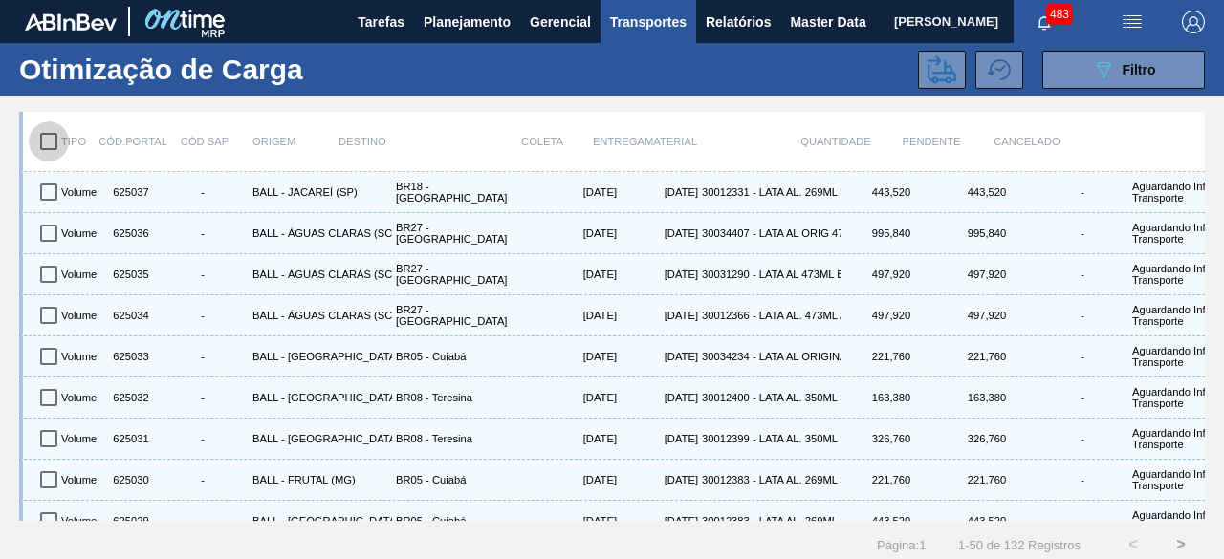
checkbox input "true"
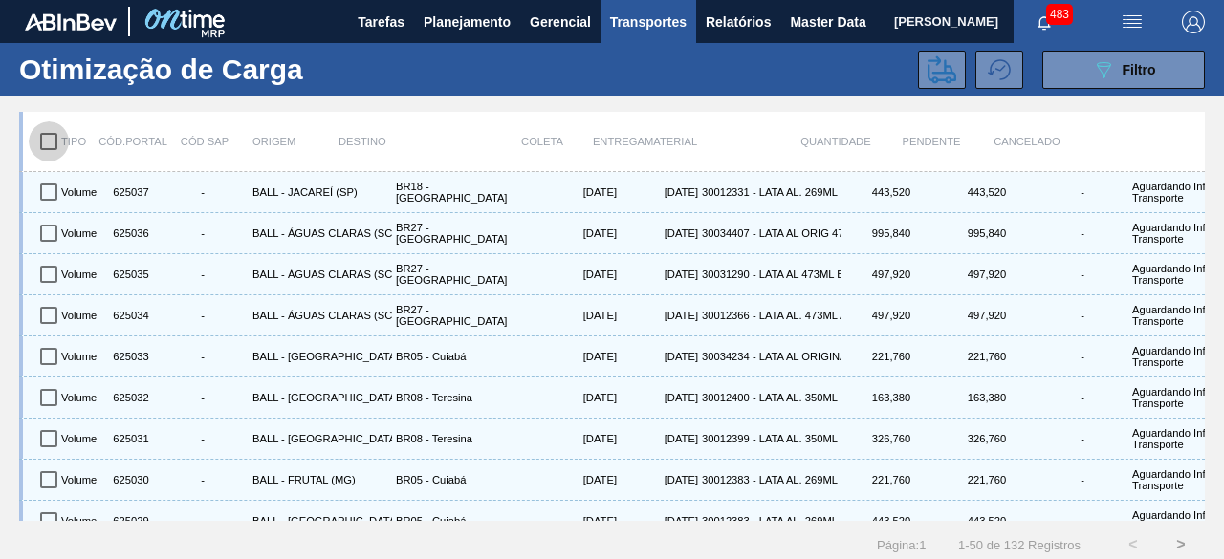
checkbox input "true"
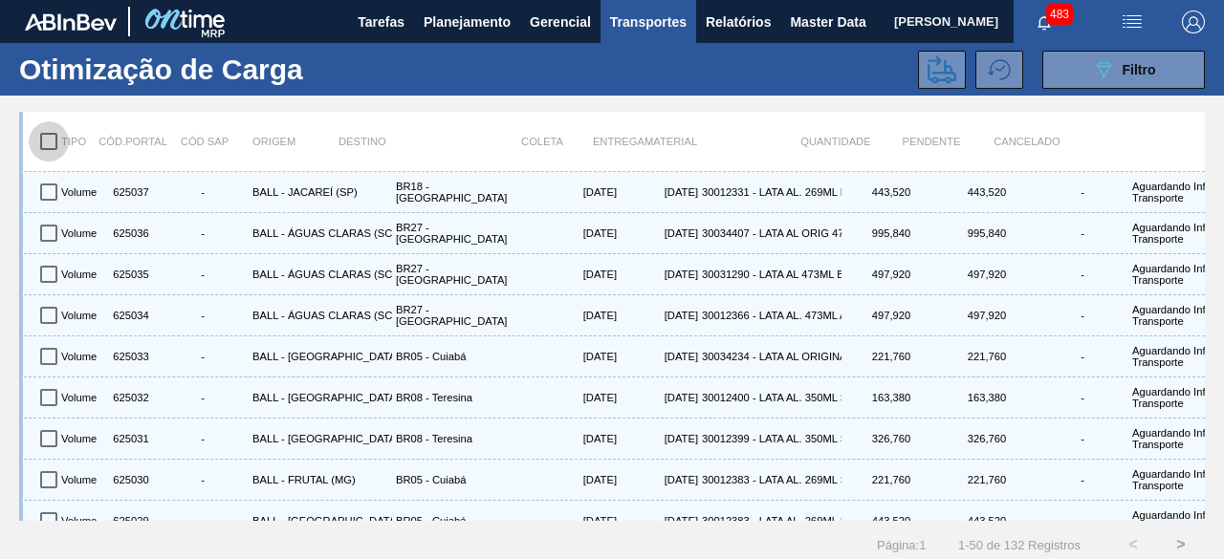
checkbox input "true"
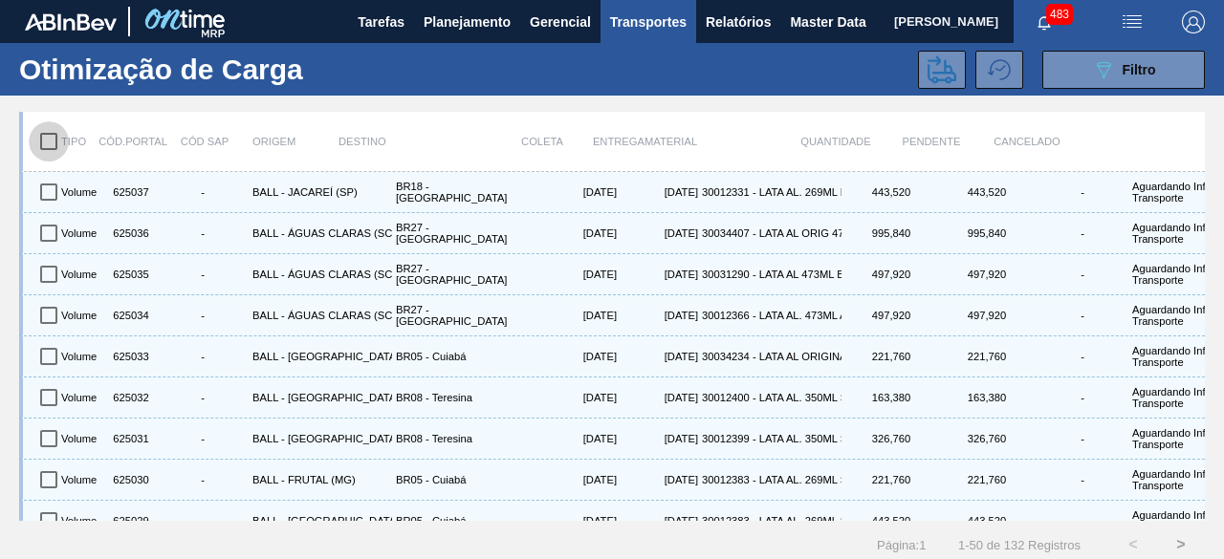
checkbox input "true"
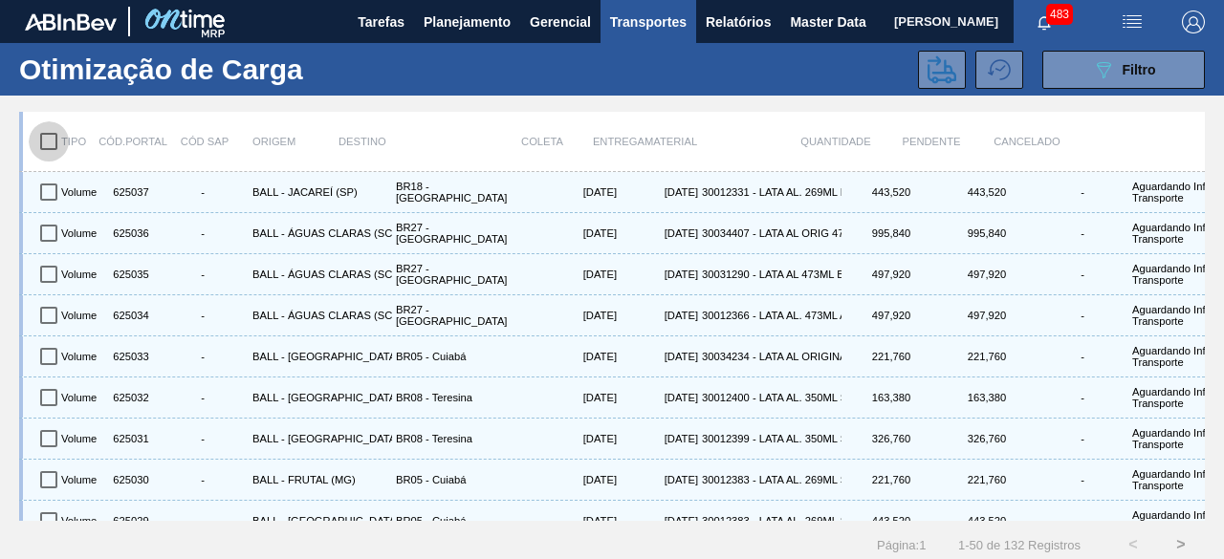
checkbox input "true"
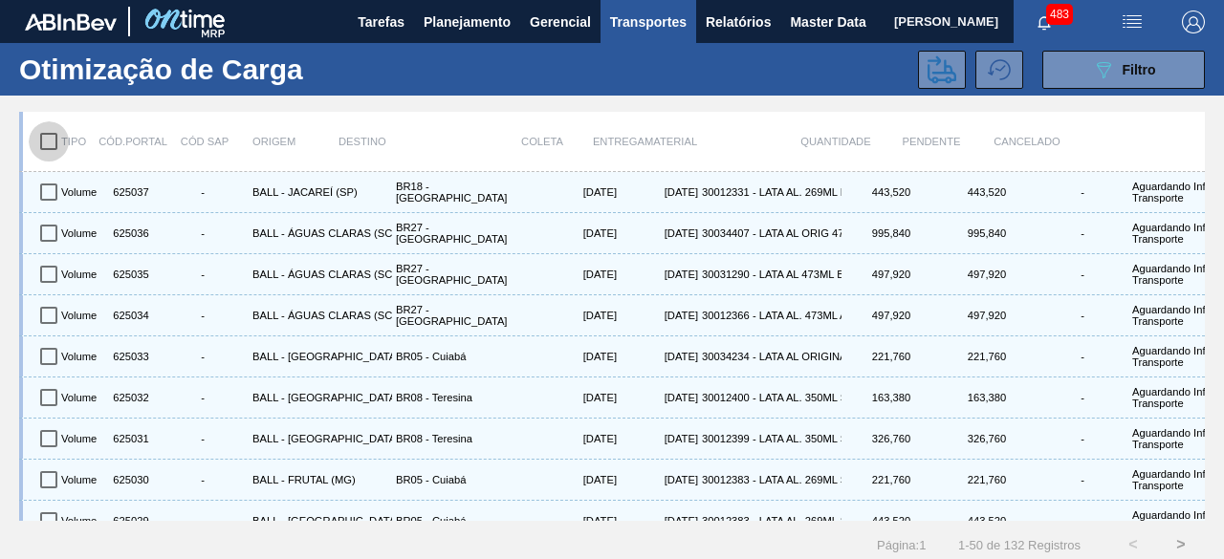
checkbox input "true"
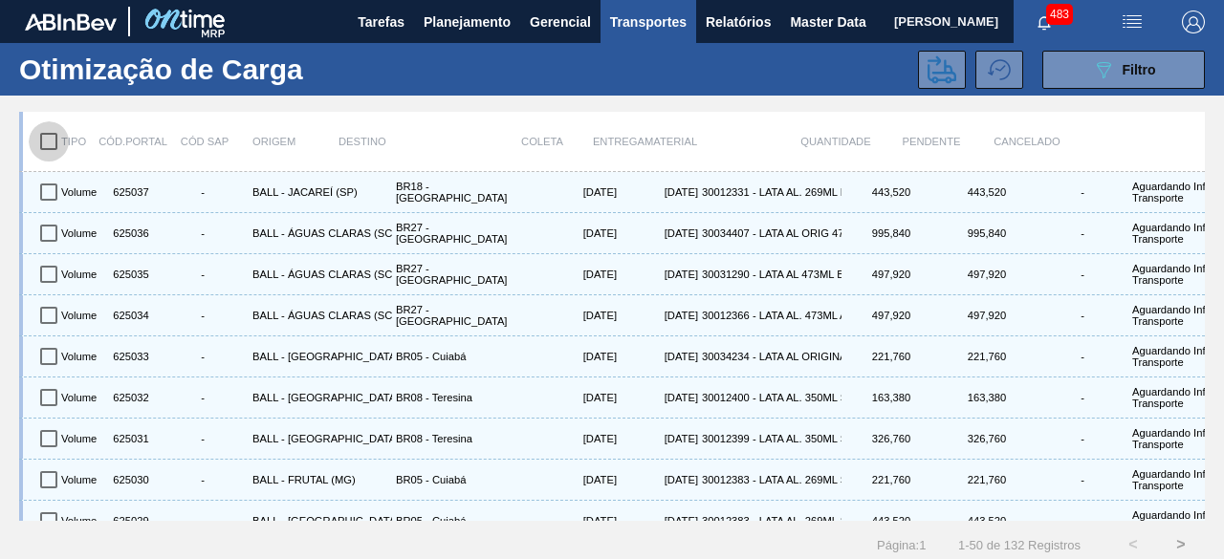
checkbox input "true"
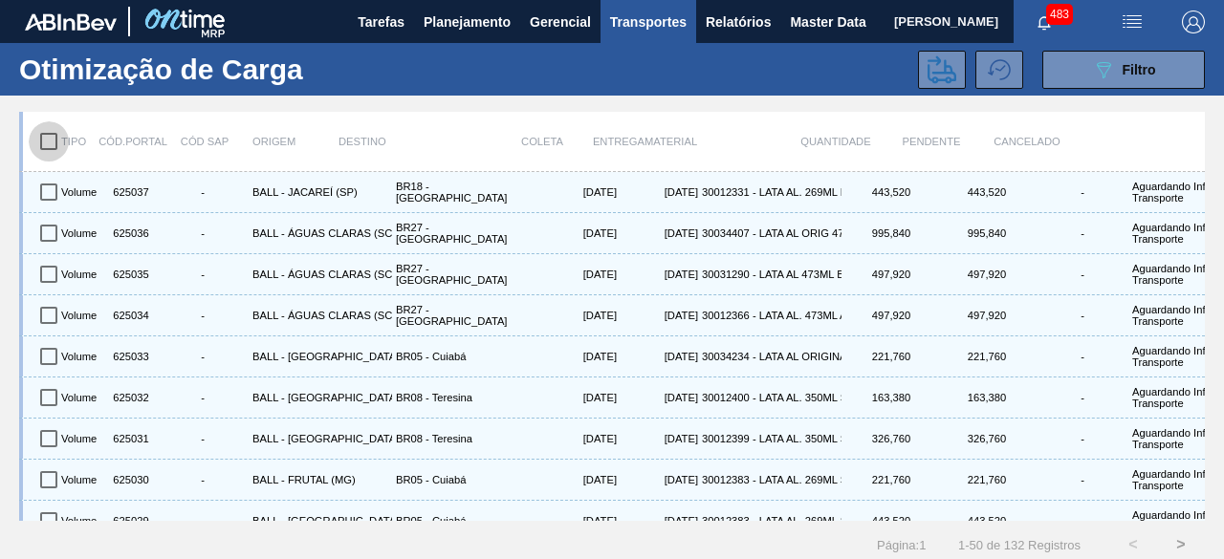
checkbox input "true"
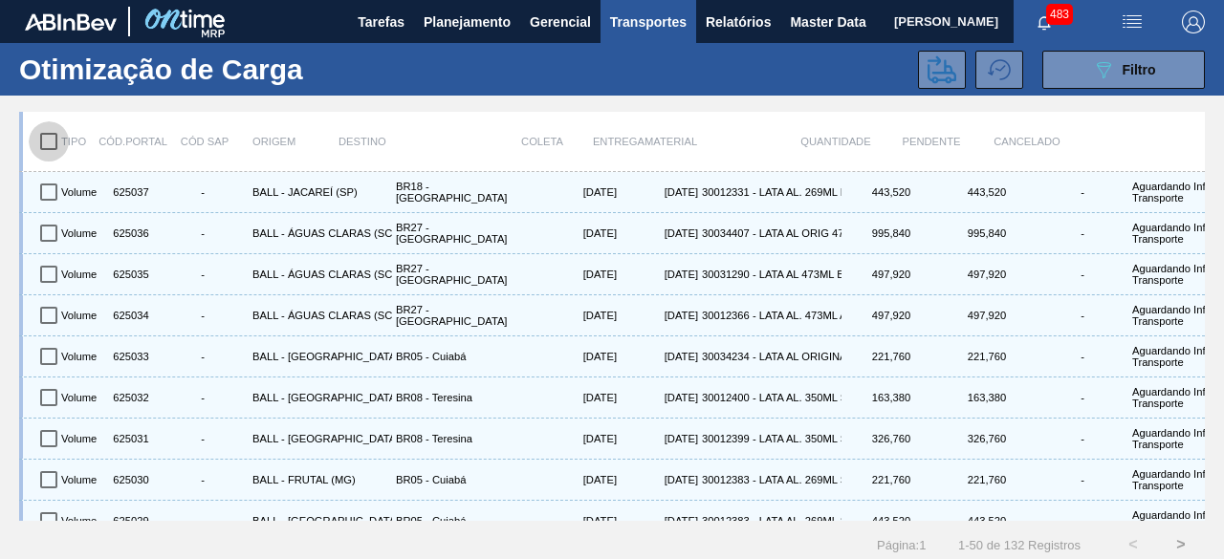
checkbox input "true"
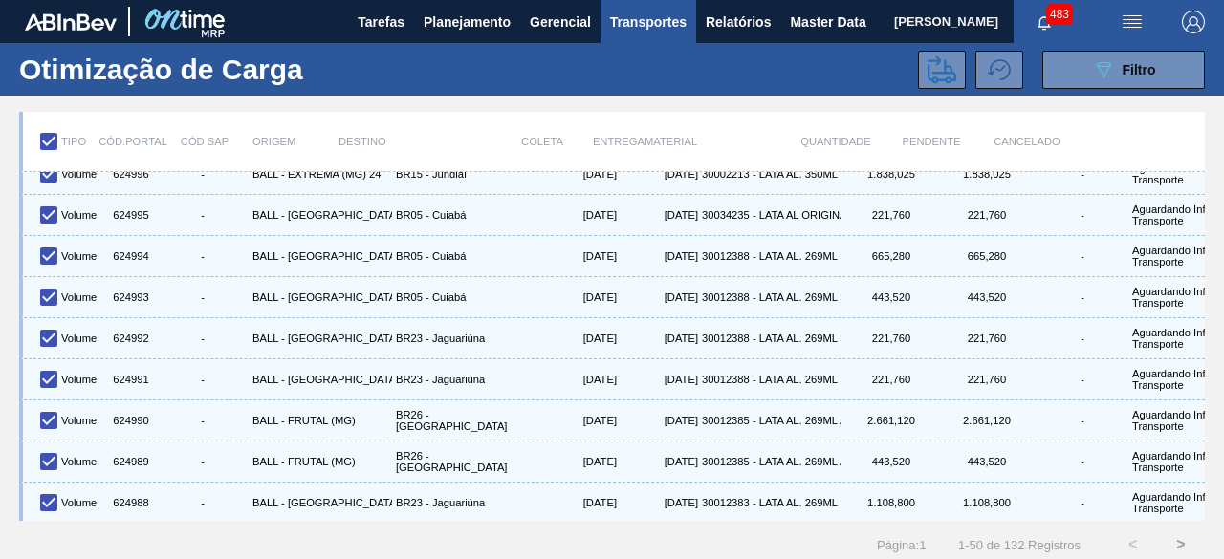
scroll to position [24, 0]
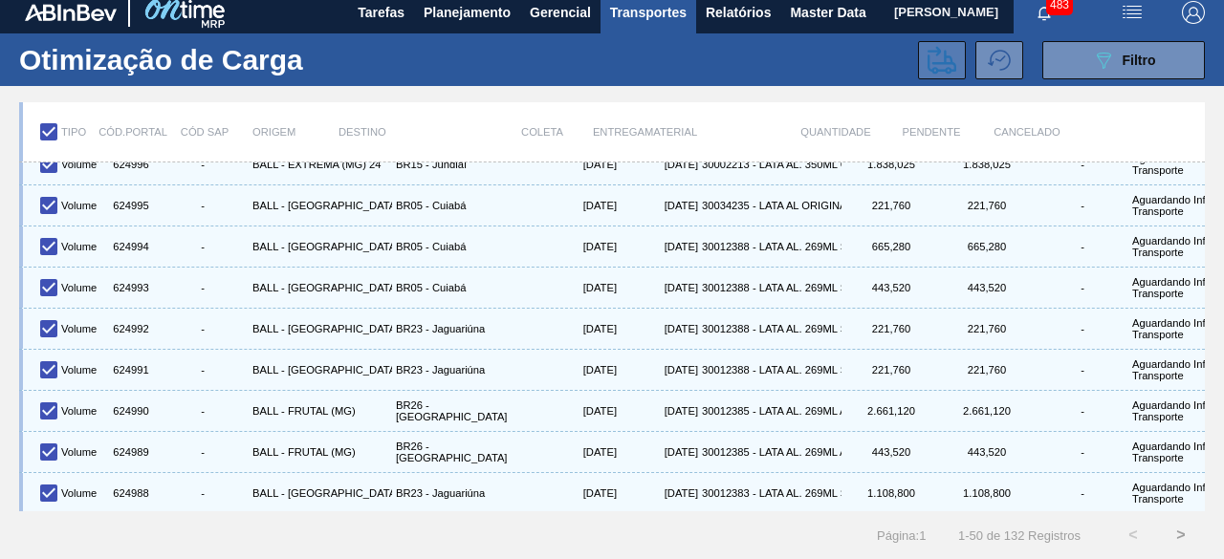
click at [927, 46] on icon at bounding box center [941, 60] width 29 height 28
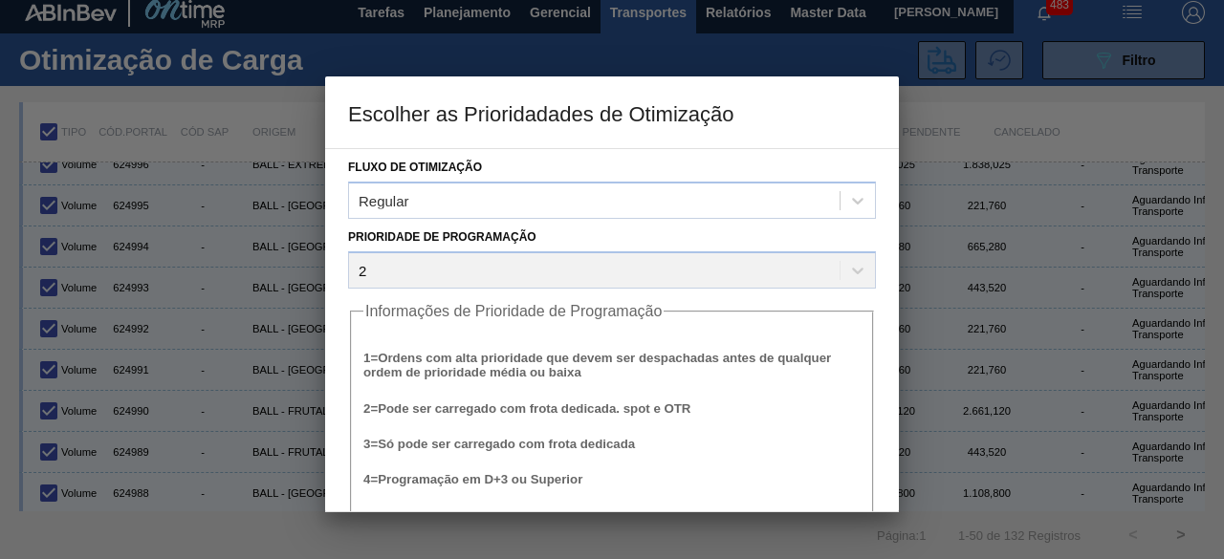
scroll to position [73, 0]
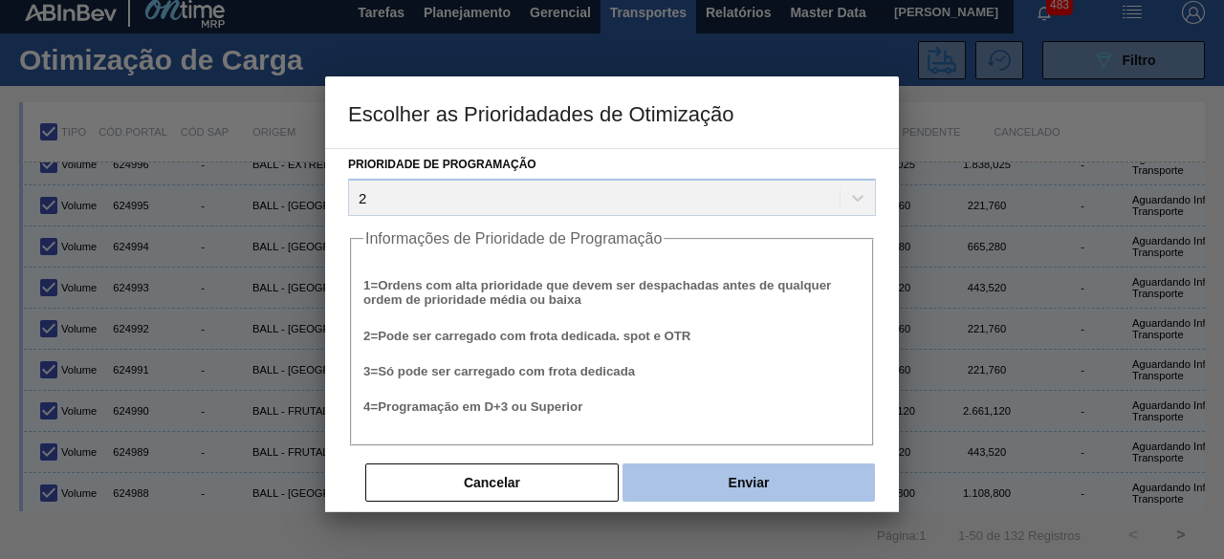
click at [789, 473] on button "Enviar" at bounding box center [748, 483] width 252 height 38
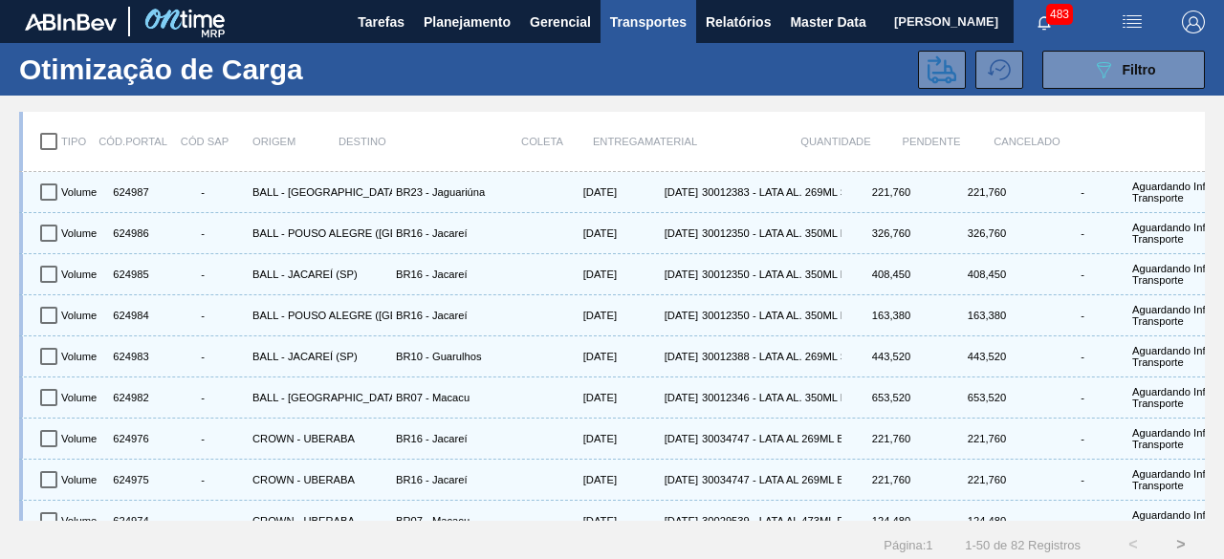
click at [37, 142] on input "checkbox" at bounding box center [49, 141] width 40 height 40
checkbox input "true"
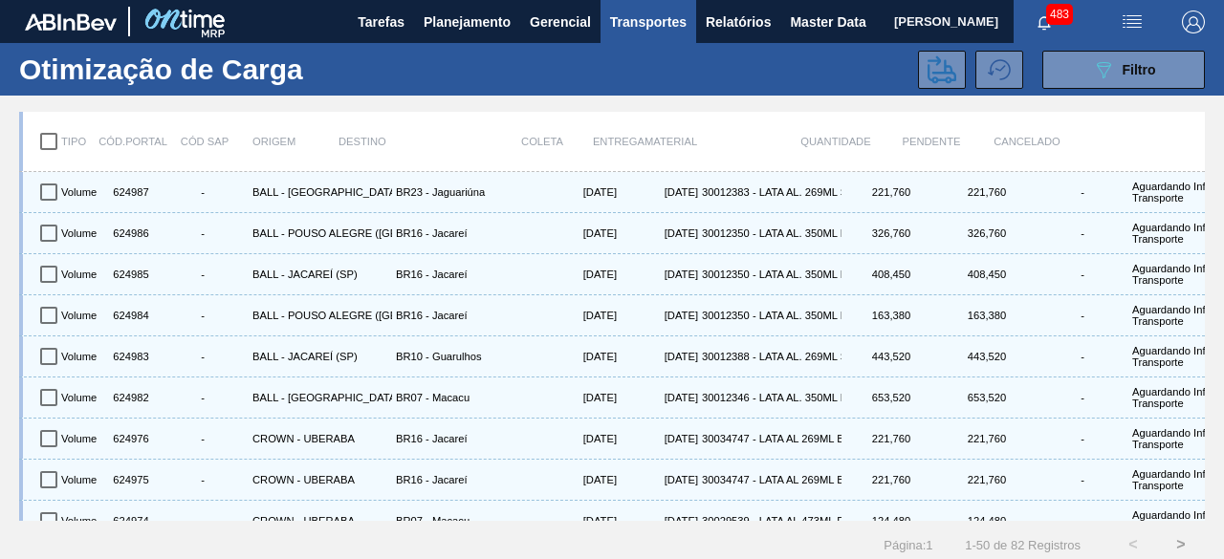
checkbox input "true"
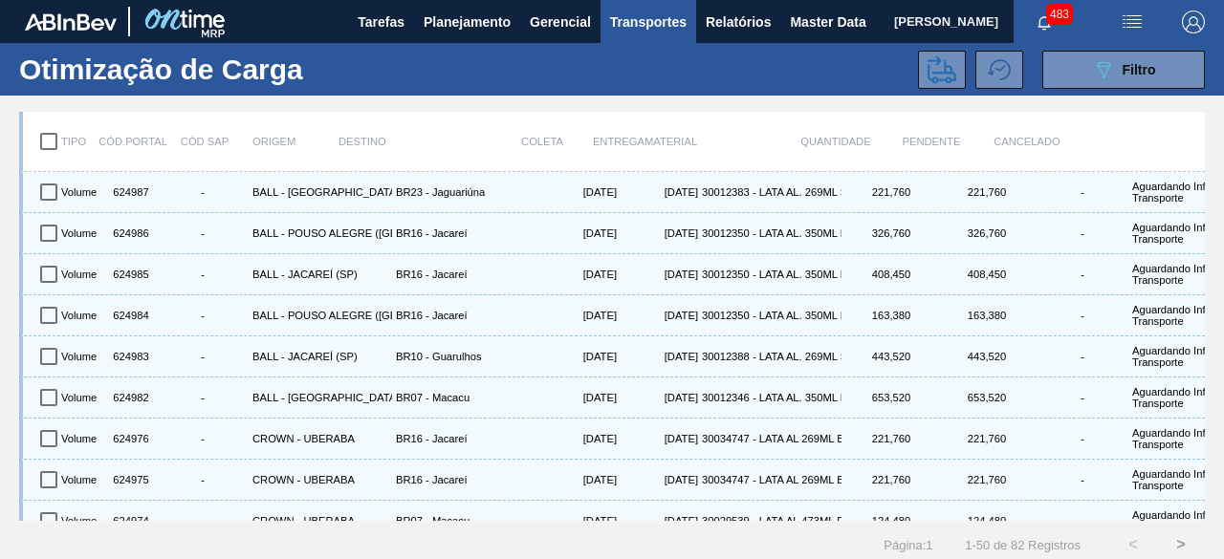
checkbox input "true"
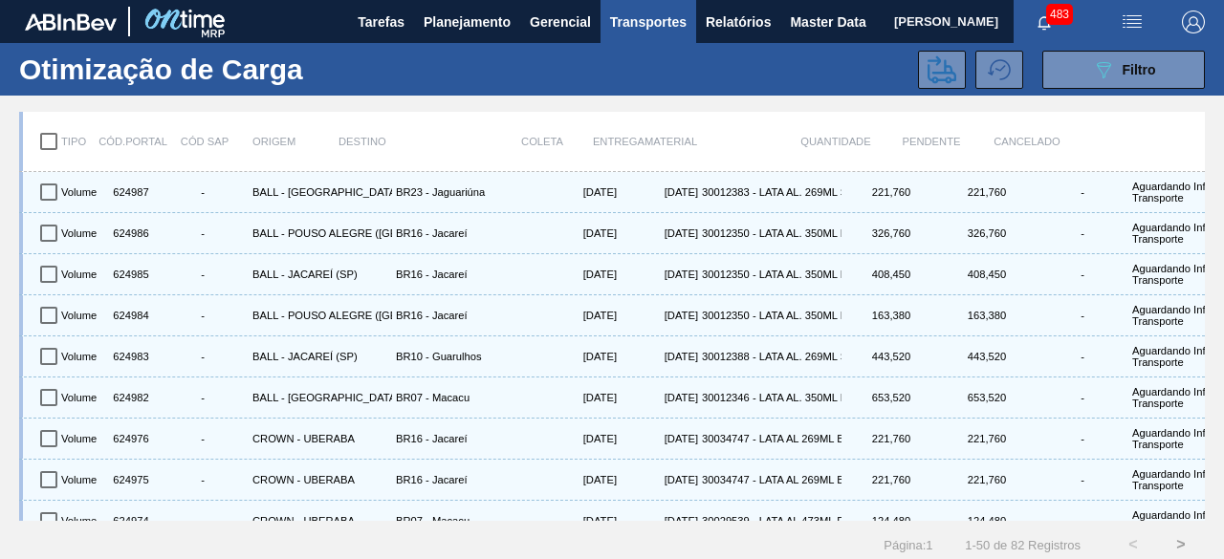
checkbox input "true"
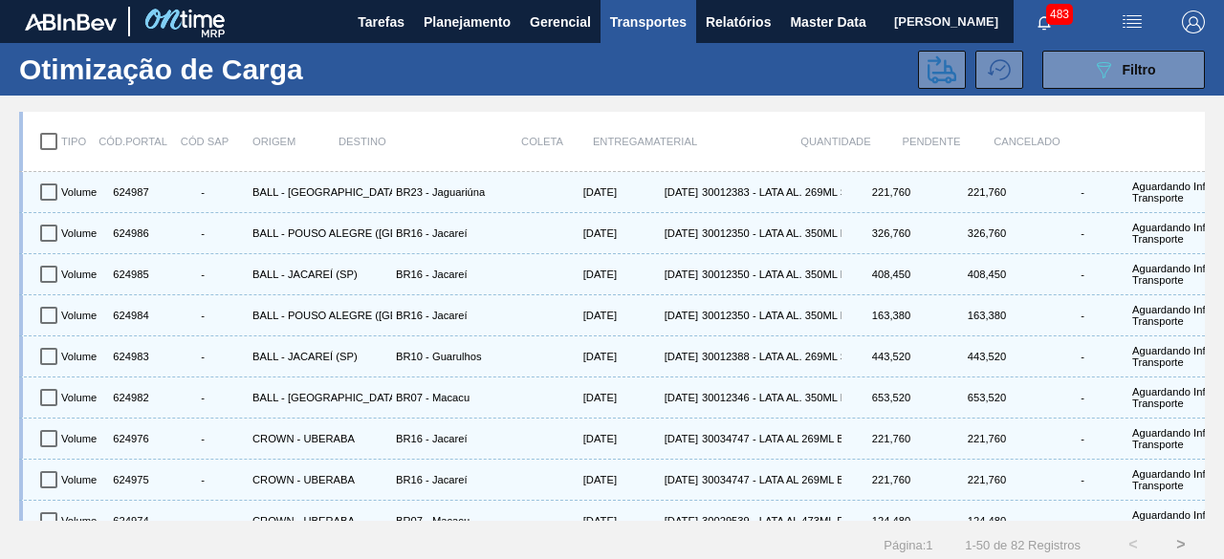
checkbox input "true"
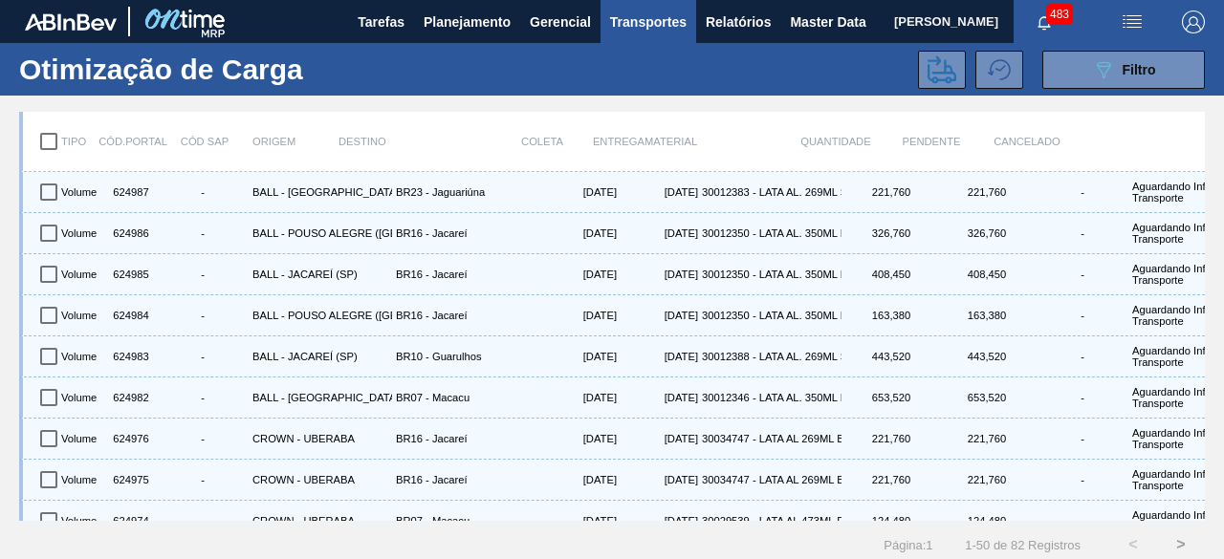
checkbox input "true"
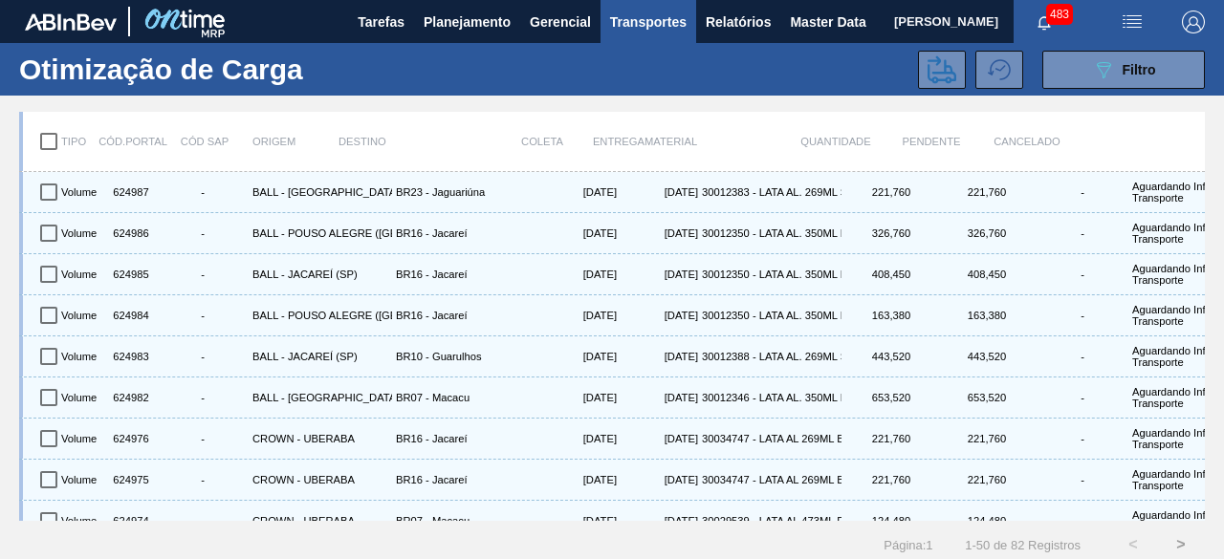
checkbox input "true"
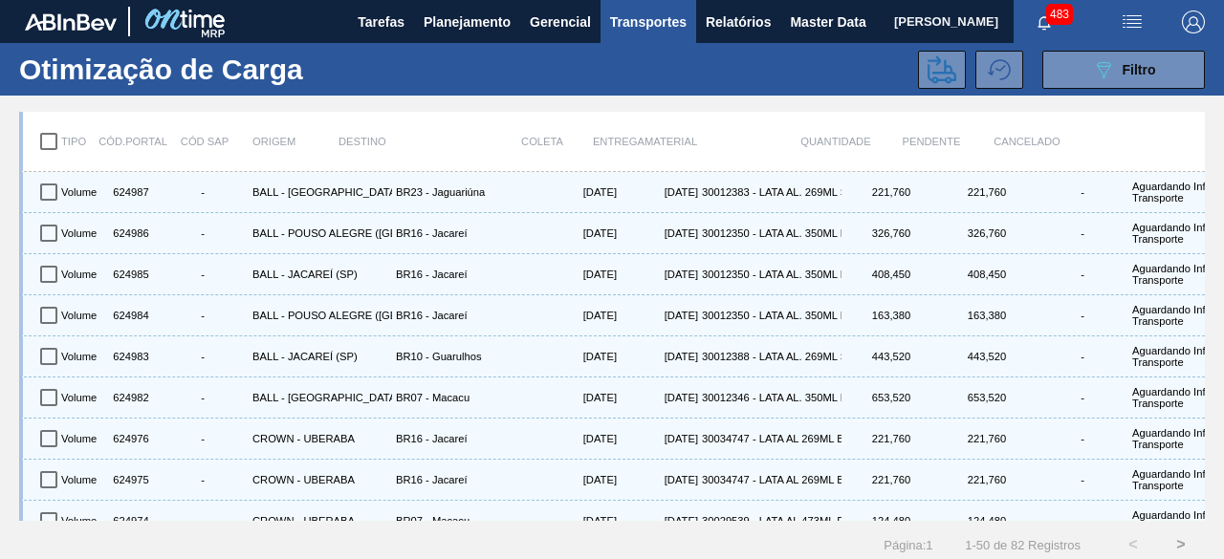
checkbox input "true"
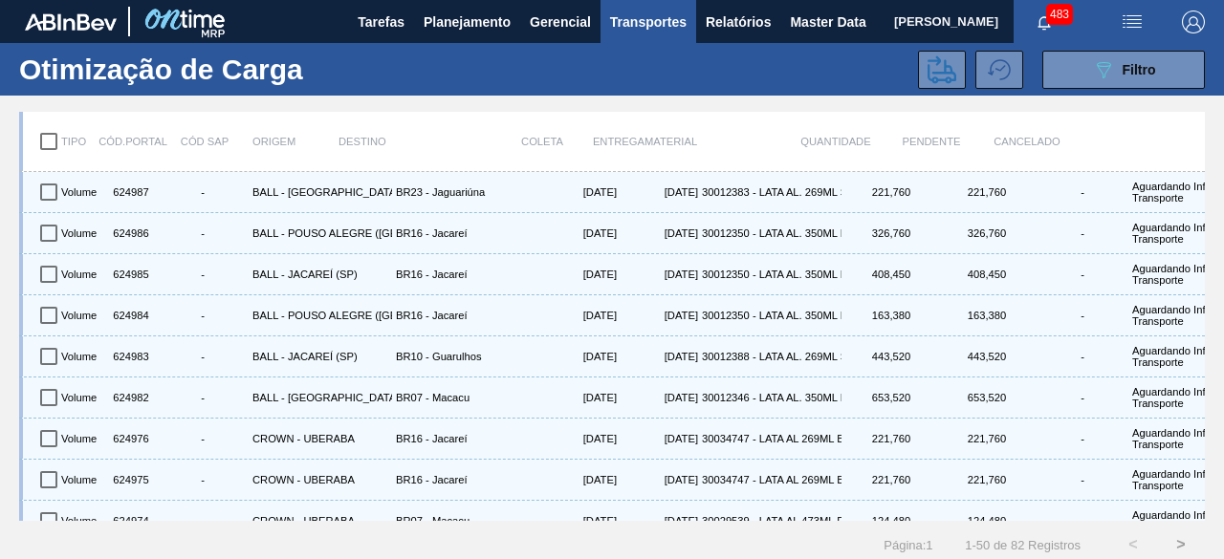
checkbox input "true"
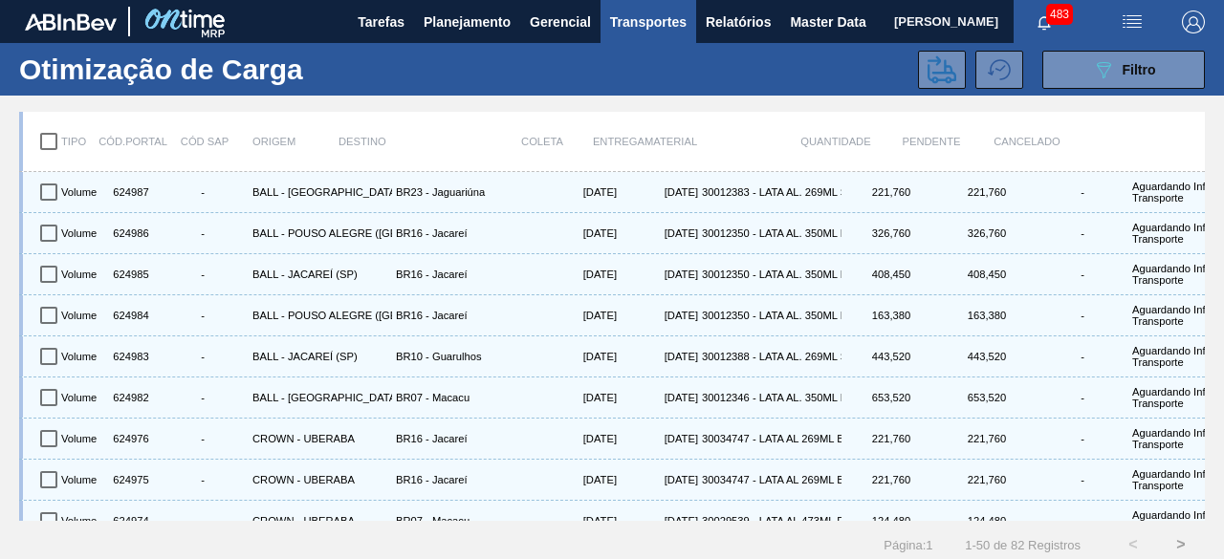
checkbox input "true"
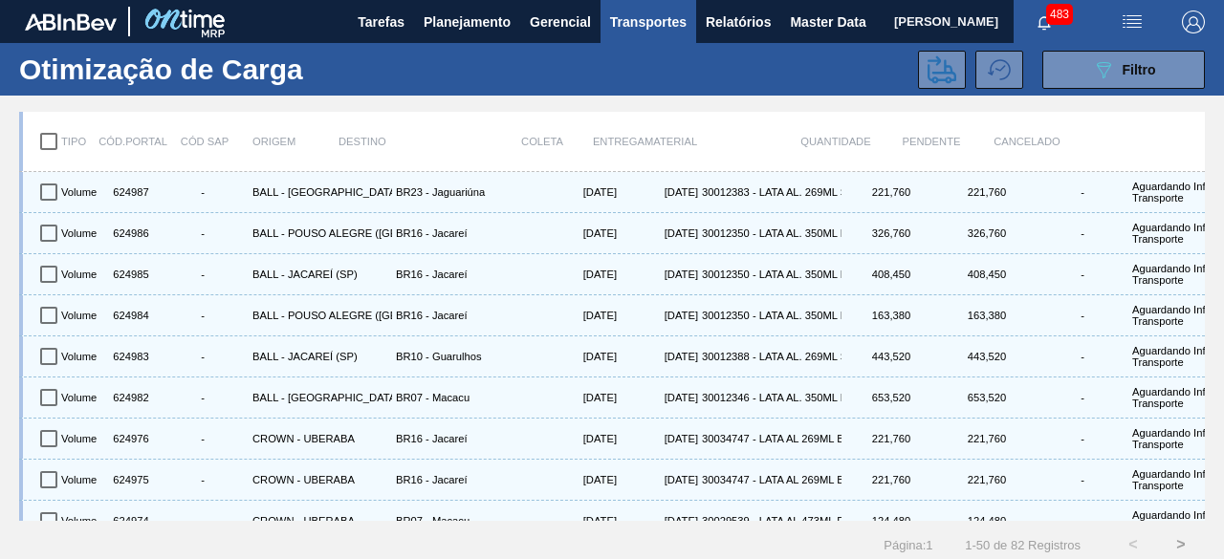
checkbox input "true"
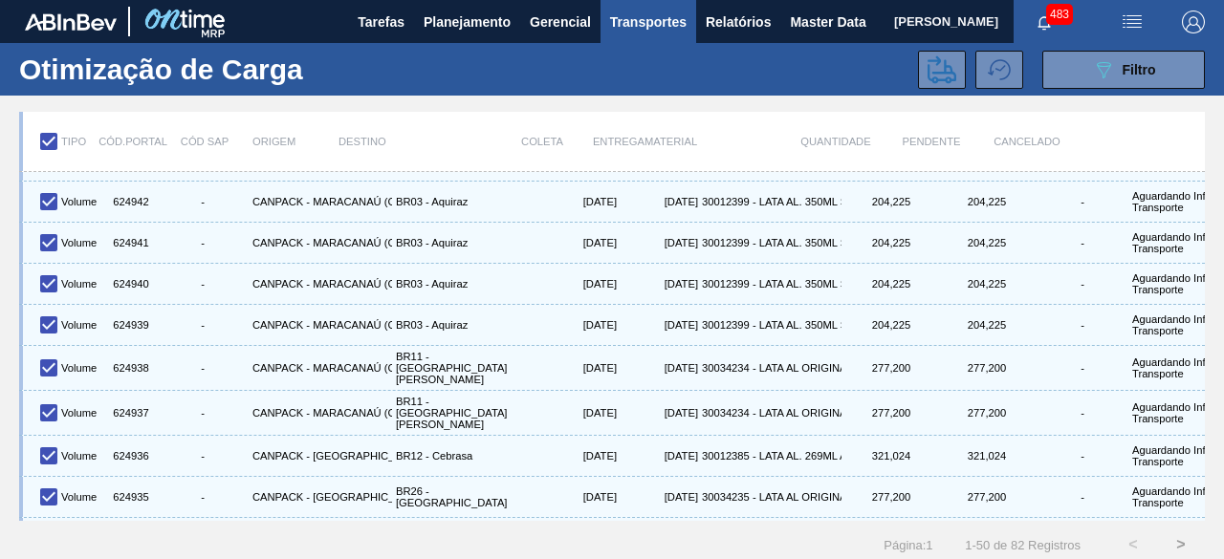
scroll to position [24, 0]
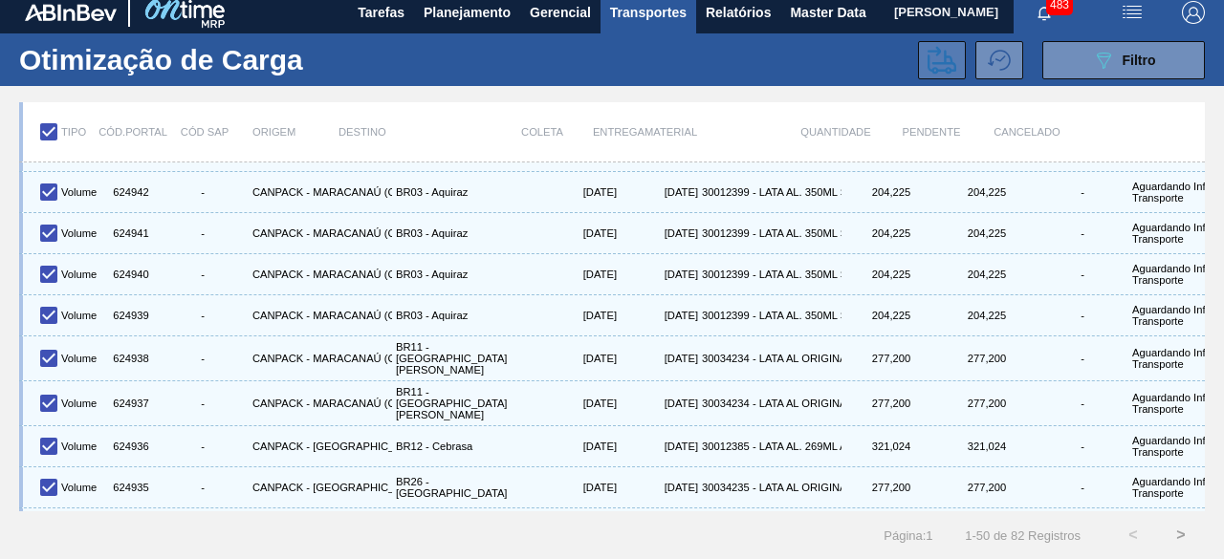
click at [929, 46] on icon at bounding box center [941, 60] width 29 height 29
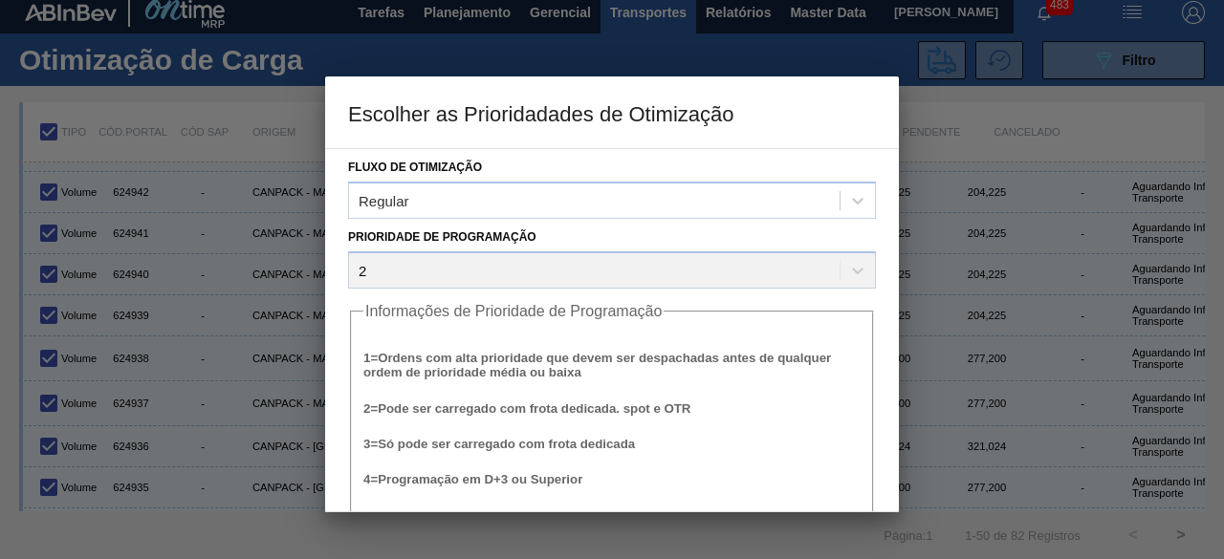
scroll to position [73, 0]
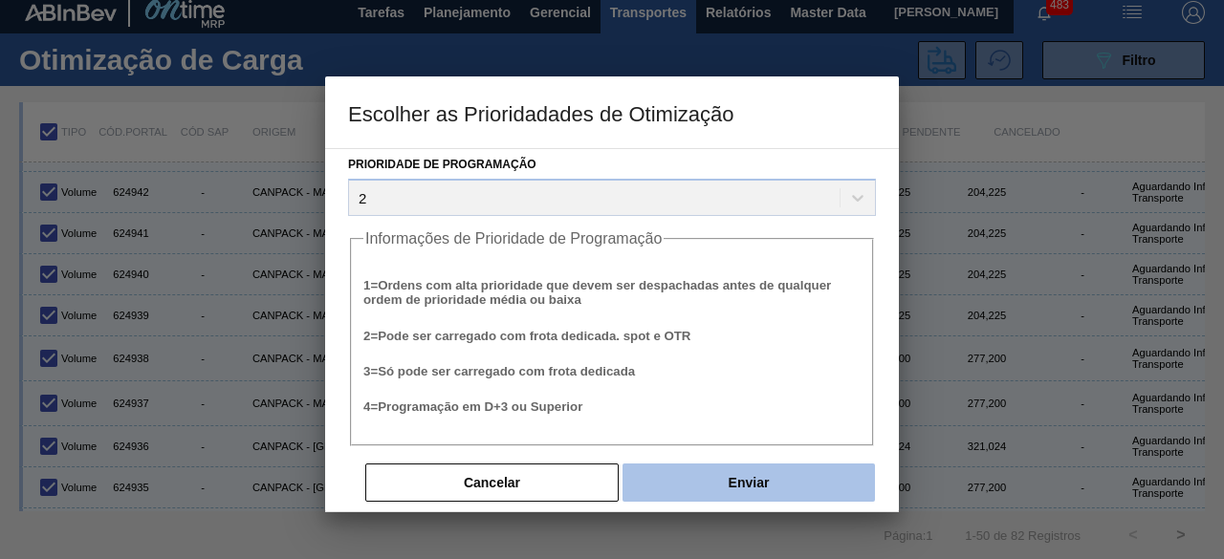
click at [732, 473] on button "Enviar" at bounding box center [748, 483] width 252 height 38
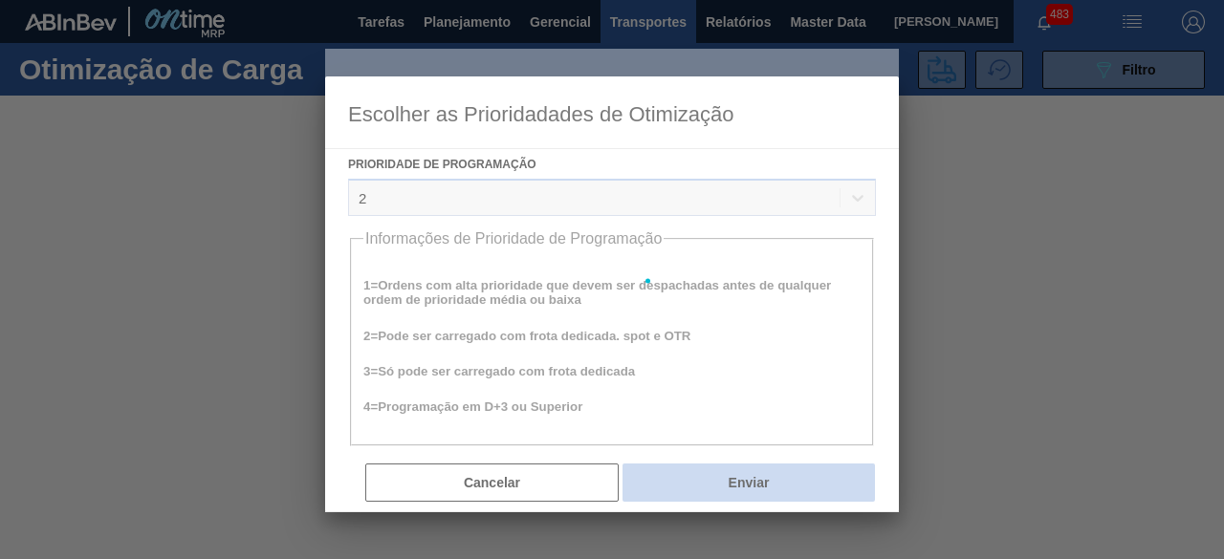
scroll to position [0, 0]
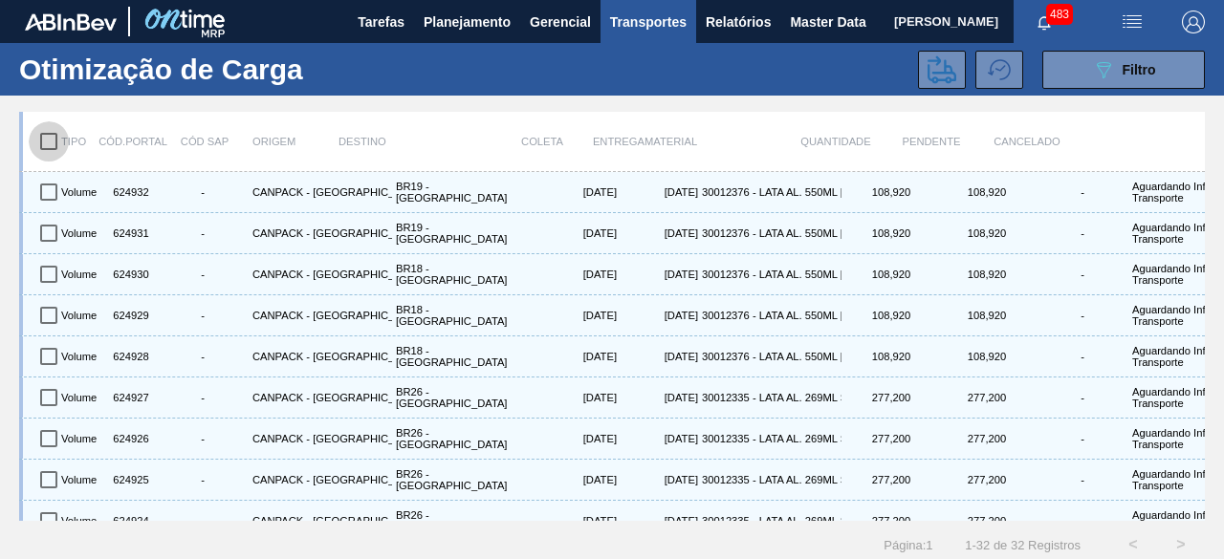
click at [54, 144] on input "checkbox" at bounding box center [49, 141] width 40 height 40
checkbox input "true"
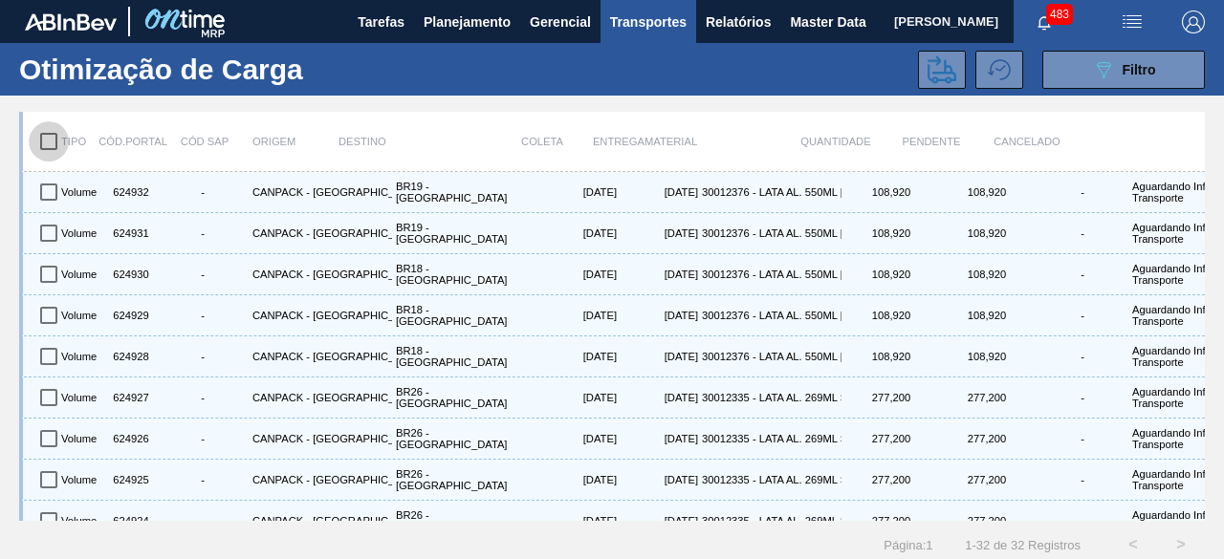
checkbox input "true"
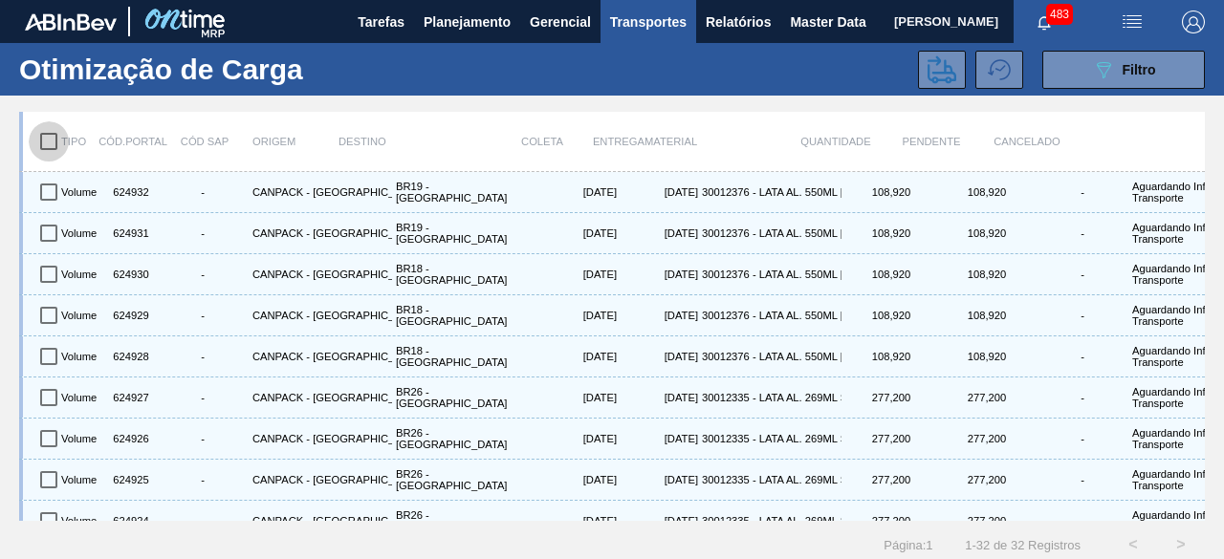
checkbox input "true"
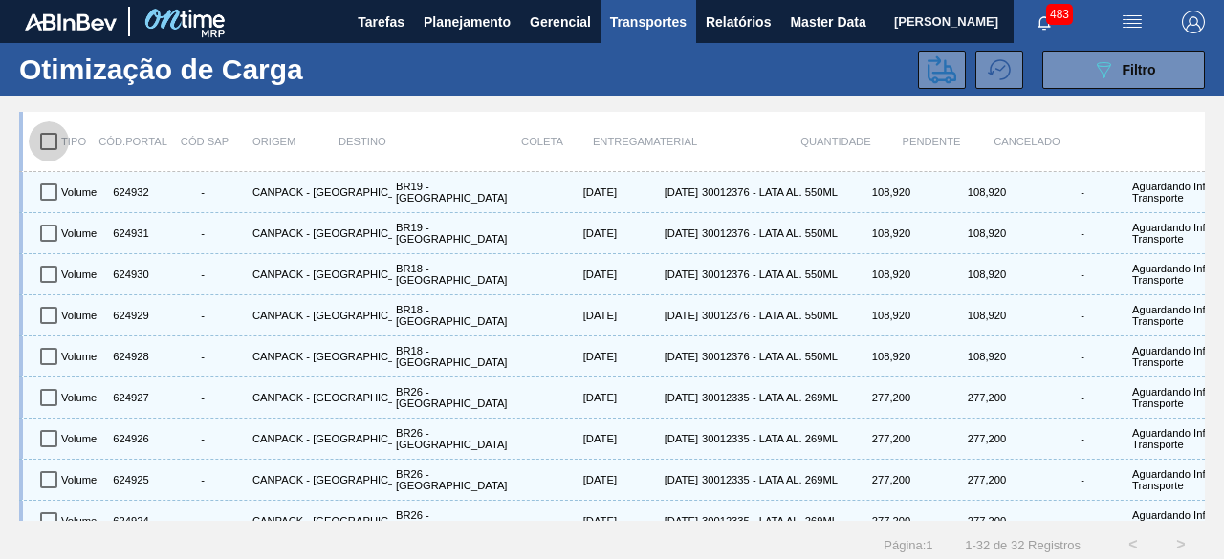
checkbox input "true"
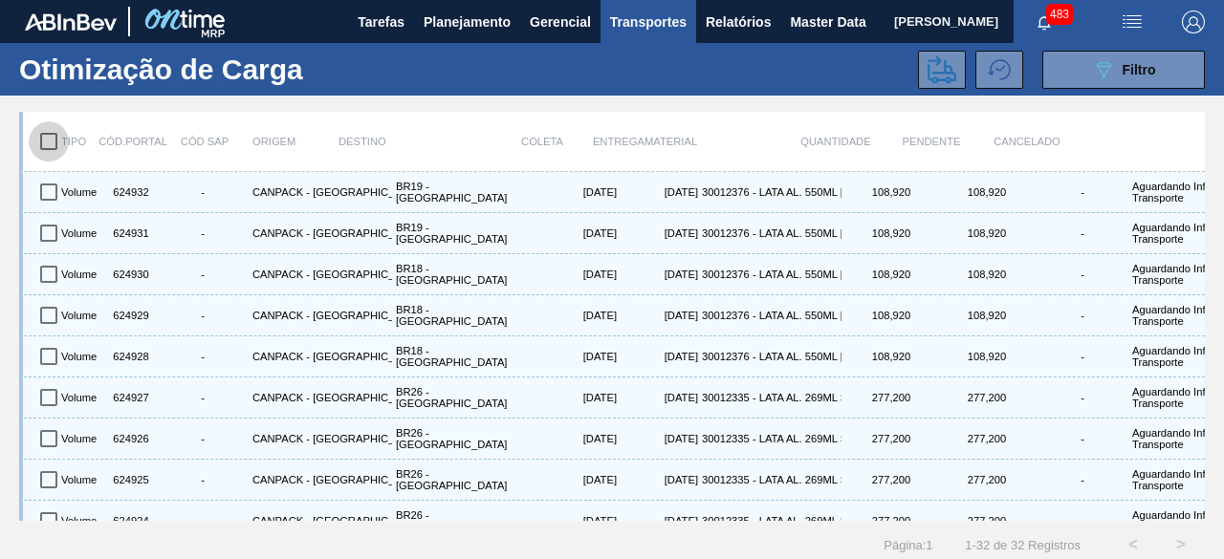
checkbox input "true"
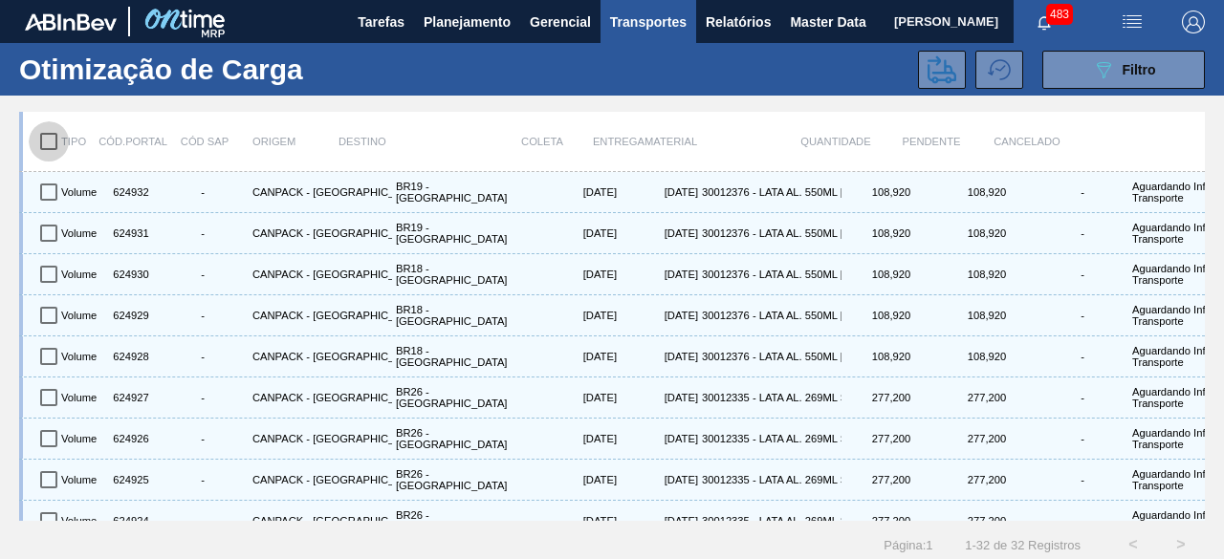
checkbox input "true"
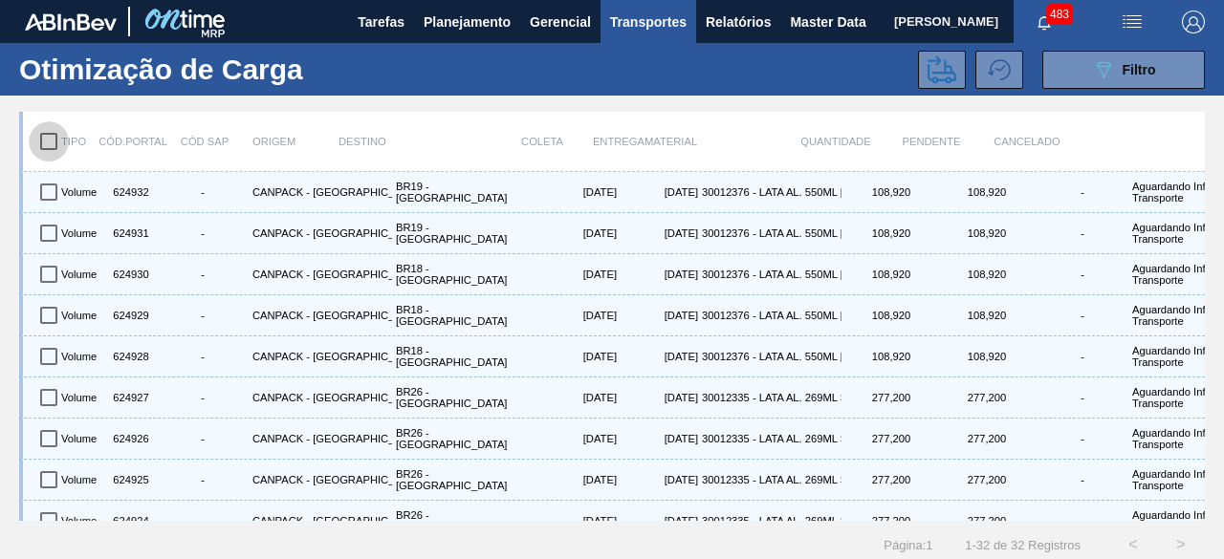
checkbox input "true"
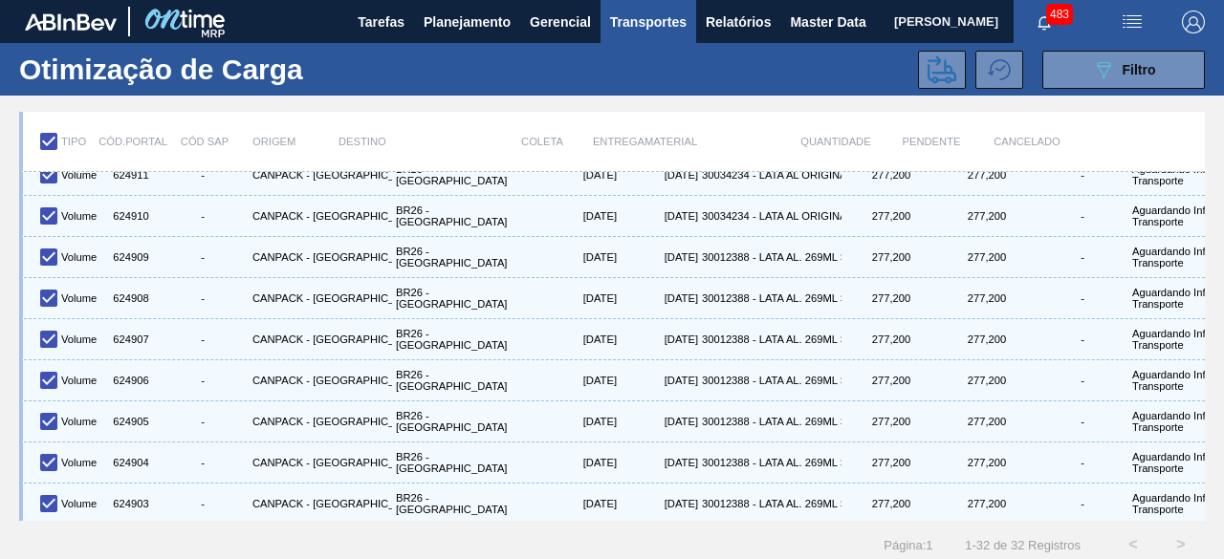
scroll to position [969, 0]
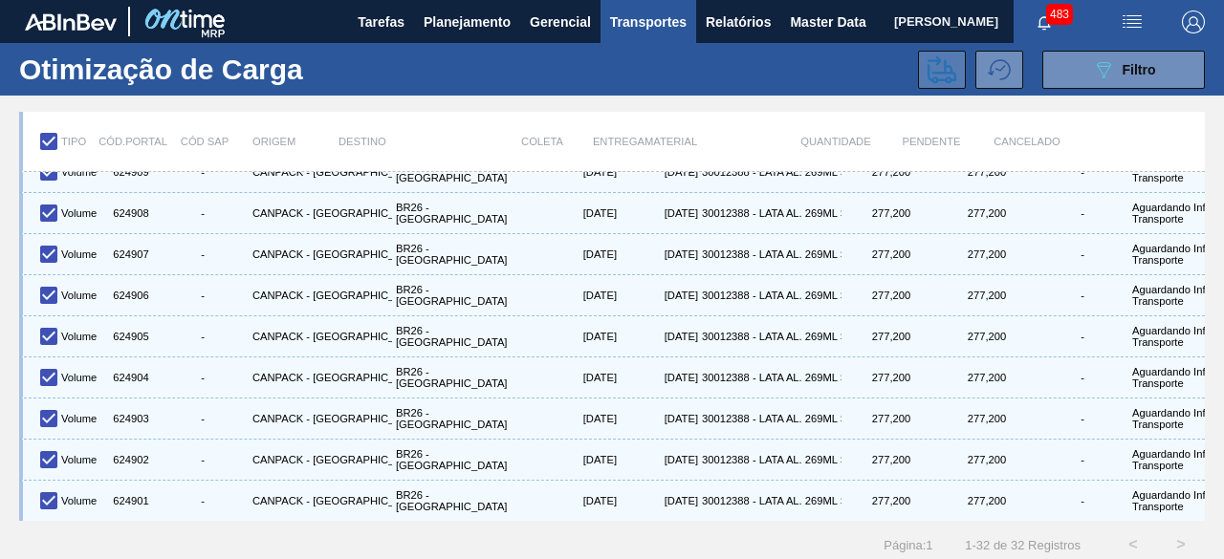
click at [934, 64] on icon at bounding box center [941, 69] width 29 height 28
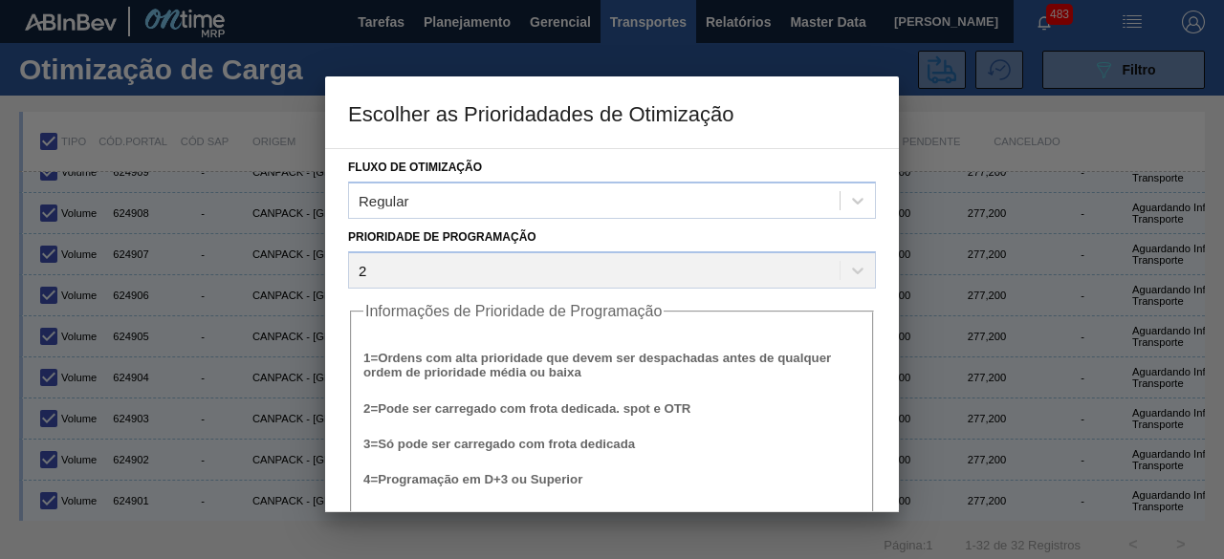
scroll to position [73, 0]
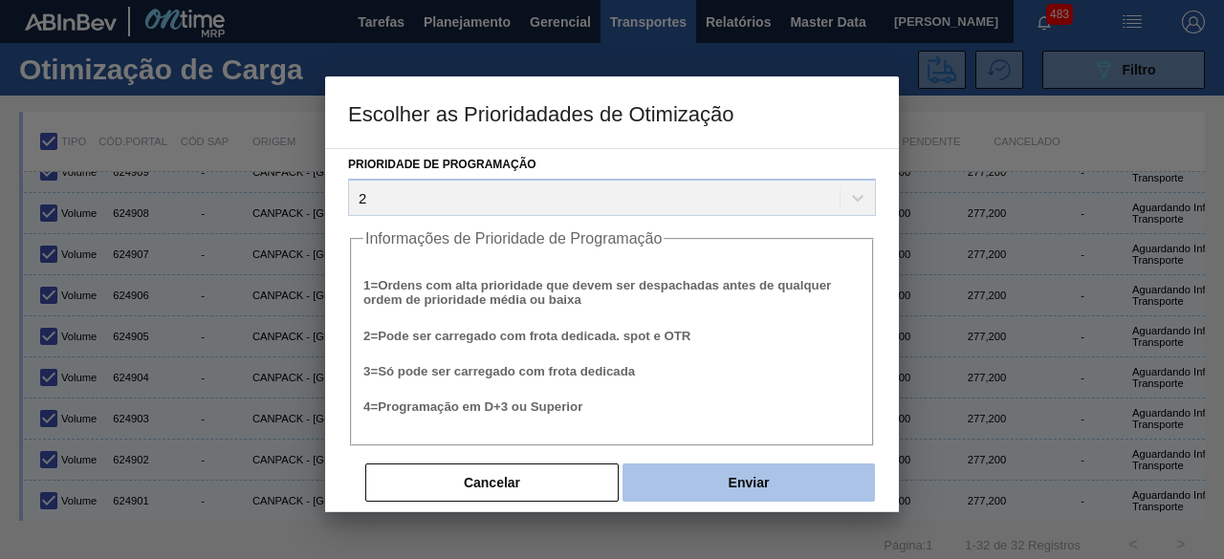
click at [744, 478] on button "Enviar" at bounding box center [748, 483] width 252 height 38
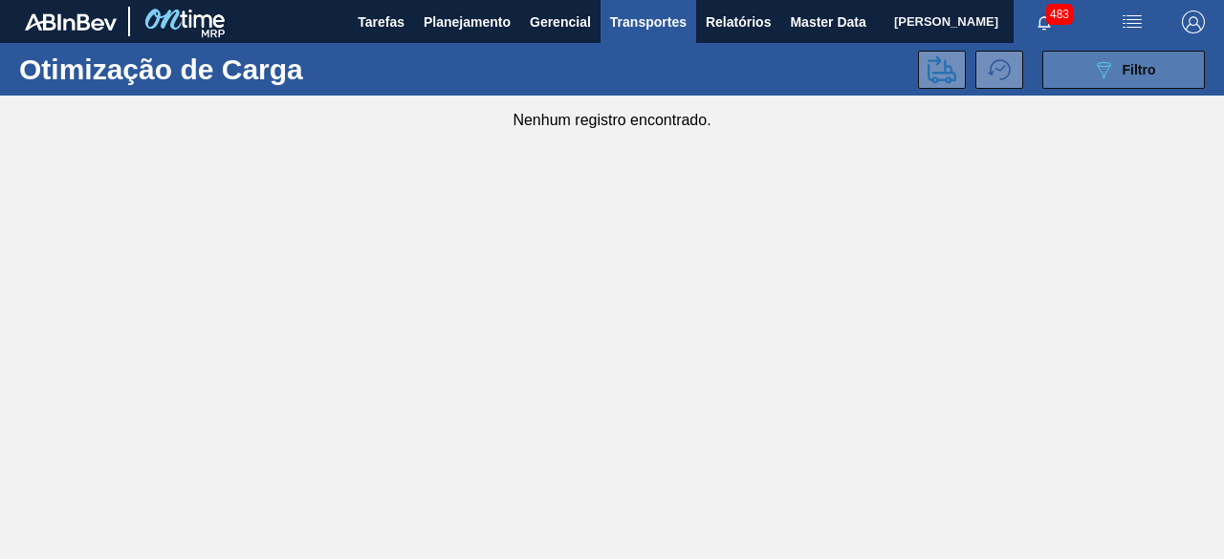
click at [1094, 72] on icon "089F7B8B-B2A5-4AFE-B5C0-19BA573D28AC" at bounding box center [1103, 69] width 23 height 23
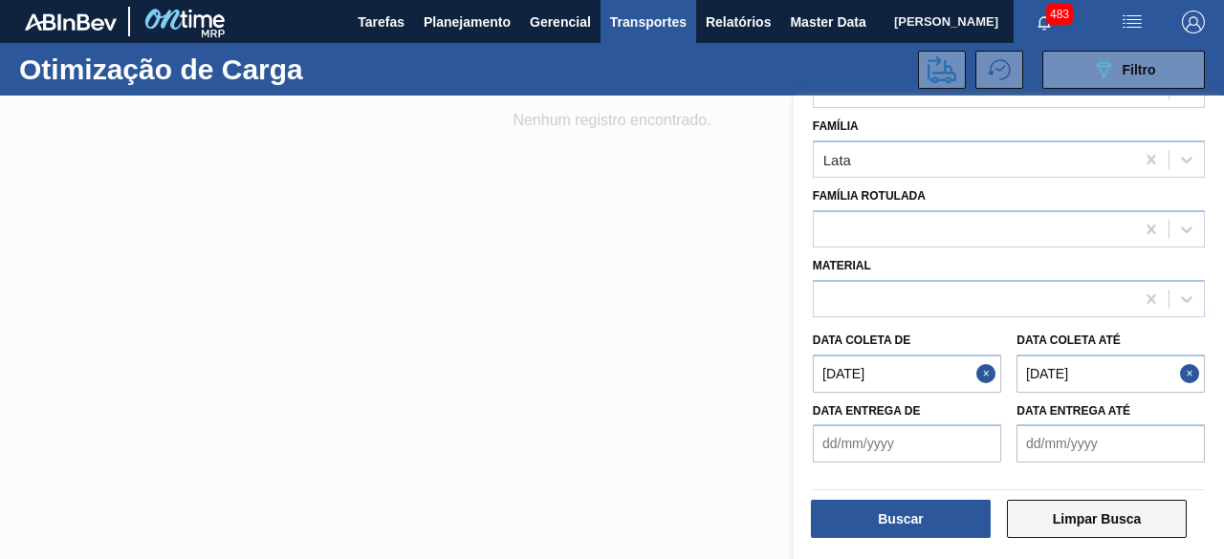
click at [1117, 528] on button "Limpar Busca" at bounding box center [1097, 519] width 181 height 38
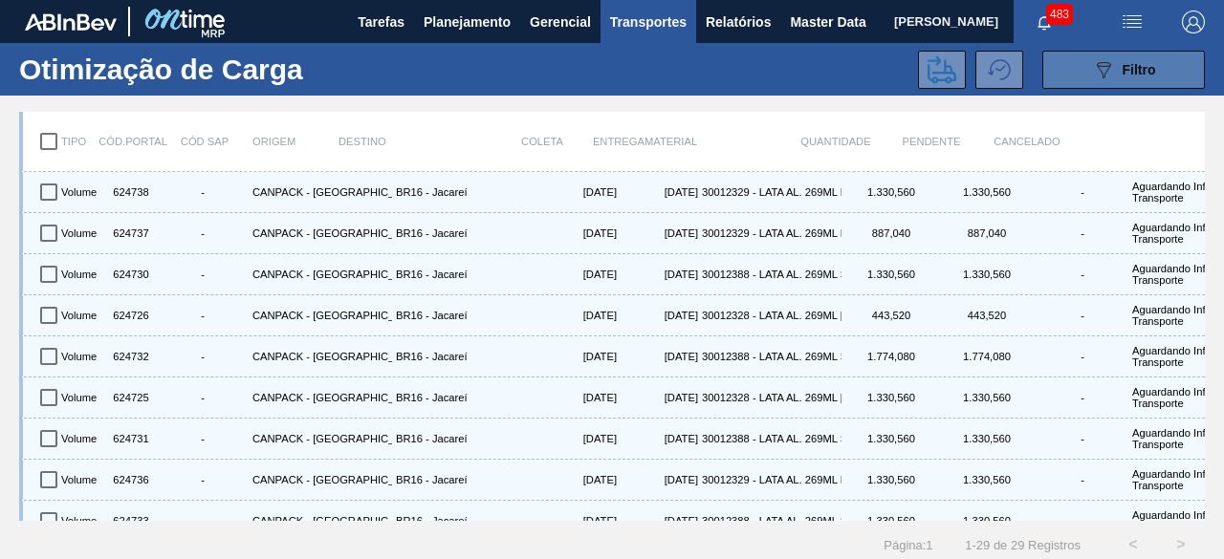
click at [1104, 67] on icon "089F7B8B-B2A5-4AFE-B5C0-19BA573D28AC" at bounding box center [1103, 69] width 23 height 23
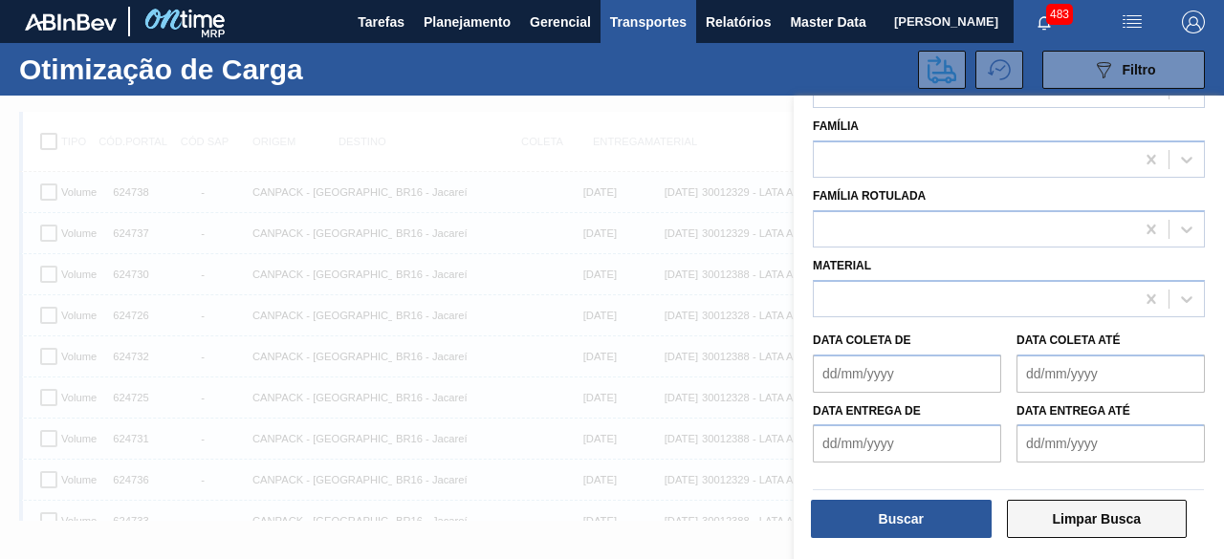
click at [1074, 514] on button "Limpar Busca" at bounding box center [1097, 519] width 181 height 38
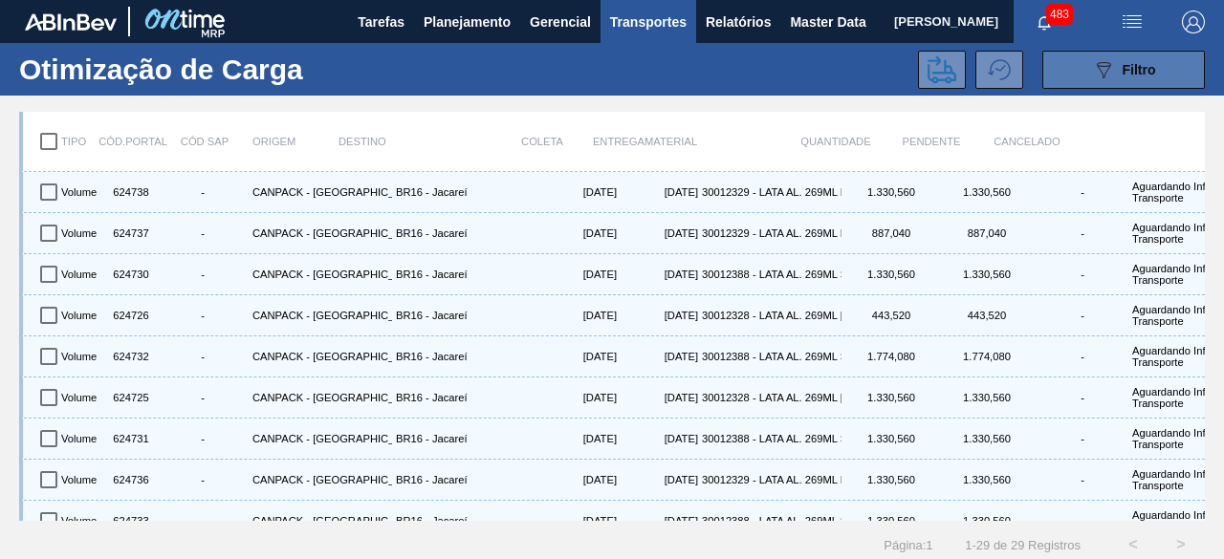
click at [1084, 68] on button "089F7B8B-B2A5-4AFE-B5C0-19BA573D28AC Filtro" at bounding box center [1123, 70] width 163 height 38
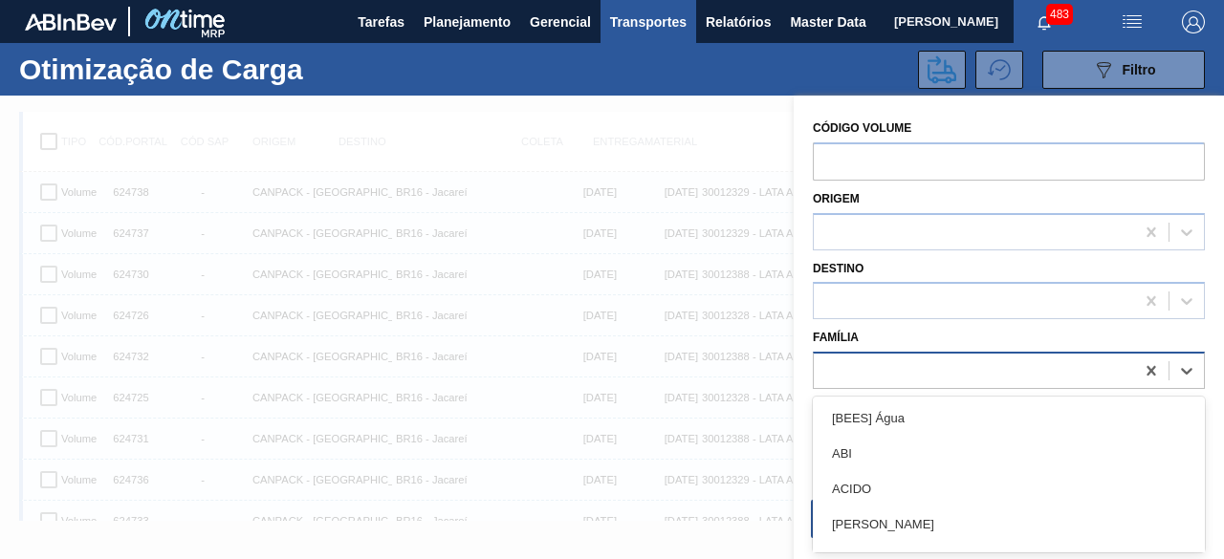
scroll to position [24, 0]
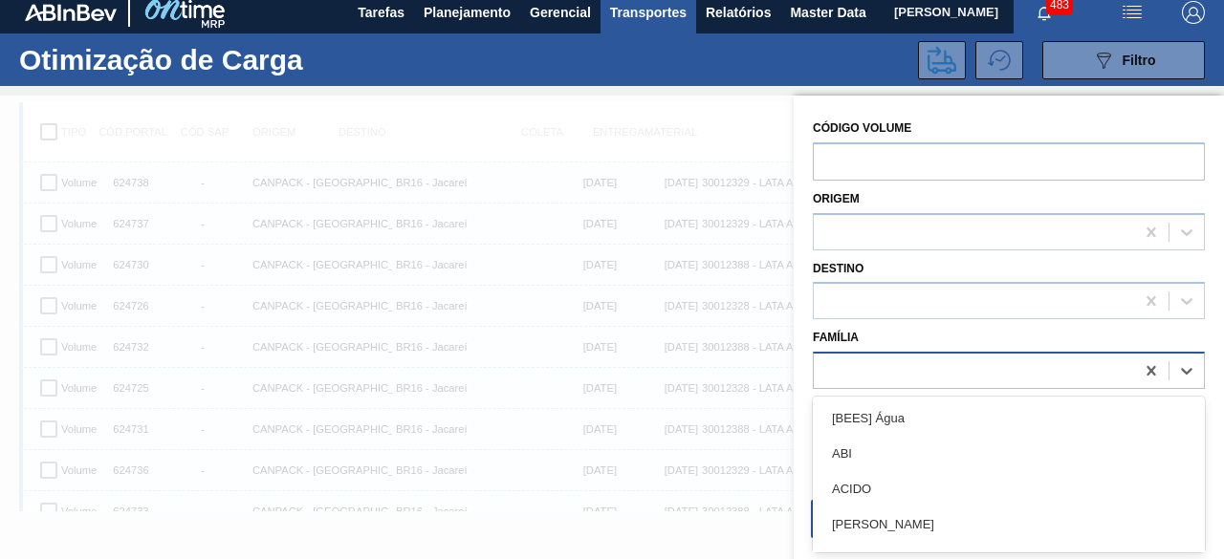
click at [872, 375] on div at bounding box center [973, 372] width 320 height 28
type input "lata"
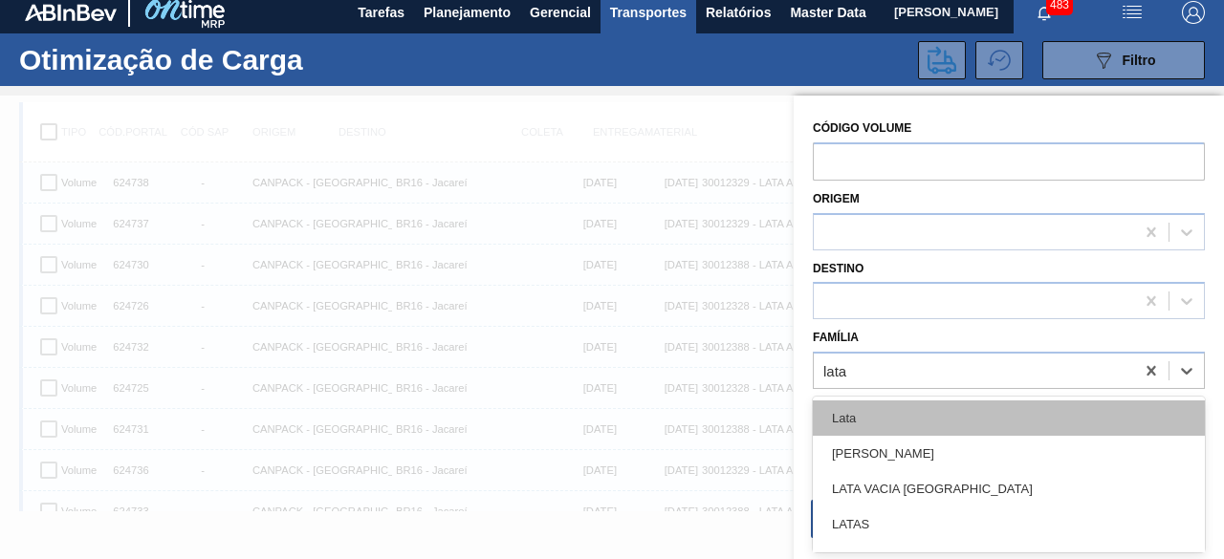
click at [868, 408] on div "Lata" at bounding box center [1009, 418] width 392 height 35
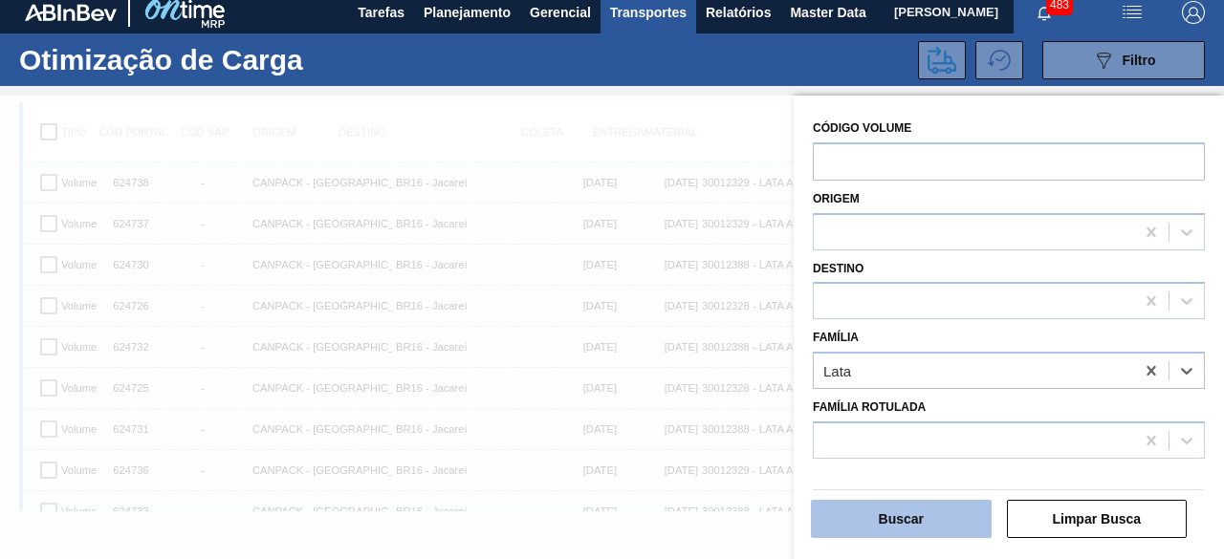
click at [911, 515] on button "Buscar" at bounding box center [901, 519] width 181 height 38
